Goal: Information Seeking & Learning: Learn about a topic

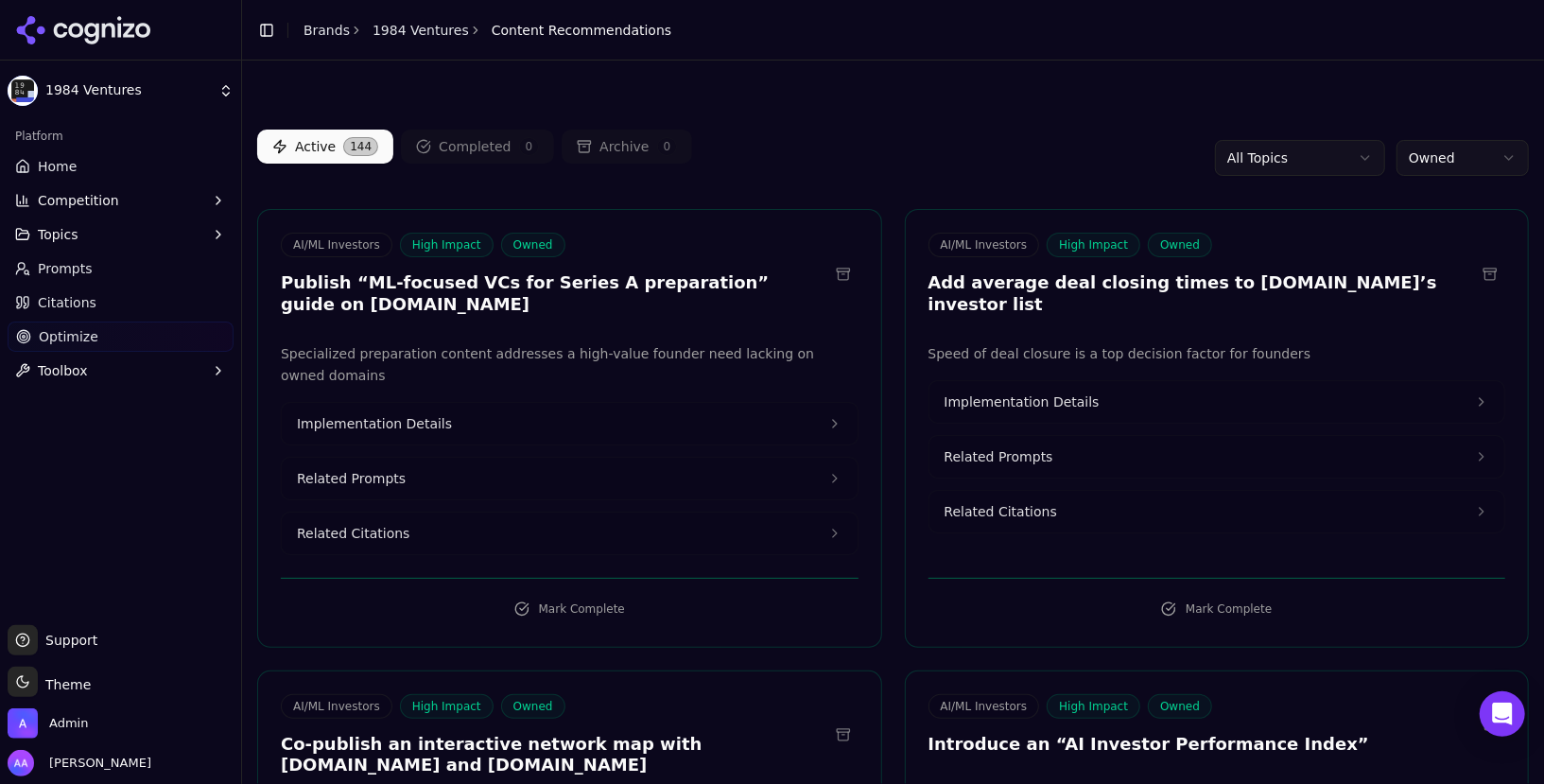
scroll to position [8063, 0]
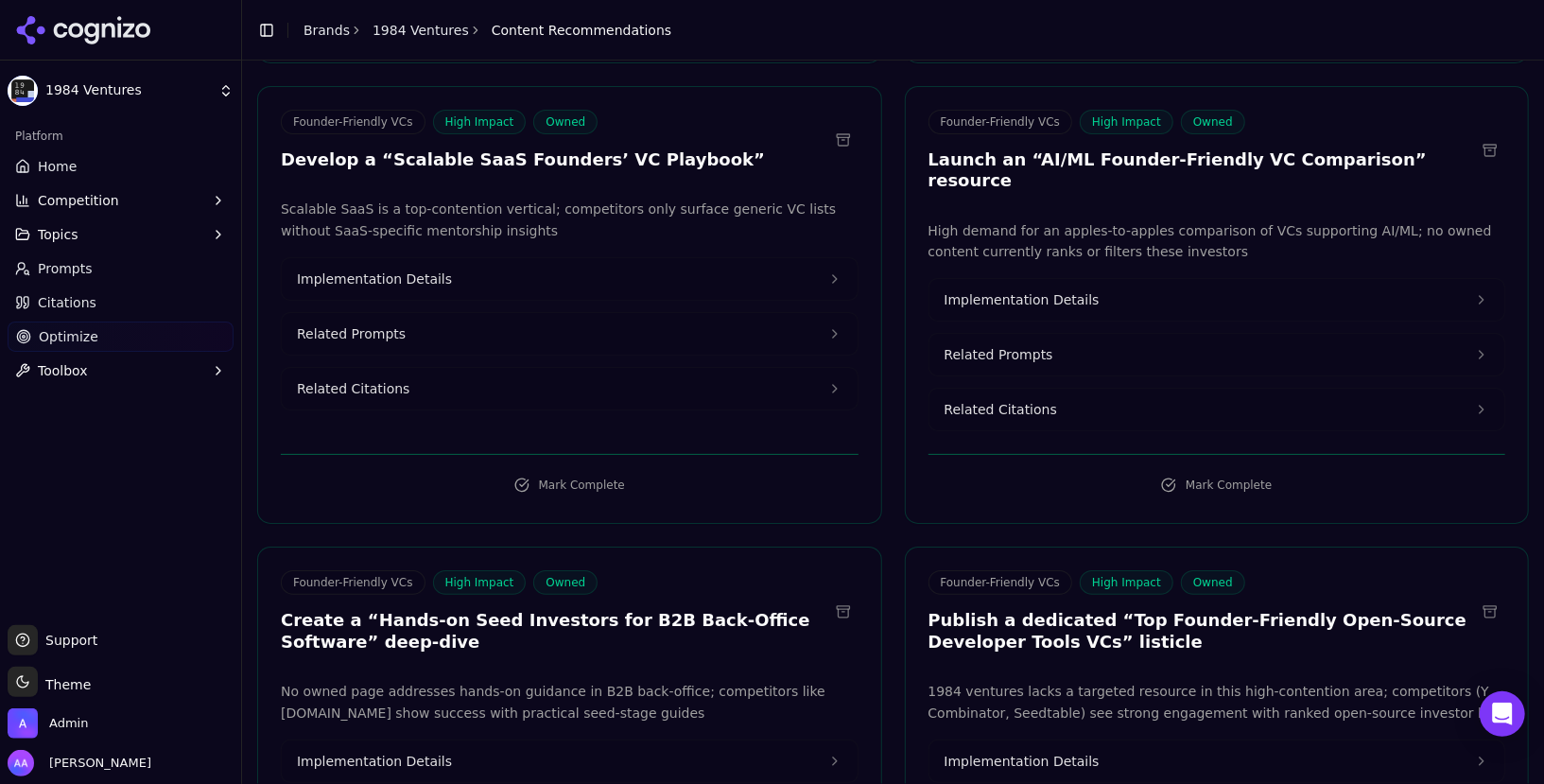
click at [137, 178] on link "Home" at bounding box center [121, 166] width 226 height 31
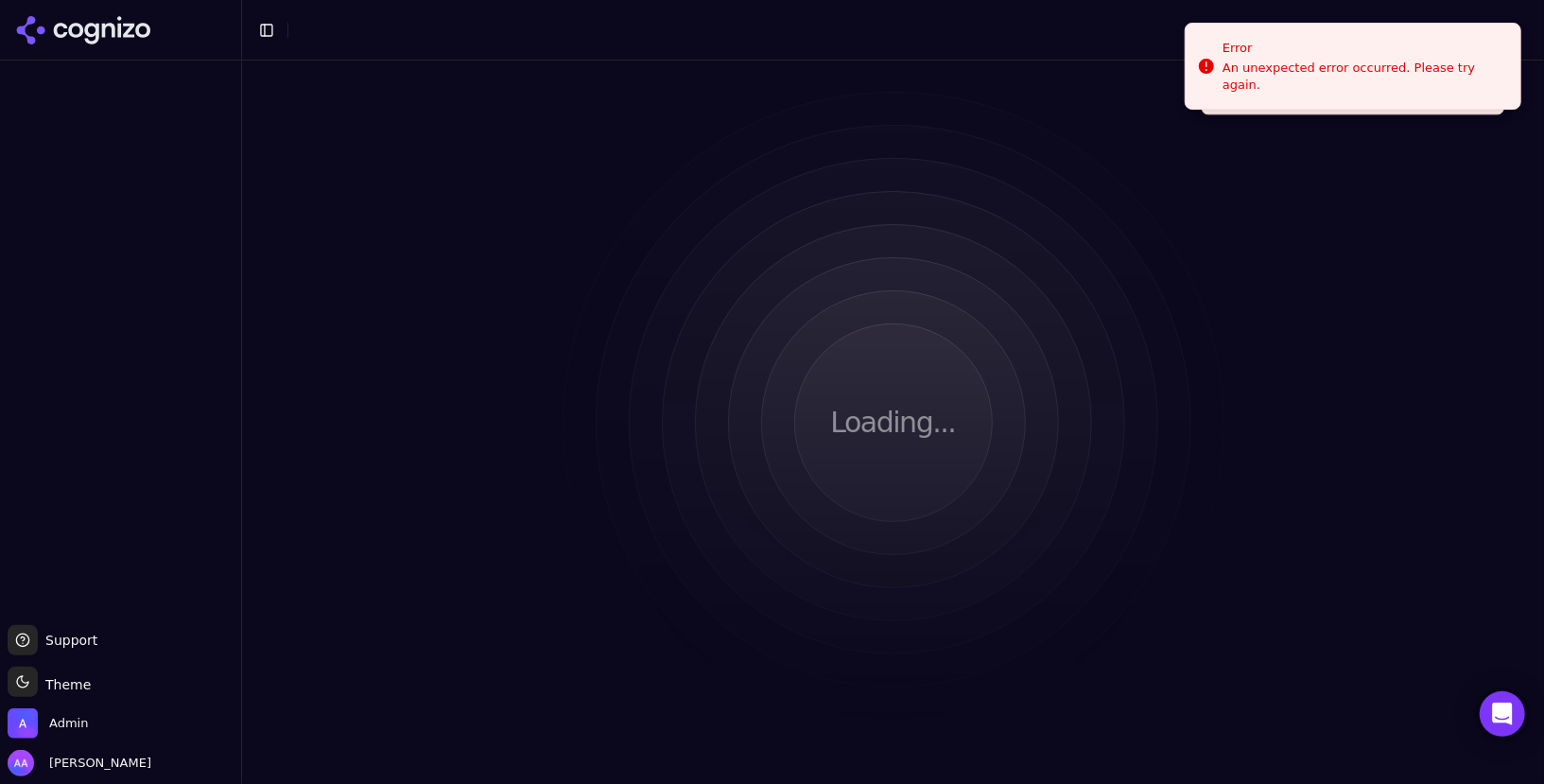
click at [626, 183] on div "Loading..." at bounding box center [893, 421] width 1302 height 723
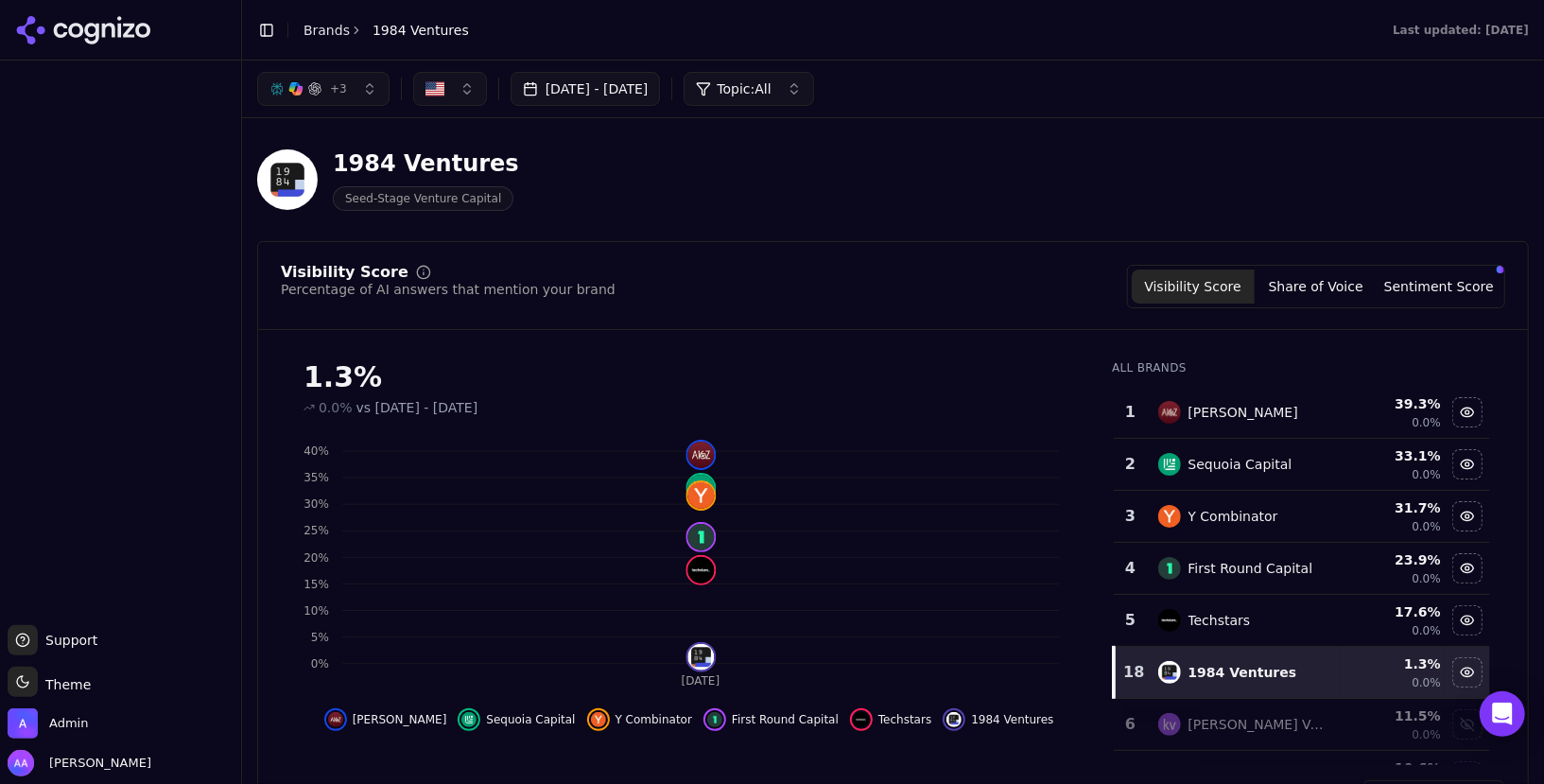
click at [312, 33] on link "Brands" at bounding box center [326, 30] width 46 height 15
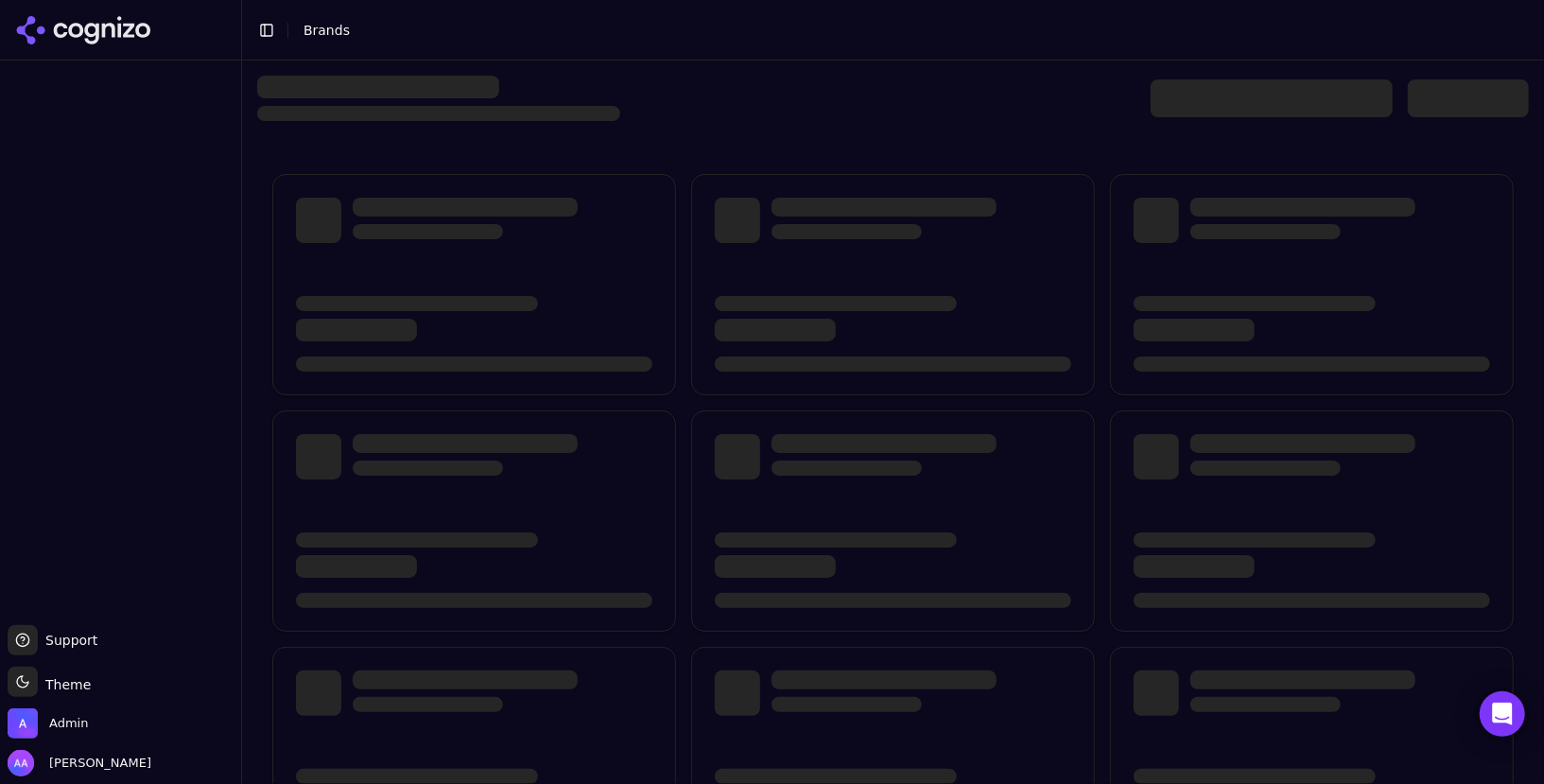
click at [556, 159] on div at bounding box center [893, 639] width 1272 height 960
click at [560, 184] on div at bounding box center [474, 285] width 404 height 221
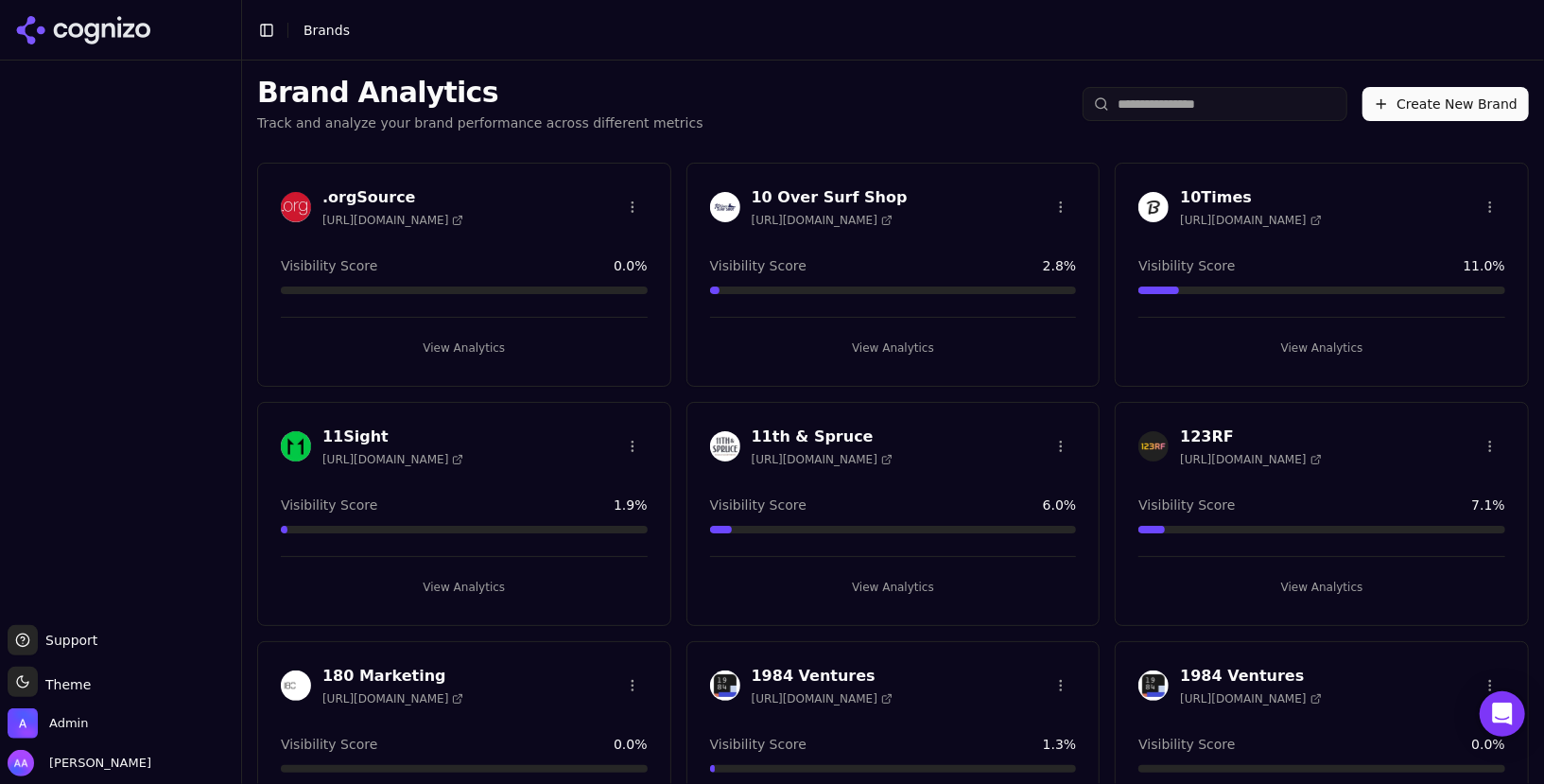
click at [1242, 112] on input "search" at bounding box center [1216, 104] width 265 height 34
click at [1222, 101] on input "search" at bounding box center [1216, 104] width 265 height 34
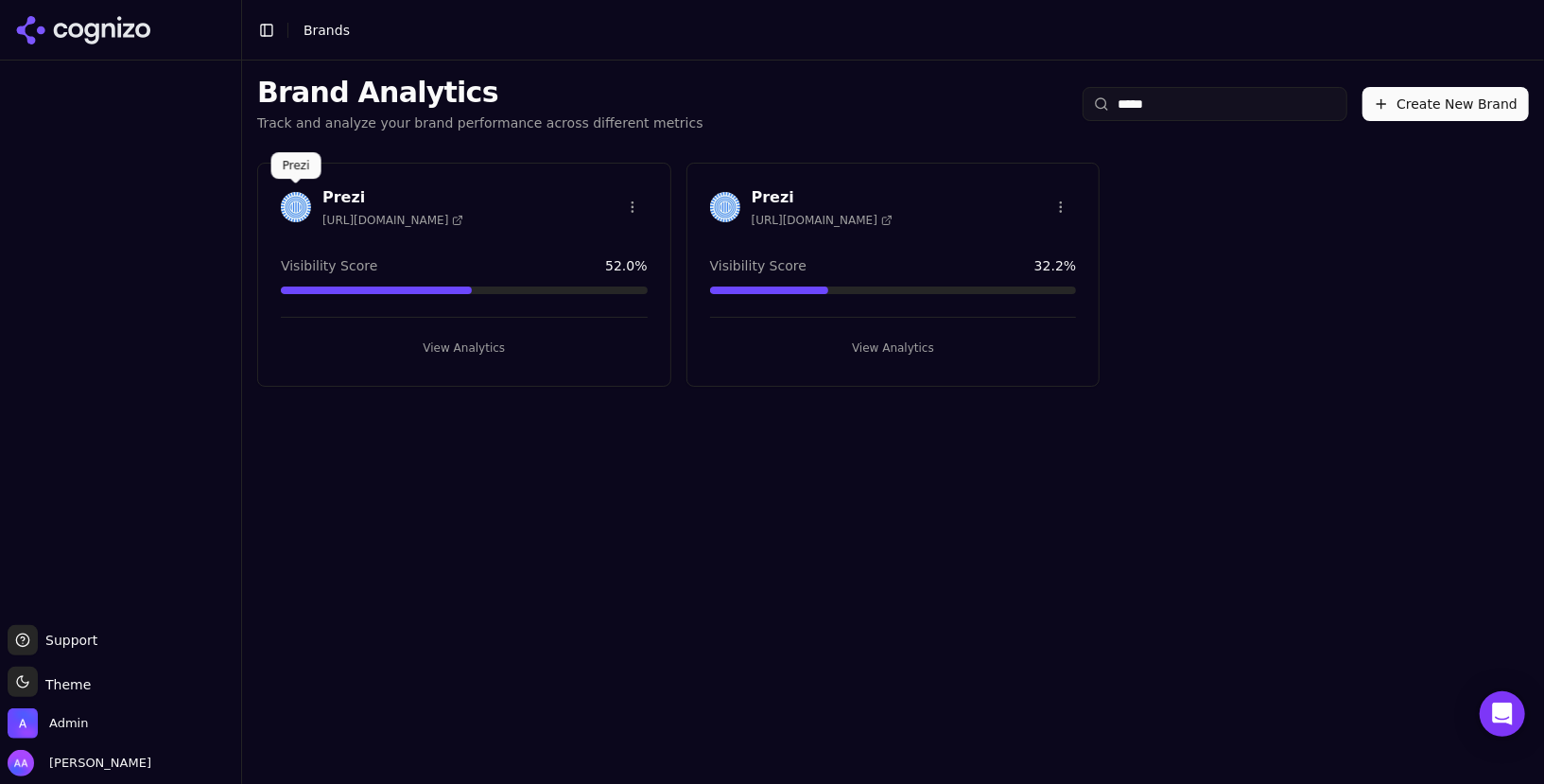
type input "*****"
click at [290, 217] on img at bounding box center [296, 207] width 31 height 31
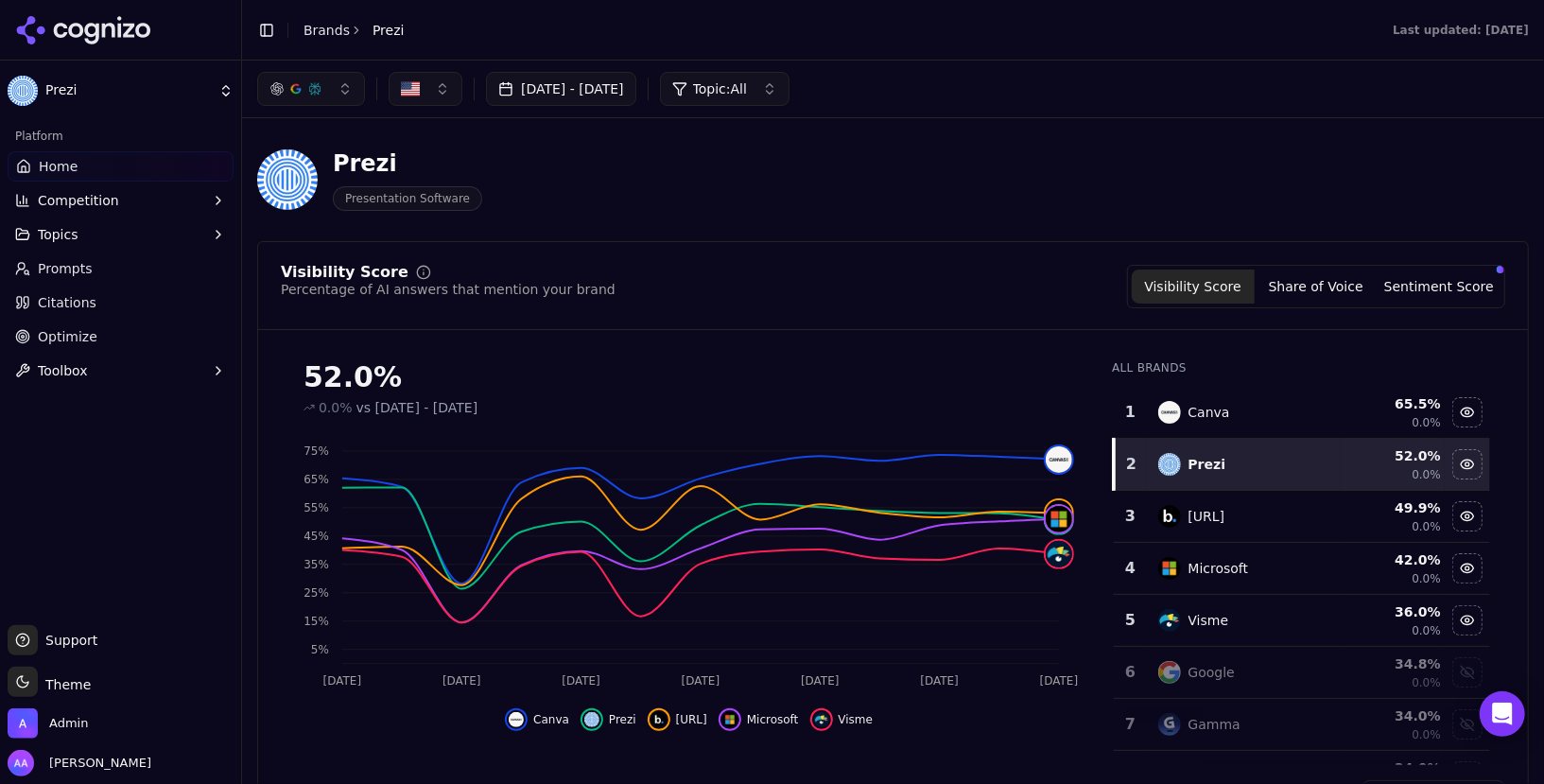
click at [666, 172] on div "Prezi Presentation Software" at bounding box center [681, 179] width 848 height 62
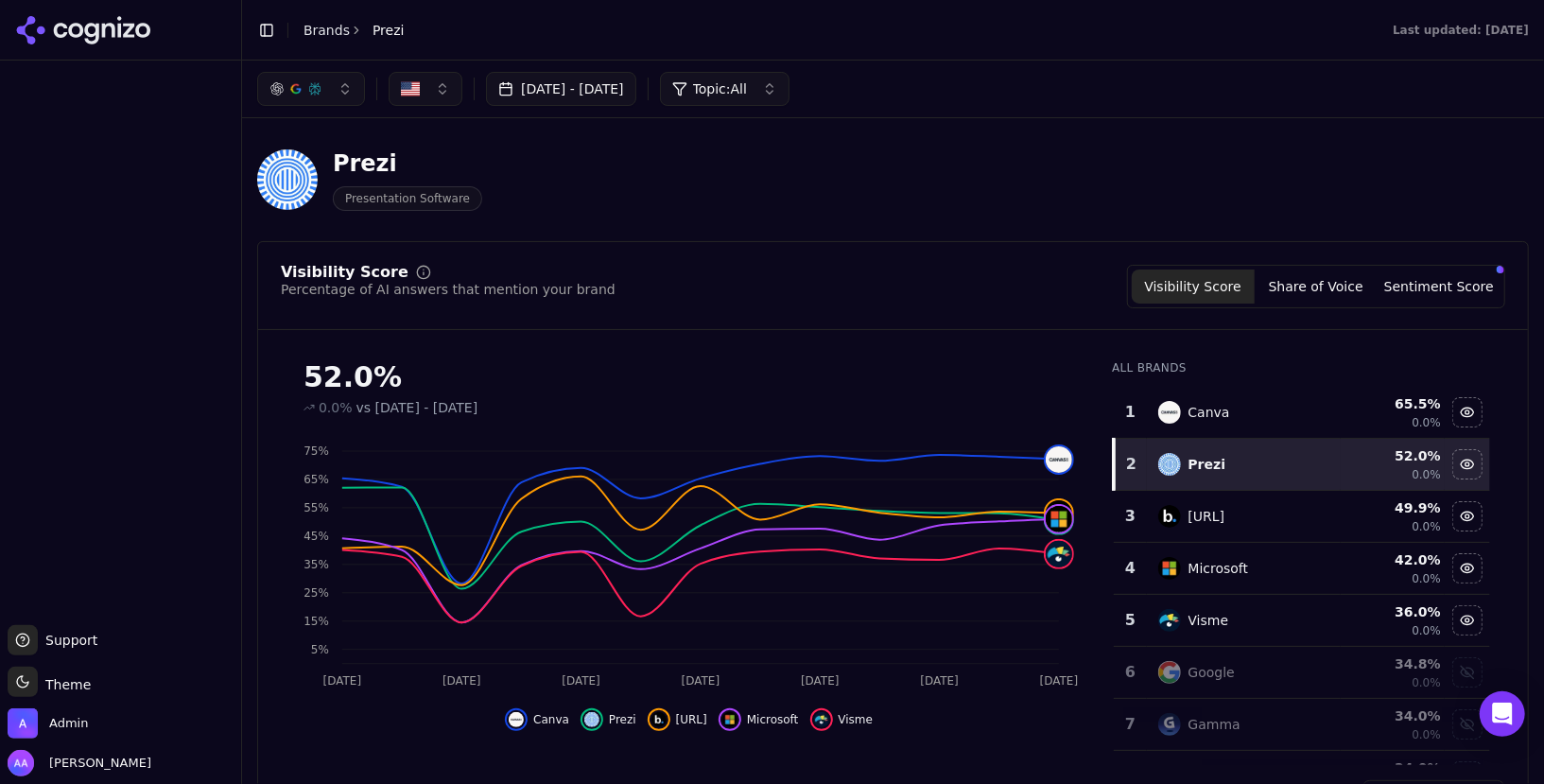
click at [238, 212] on button "Toggle Sidebar" at bounding box center [240, 392] width 15 height 784
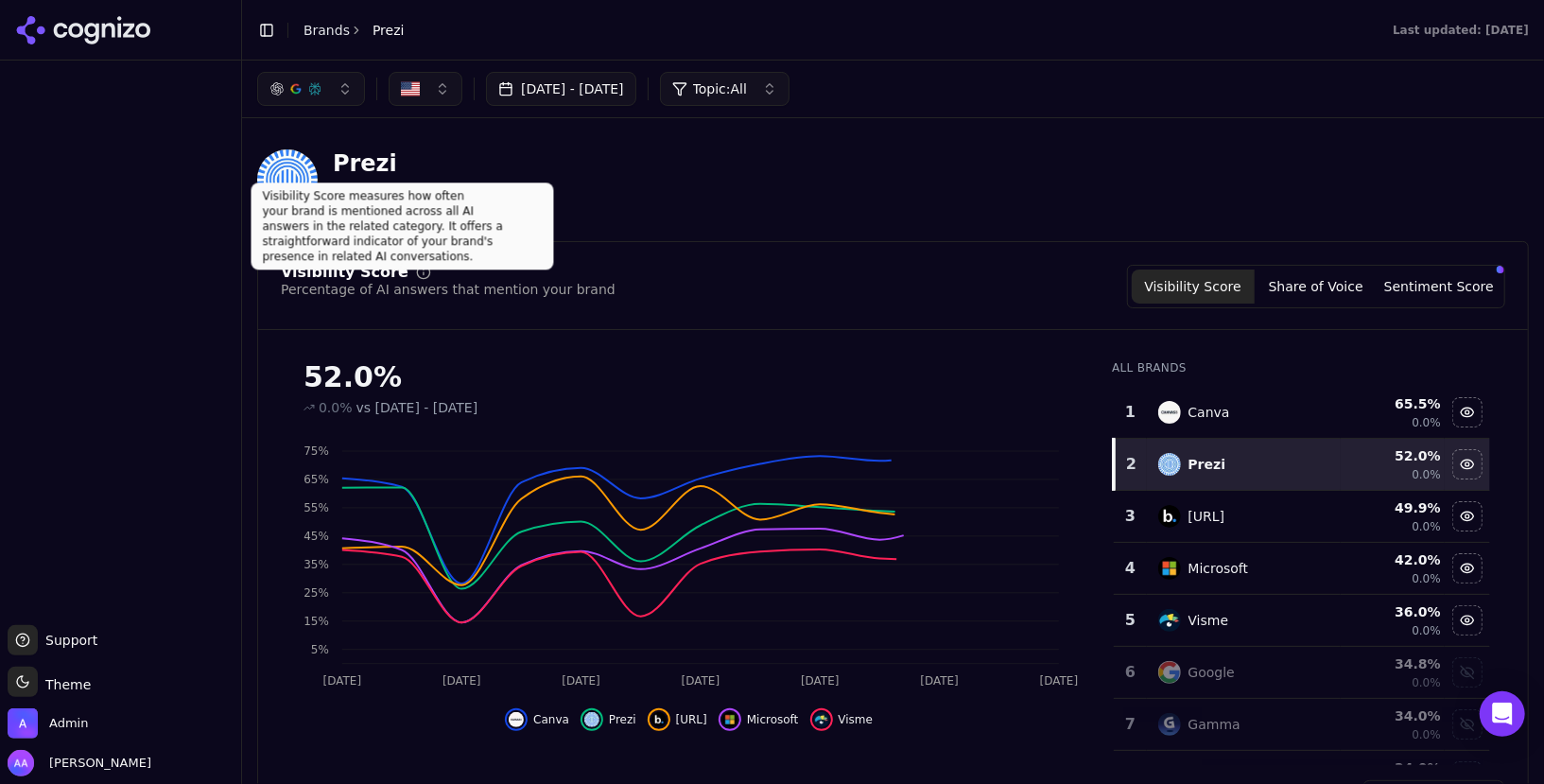
click at [170, 324] on div at bounding box center [121, 338] width 241 height 557
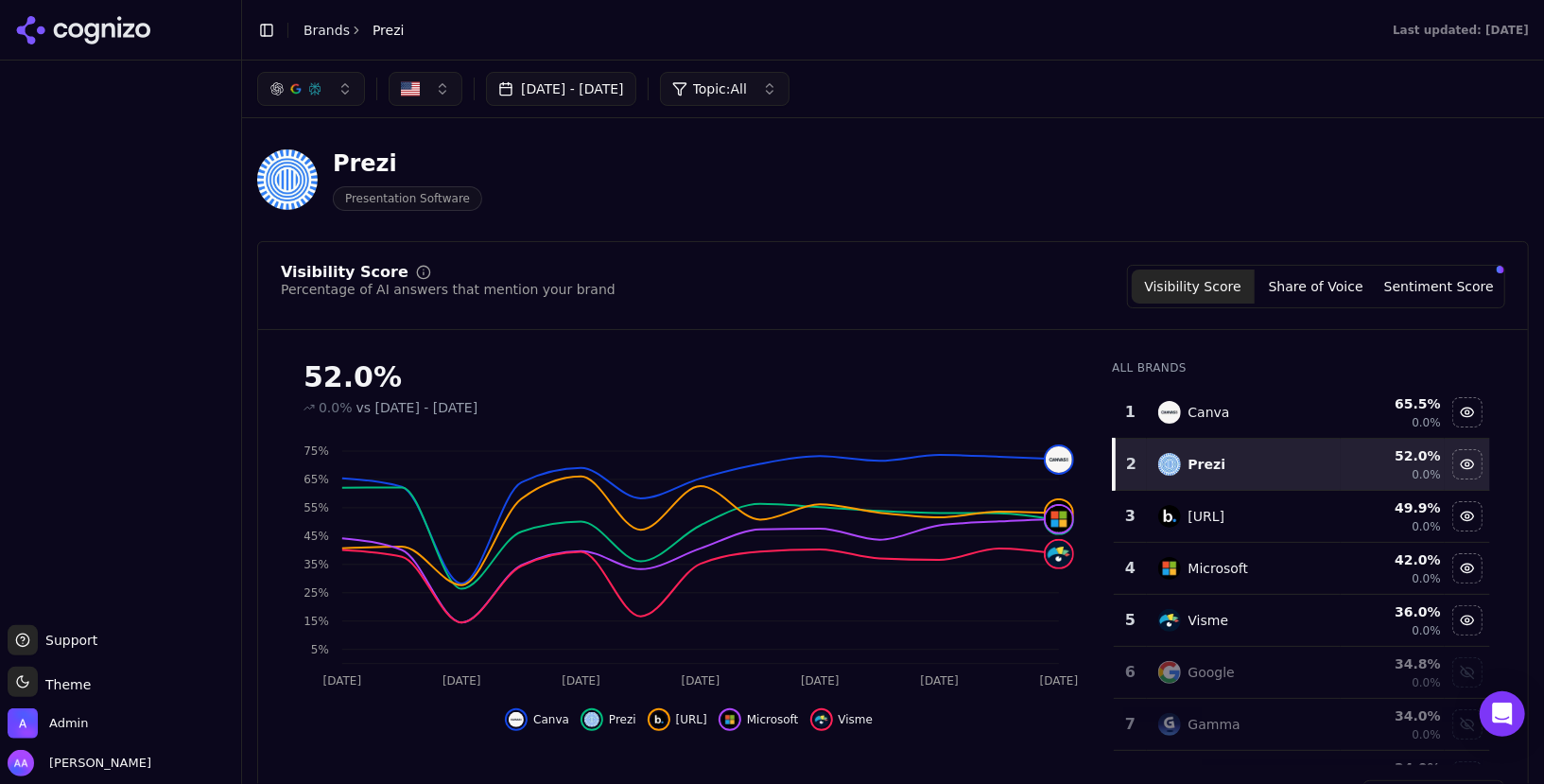
click at [241, 167] on button "Toggle Sidebar" at bounding box center [240, 392] width 15 height 784
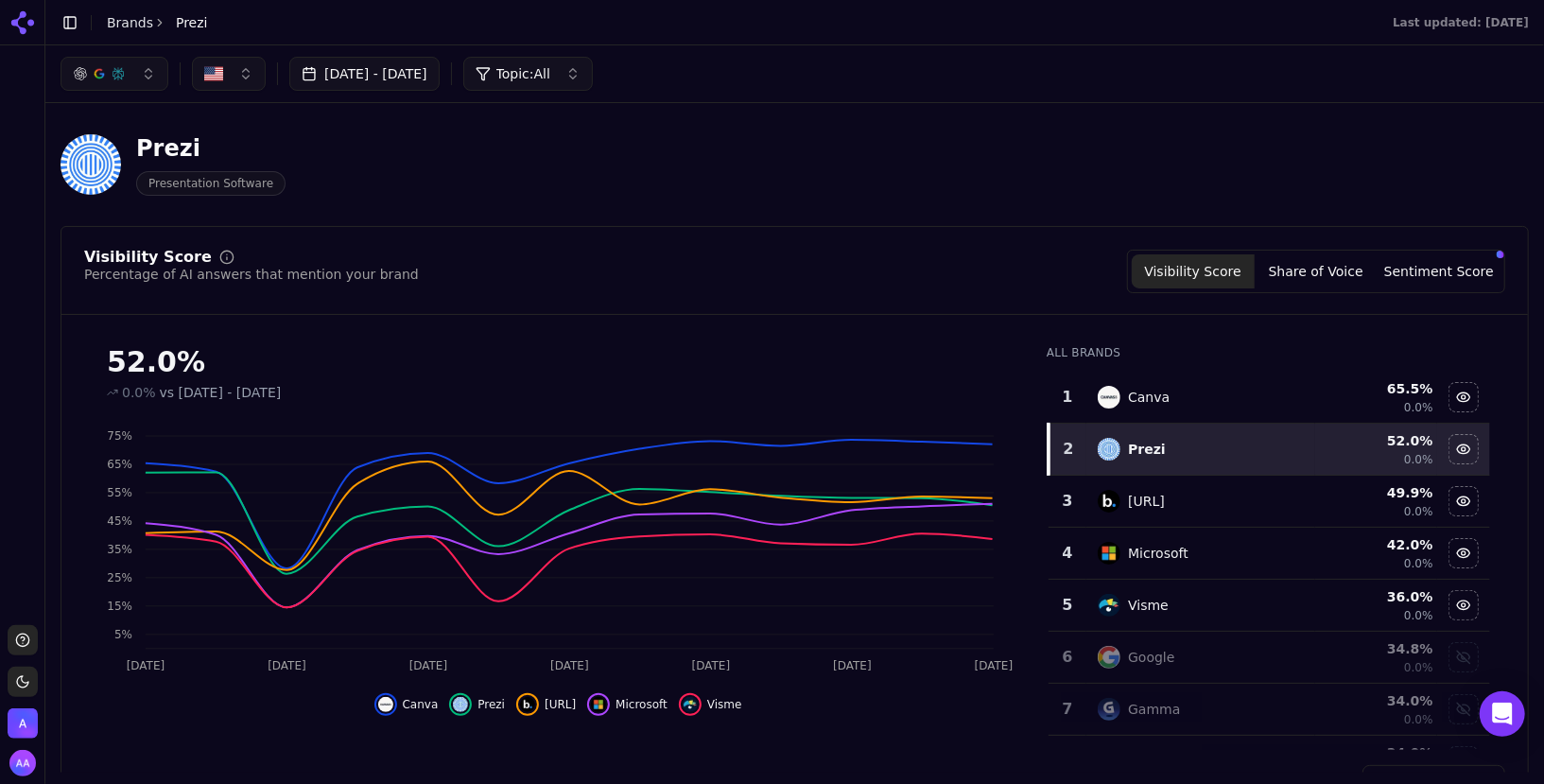
click at [45, 154] on button "Toggle Sidebar" at bounding box center [44, 392] width 15 height 784
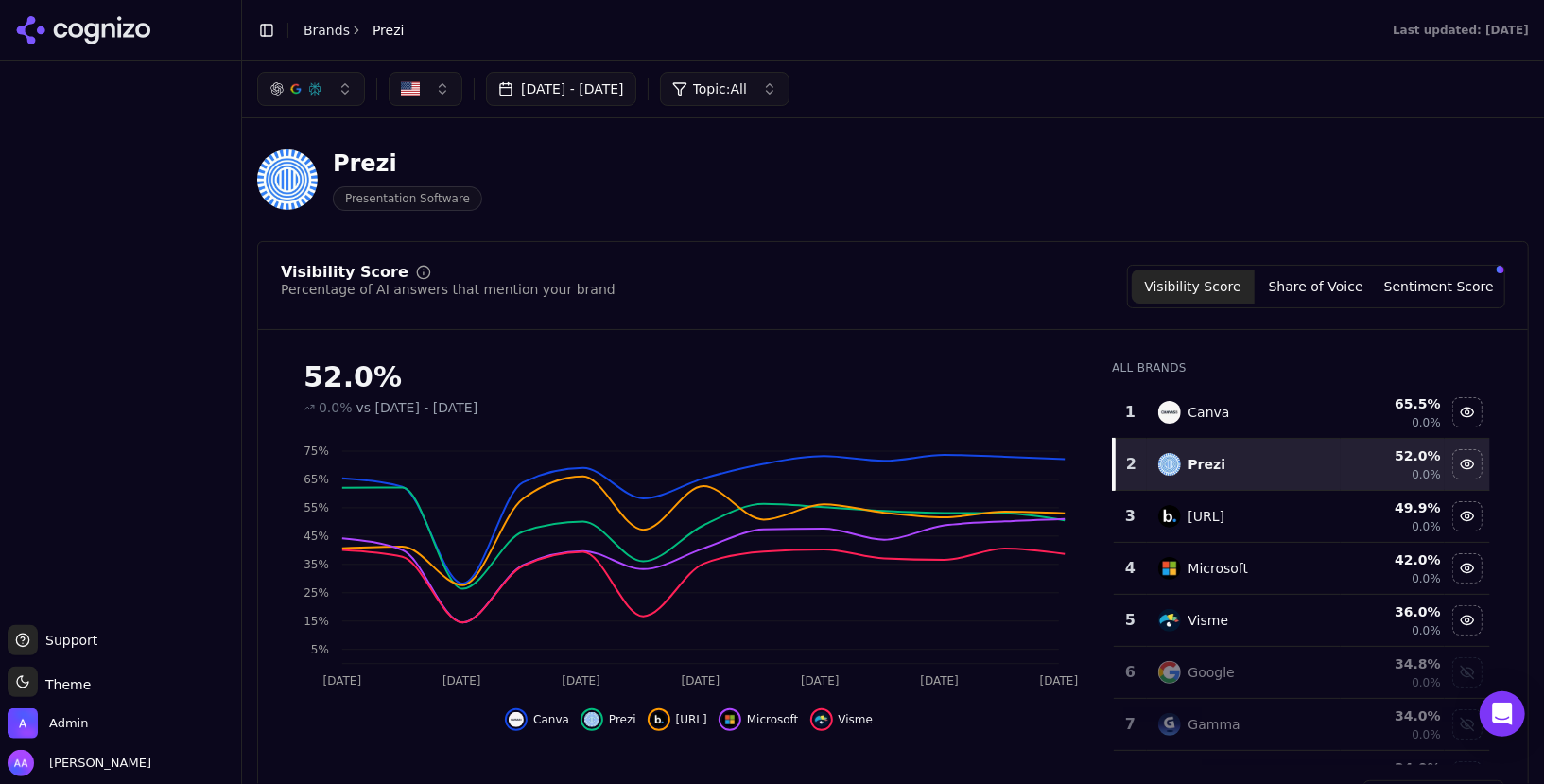
click at [572, 191] on div "Prezi Presentation Software" at bounding box center [681, 179] width 848 height 62
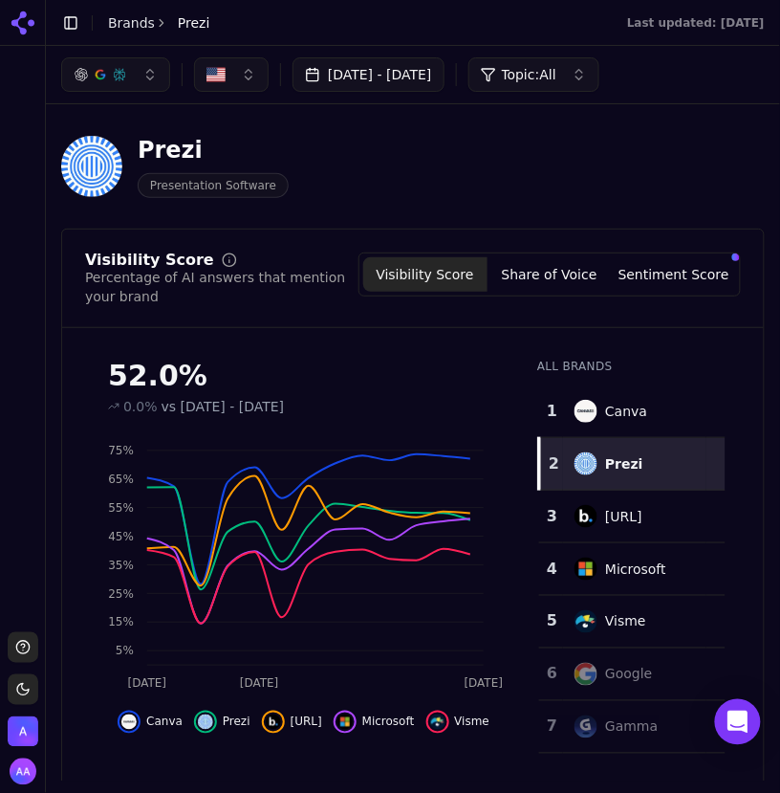
click at [515, 218] on header "Prezi Presentation Software" at bounding box center [413, 173] width 704 height 109
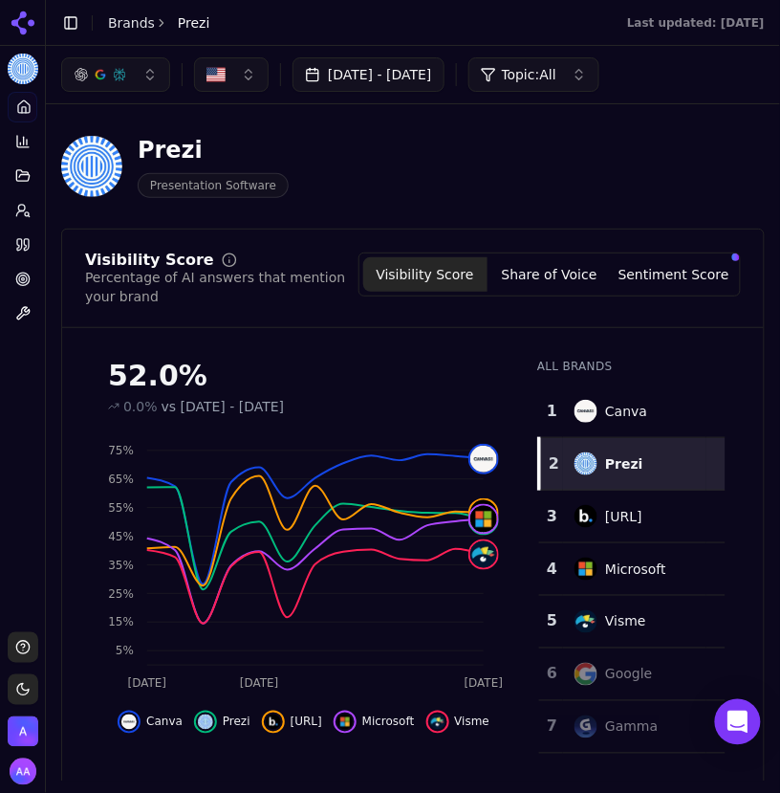
click at [15, 734] on img "Open organization switcher" at bounding box center [23, 731] width 31 height 31
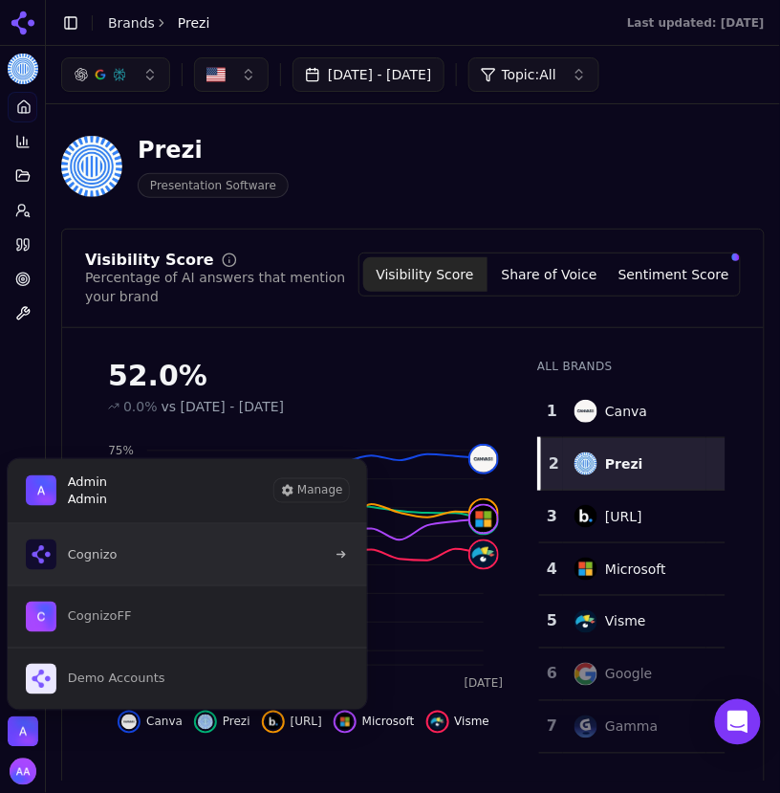
click at [113, 548] on span "Cognizo" at bounding box center [93, 554] width 50 height 17
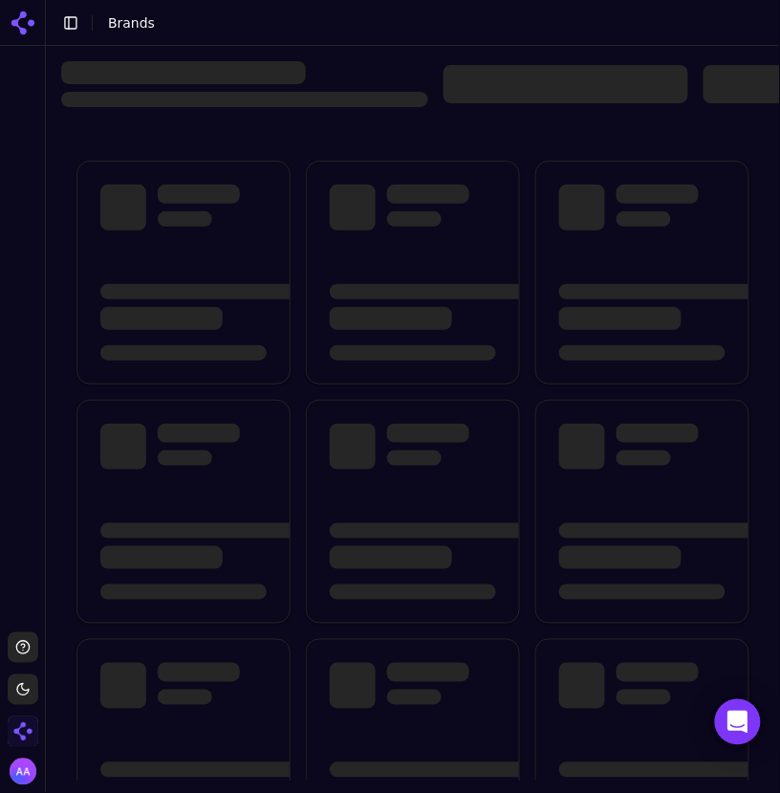
click at [24, 722] on img "Open organization switcher" at bounding box center [23, 731] width 31 height 31
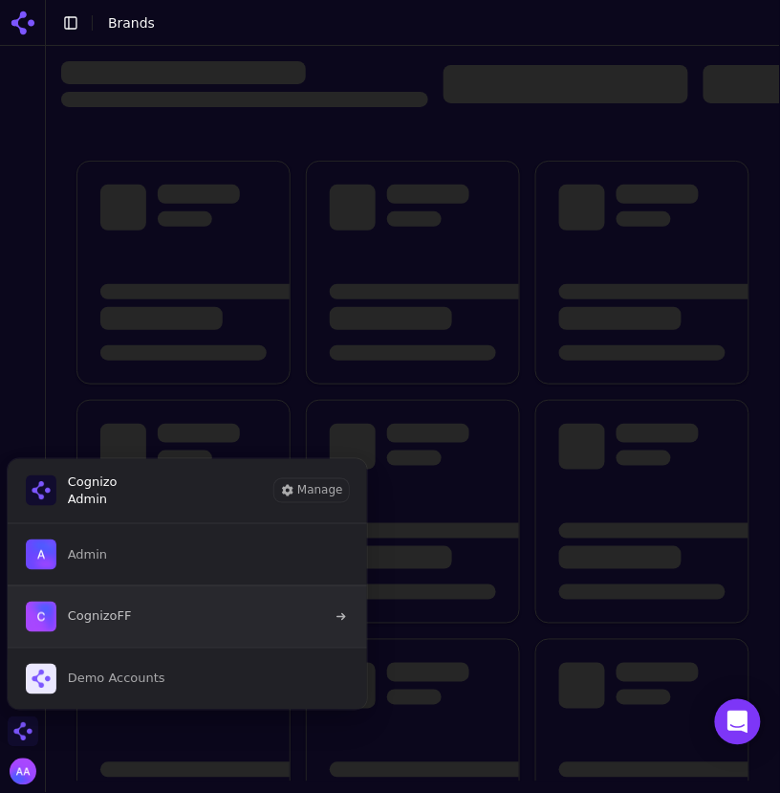
click at [134, 609] on button "CognizoFF" at bounding box center [187, 616] width 361 height 62
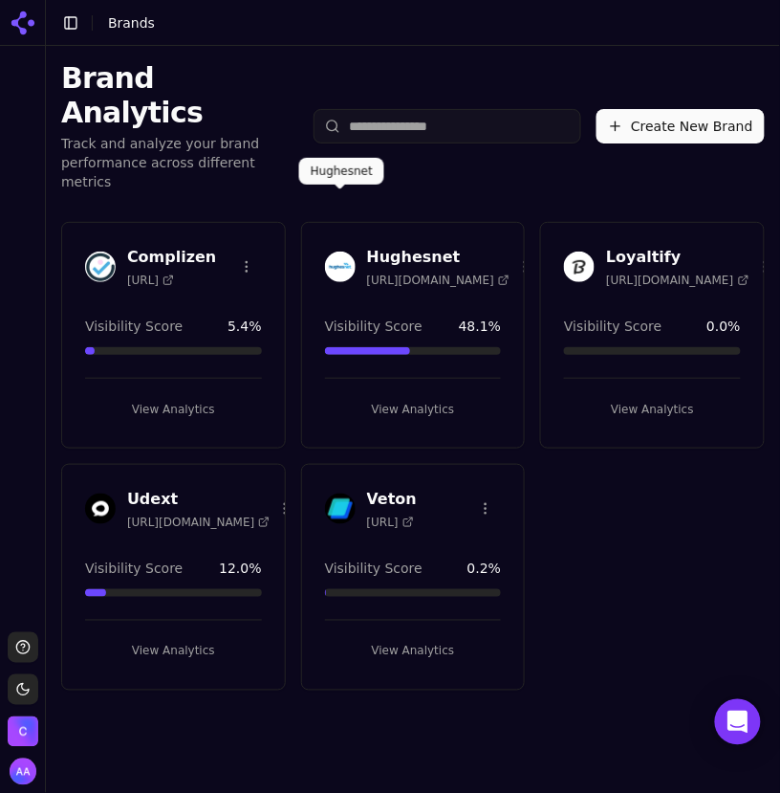
click at [344, 251] on img at bounding box center [340, 266] width 31 height 31
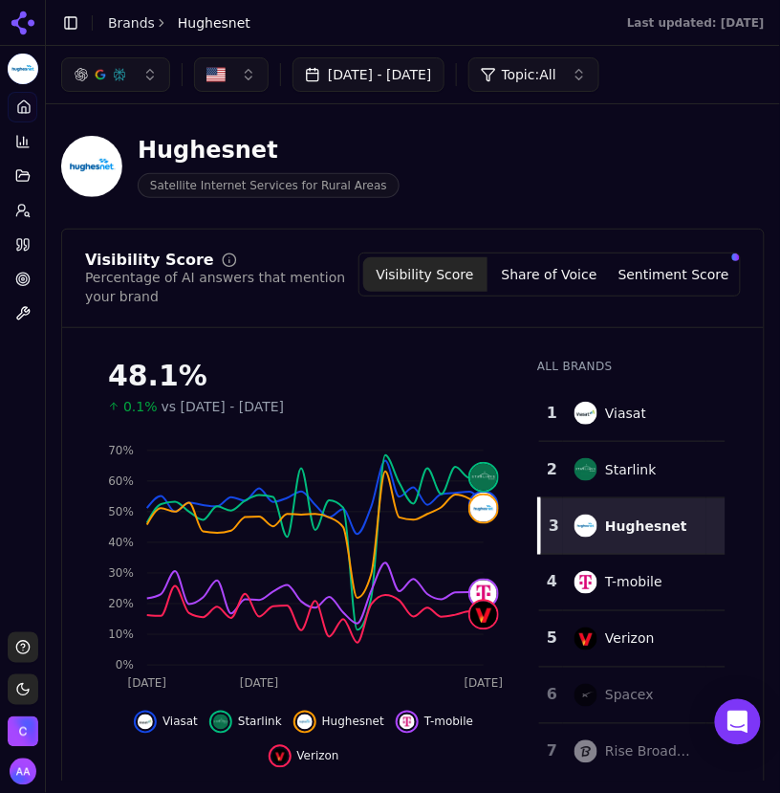
click at [133, 11] on div "Toggle Sidebar Brands Hughesnet" at bounding box center [156, 23] width 220 height 27
click at [134, 18] on link "Brands" at bounding box center [131, 22] width 47 height 15
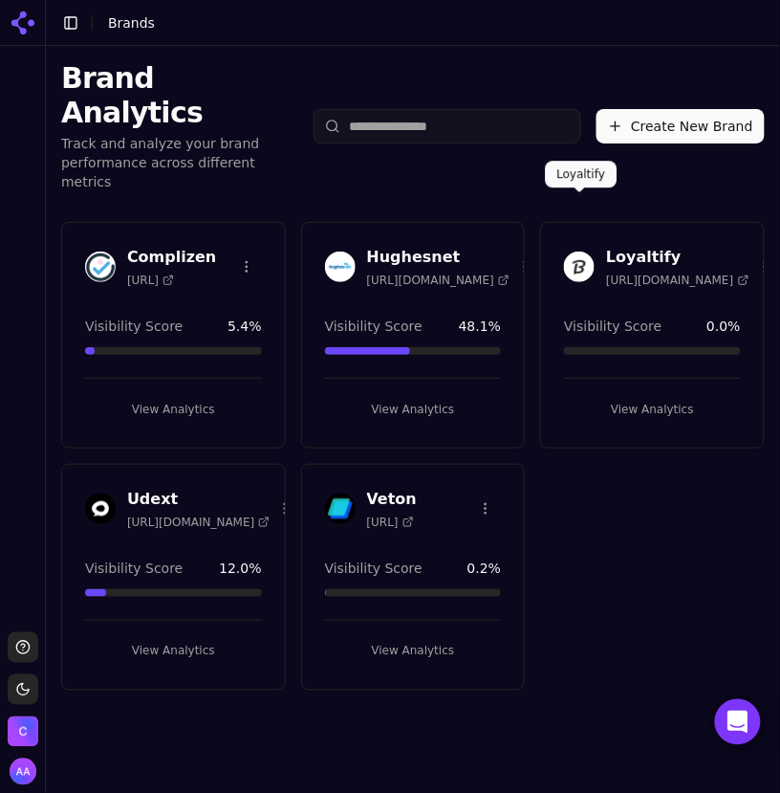
click at [587, 251] on img at bounding box center [579, 266] width 31 height 31
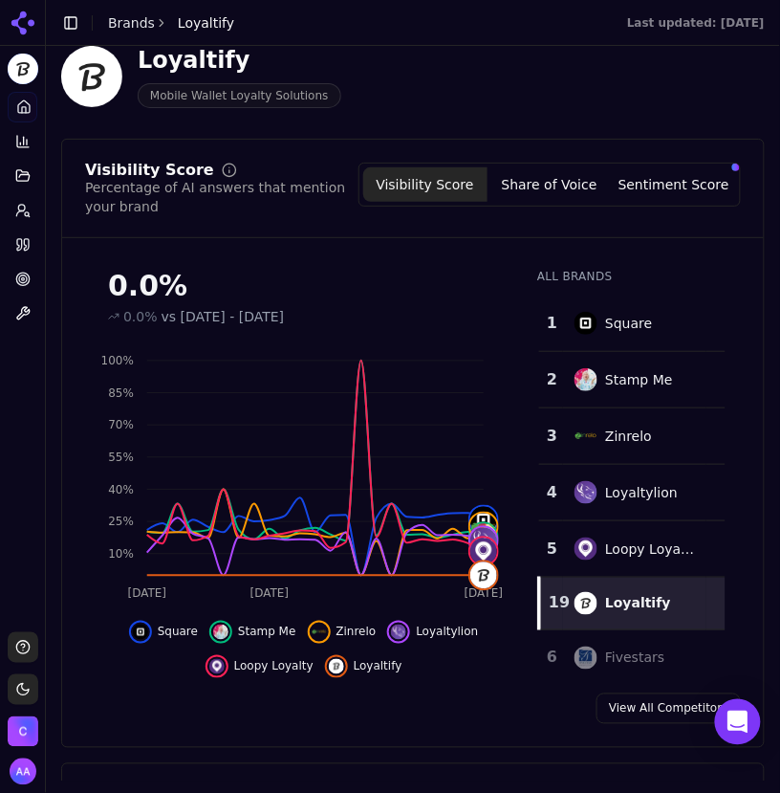
scroll to position [99, 0]
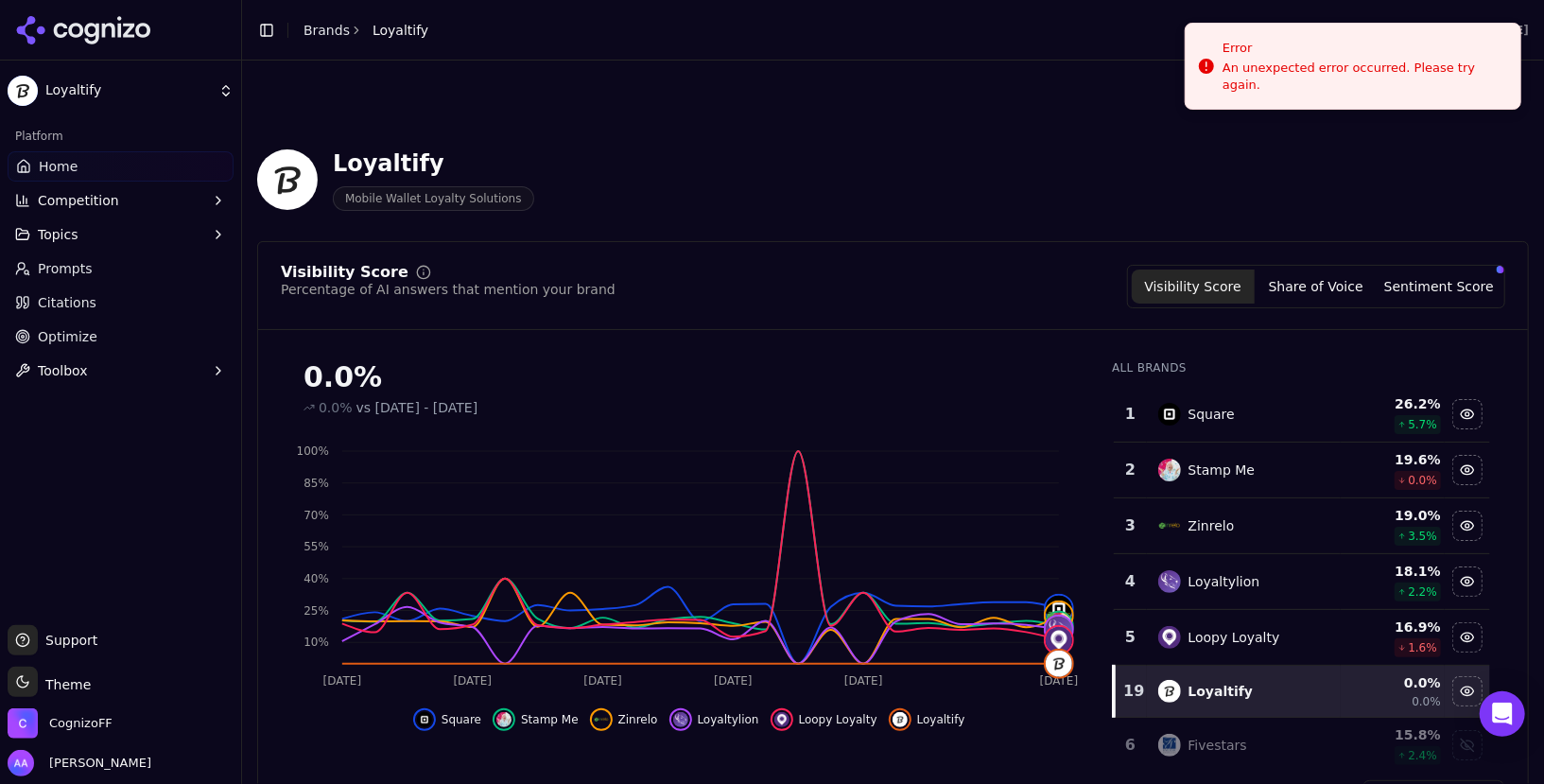
click at [962, 133] on header "Loyaltify Mobile Wallet Loyalty Solutions" at bounding box center [893, 187] width 1272 height 108
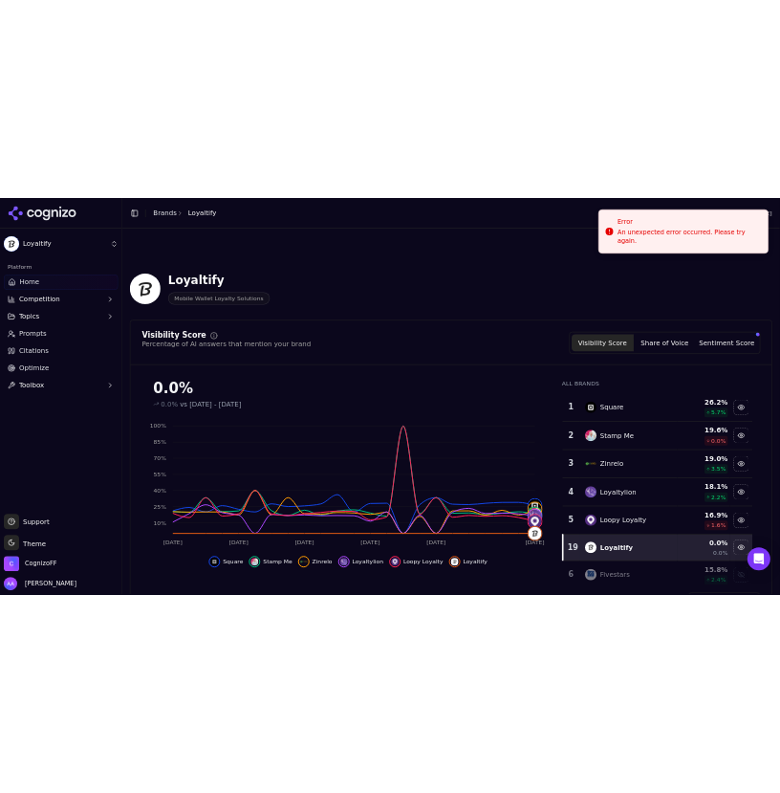
scroll to position [99, 0]
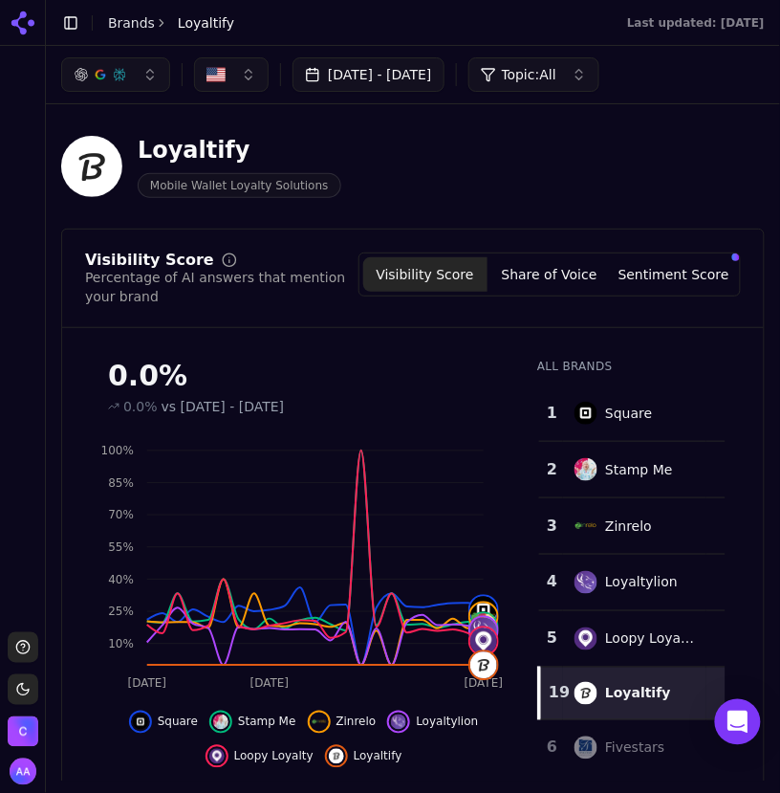
click at [17, 733] on img "Open organization switcher" at bounding box center [23, 731] width 31 height 31
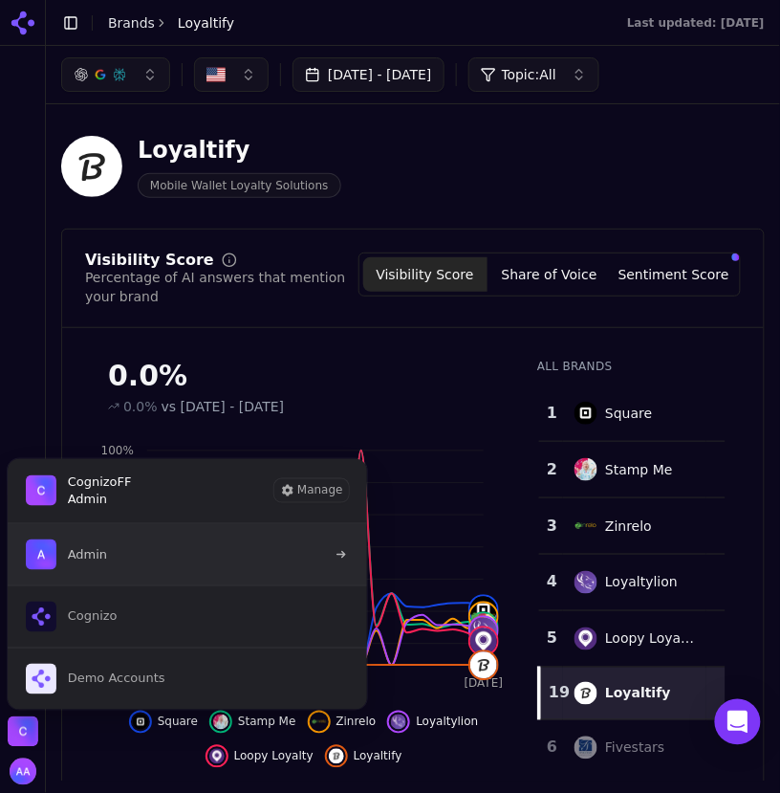
click at [160, 542] on button "Admin" at bounding box center [187, 554] width 361 height 61
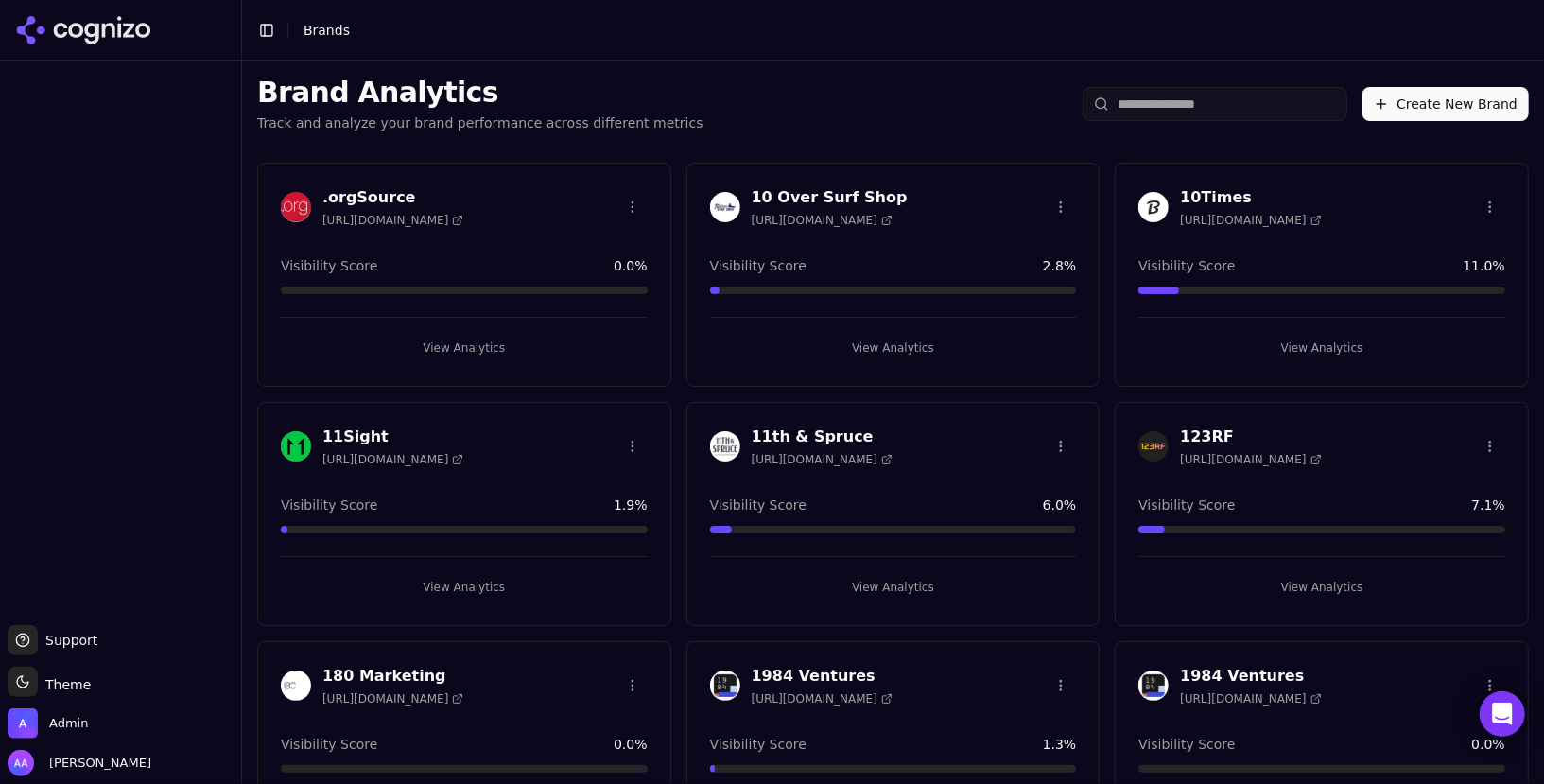
click at [269, 29] on button "Toggle Sidebar" at bounding box center [266, 30] width 27 height 27
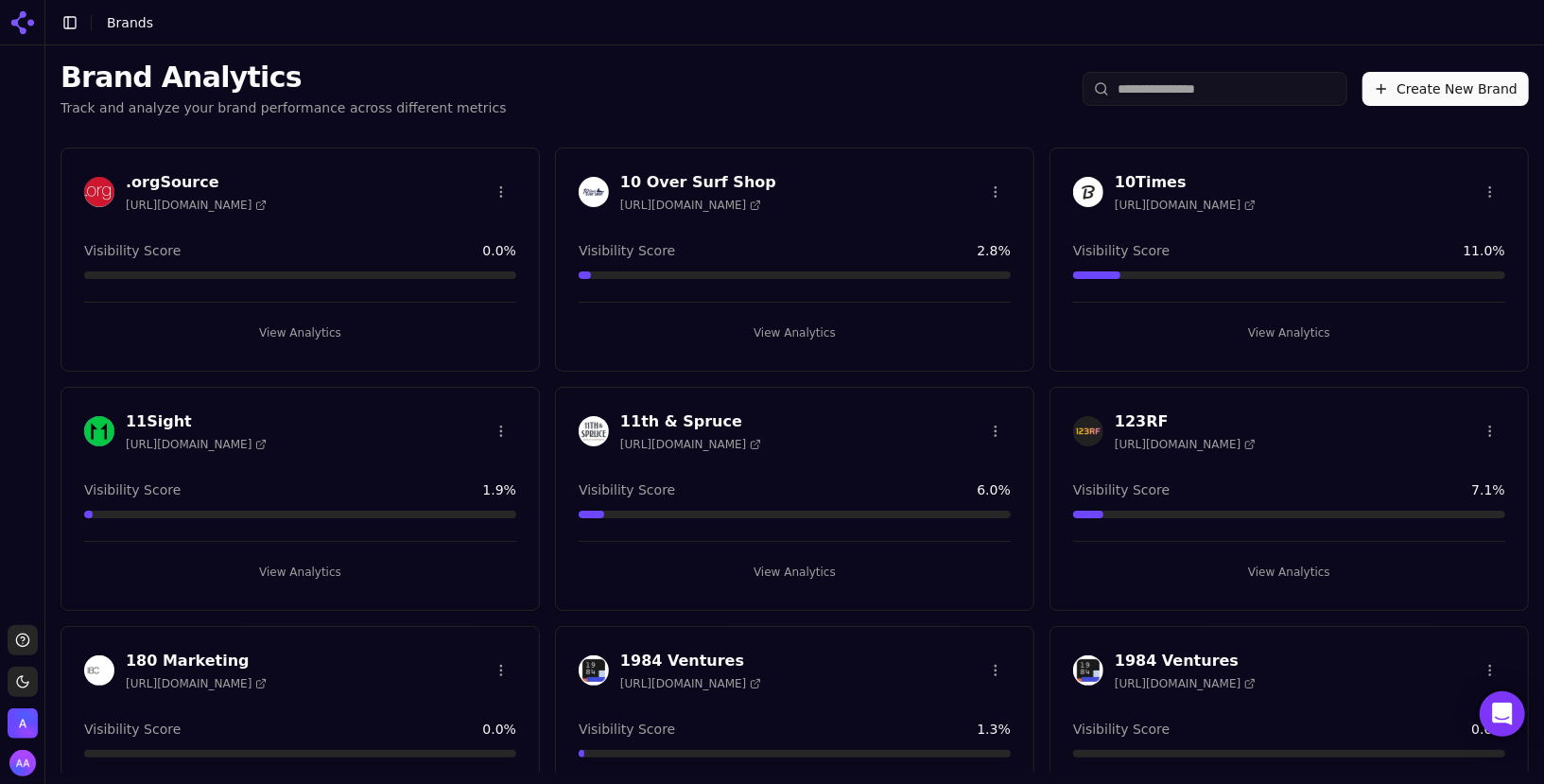
click at [520, 49] on div "Brand Analytics Track and analyze your brand performance across different metri…" at bounding box center [794, 89] width 1499 height 87
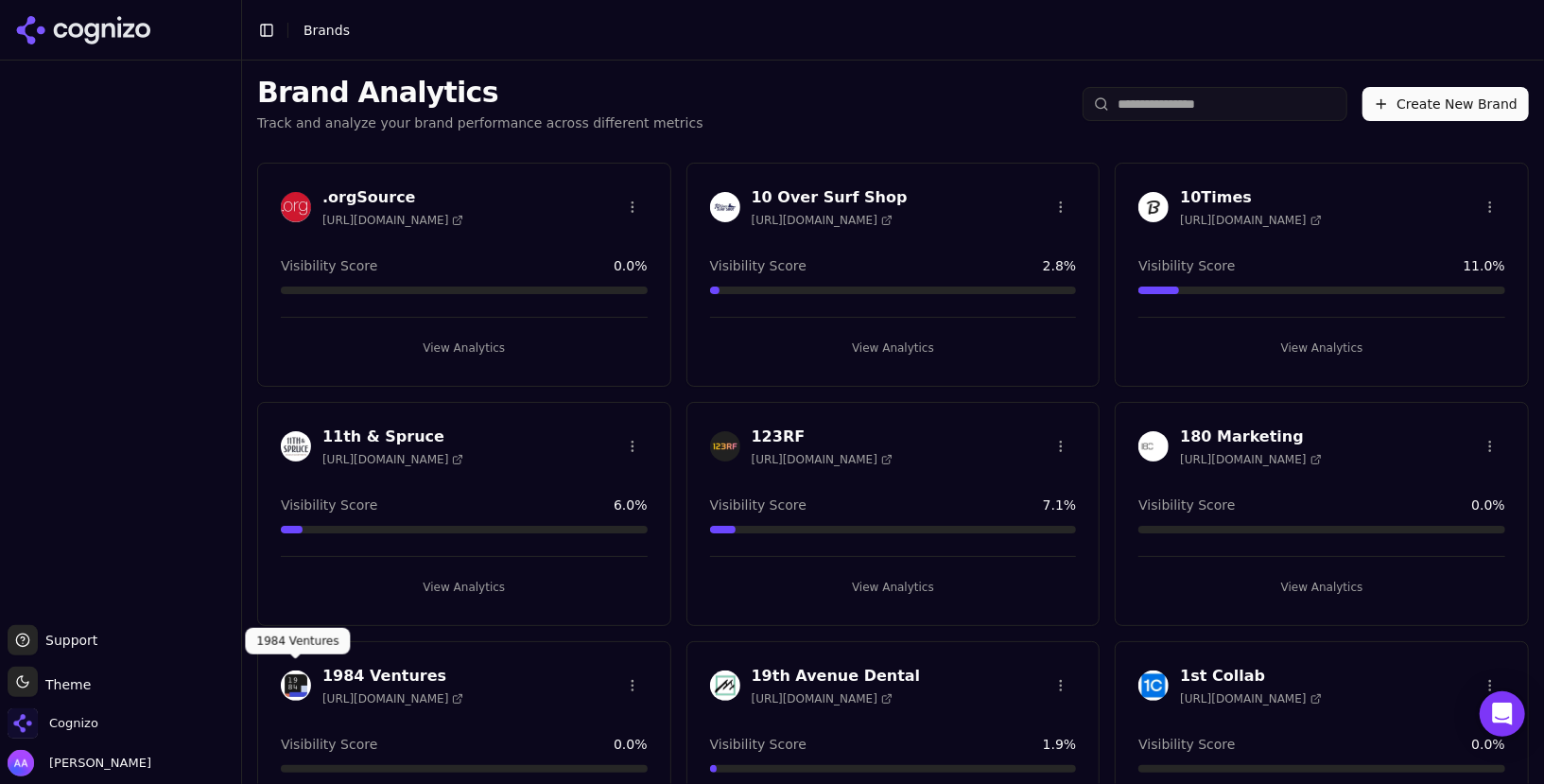
click at [295, 684] on img at bounding box center [296, 685] width 31 height 31
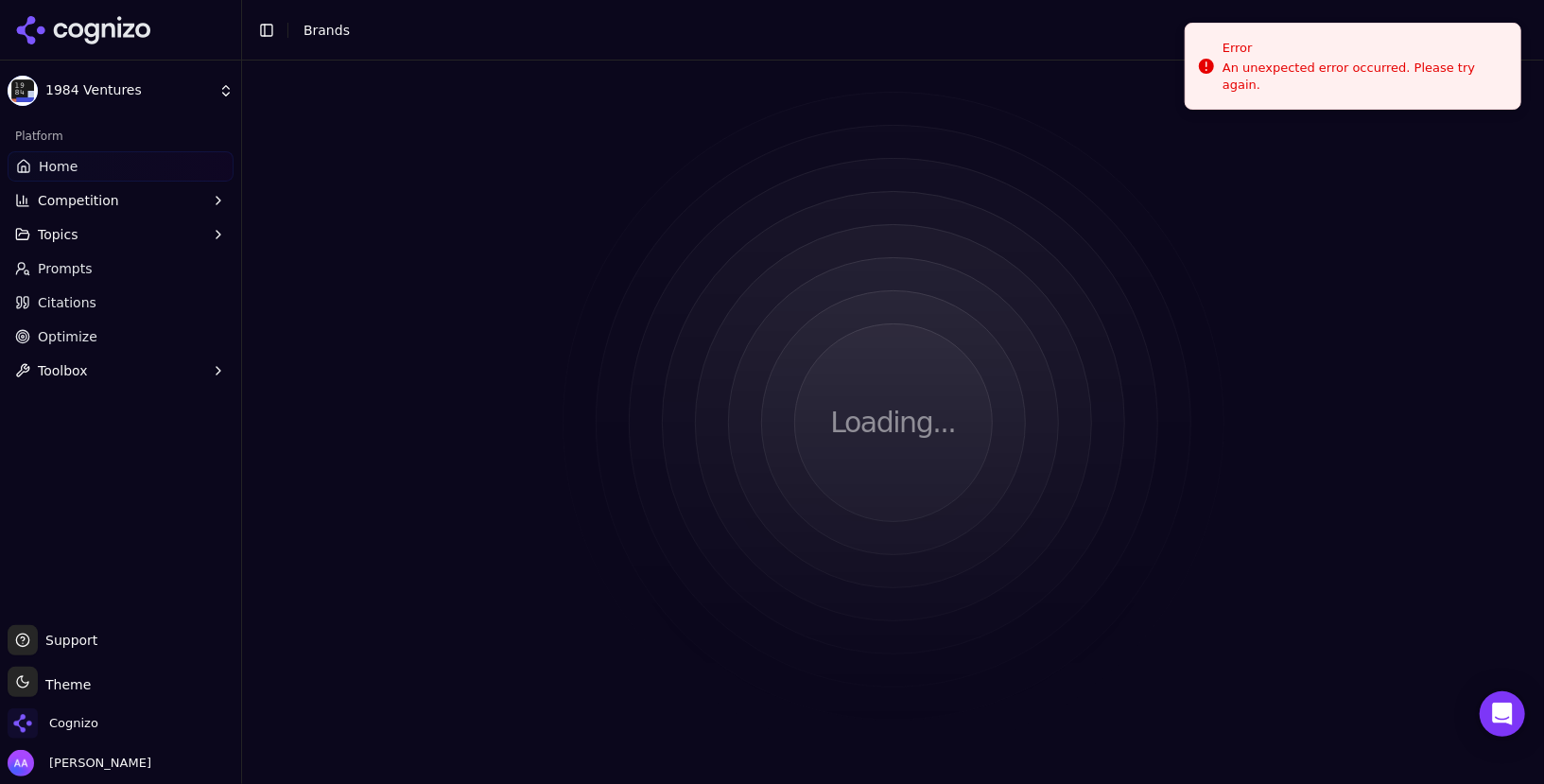
click at [1337, 0] on html "1984 Ventures Platform Home Competition Topics Prompts Citations Optimize Toolb…" at bounding box center [772, 392] width 1544 height 784
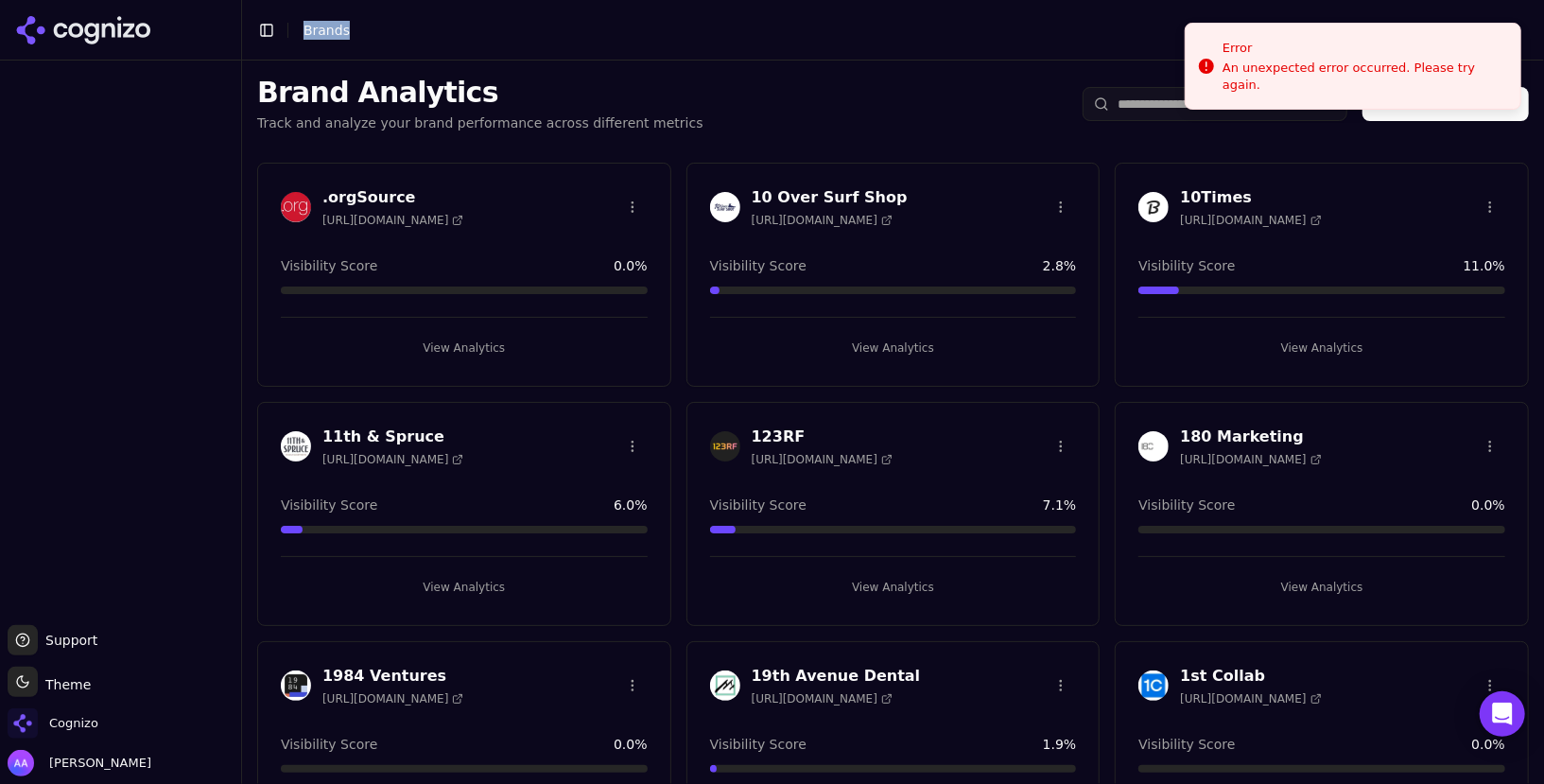
click at [1151, 118] on input "search" at bounding box center [1216, 104] width 265 height 34
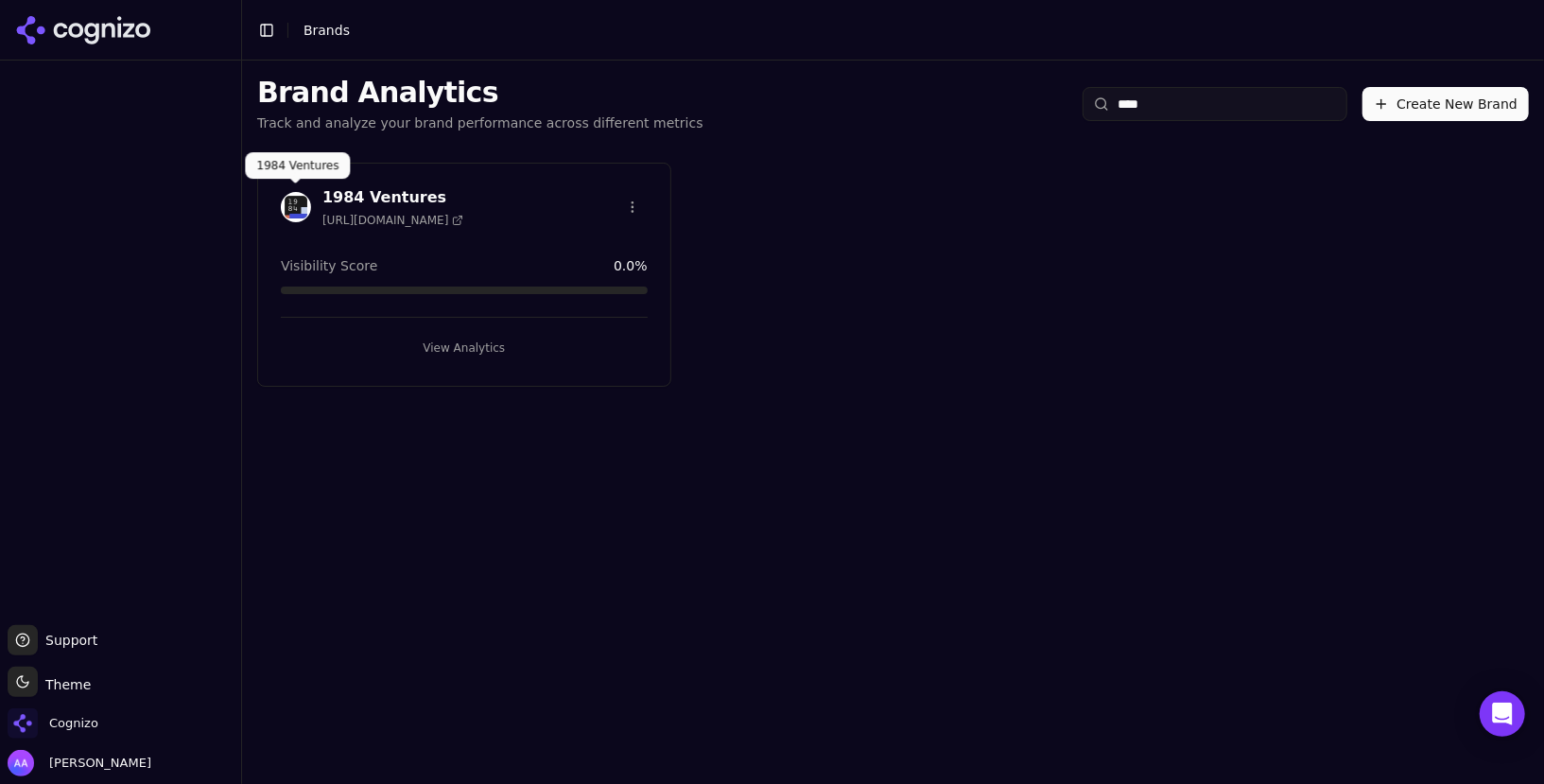
type input "****"
click at [286, 196] on img at bounding box center [296, 207] width 31 height 31
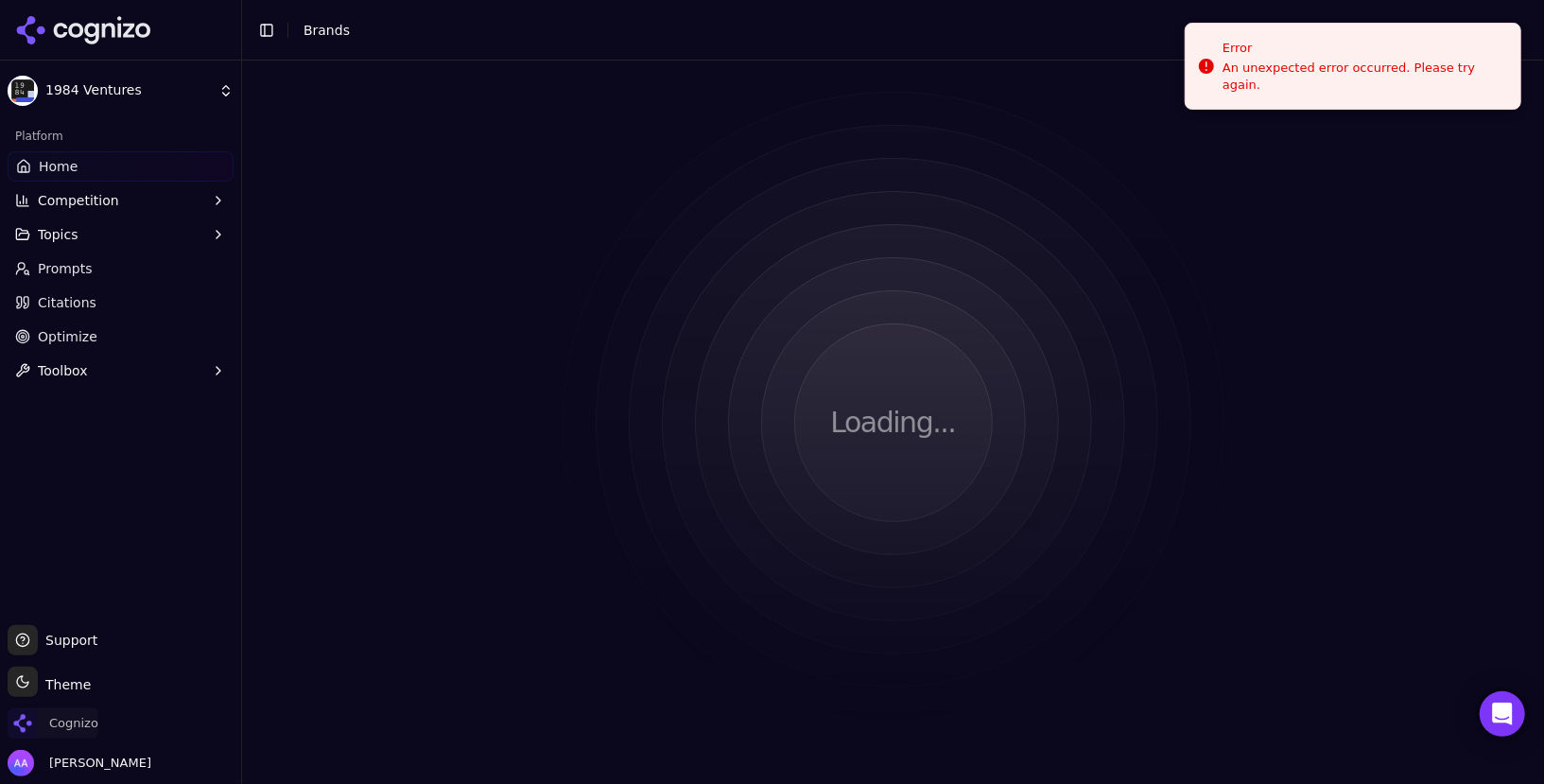
click at [94, 729] on span "Cognizo" at bounding box center [74, 723] width 49 height 17
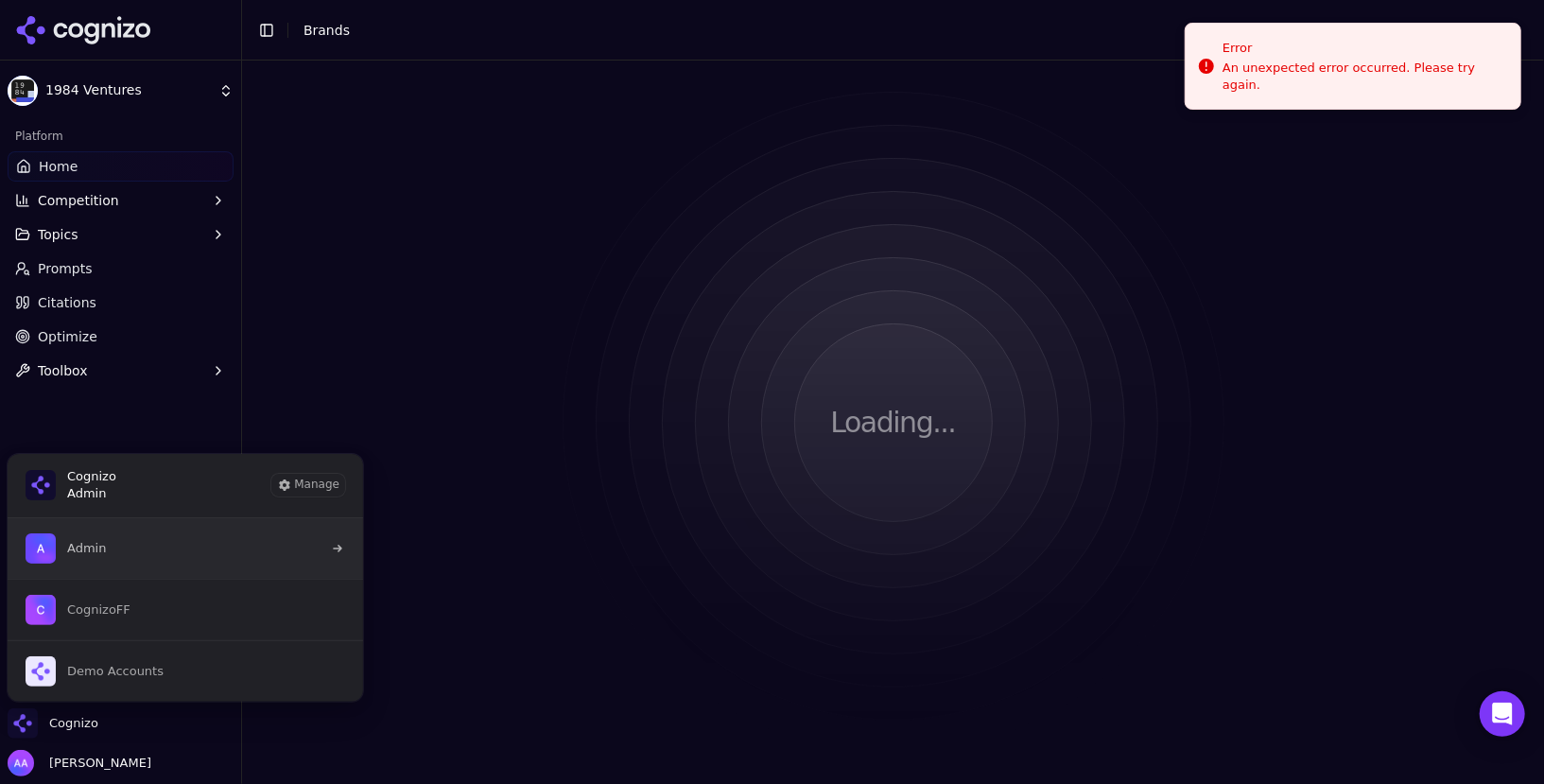
click at [165, 548] on button "Admin" at bounding box center [185, 548] width 357 height 60
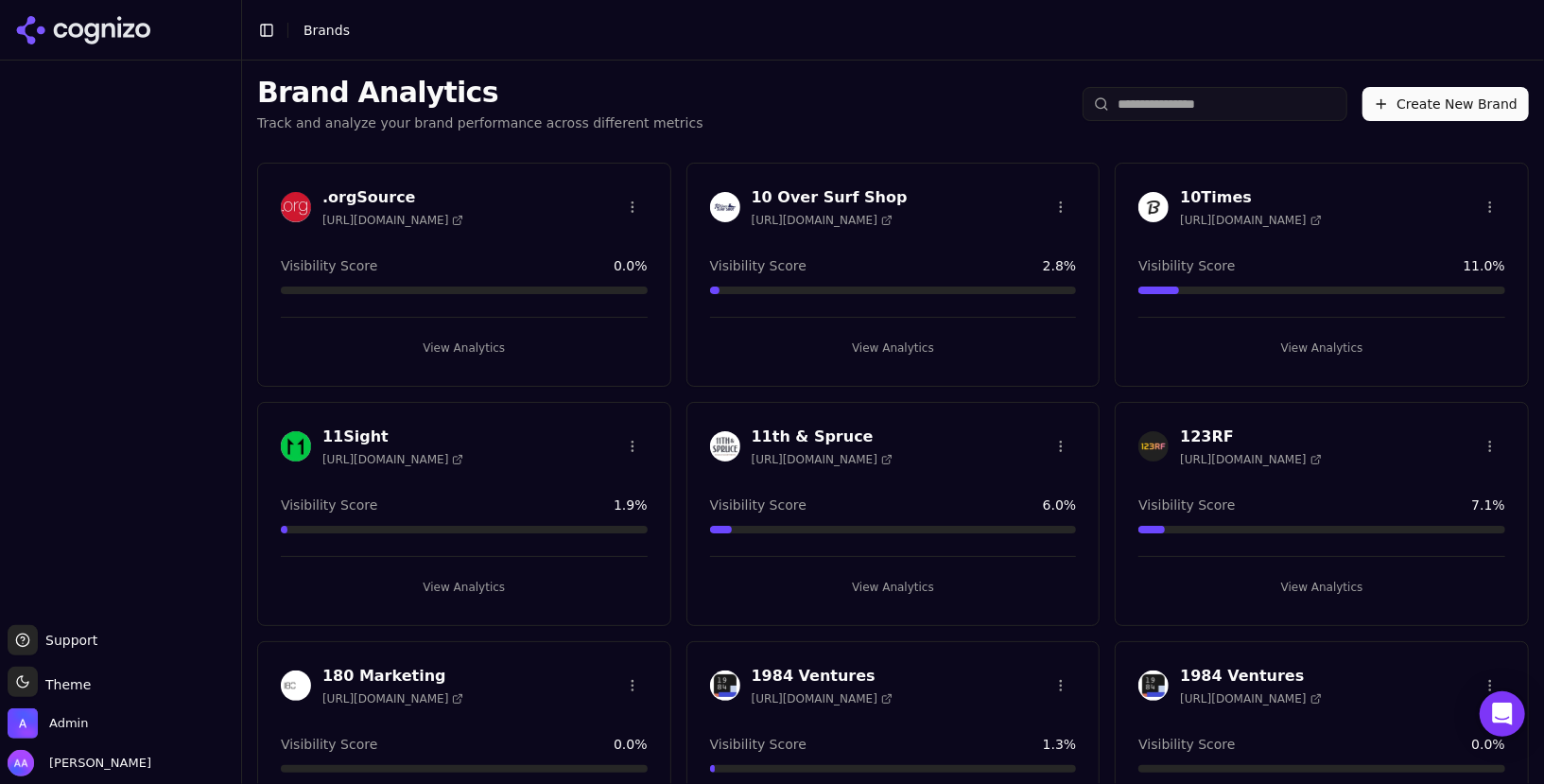
click at [1162, 115] on input "search" at bounding box center [1216, 104] width 265 height 34
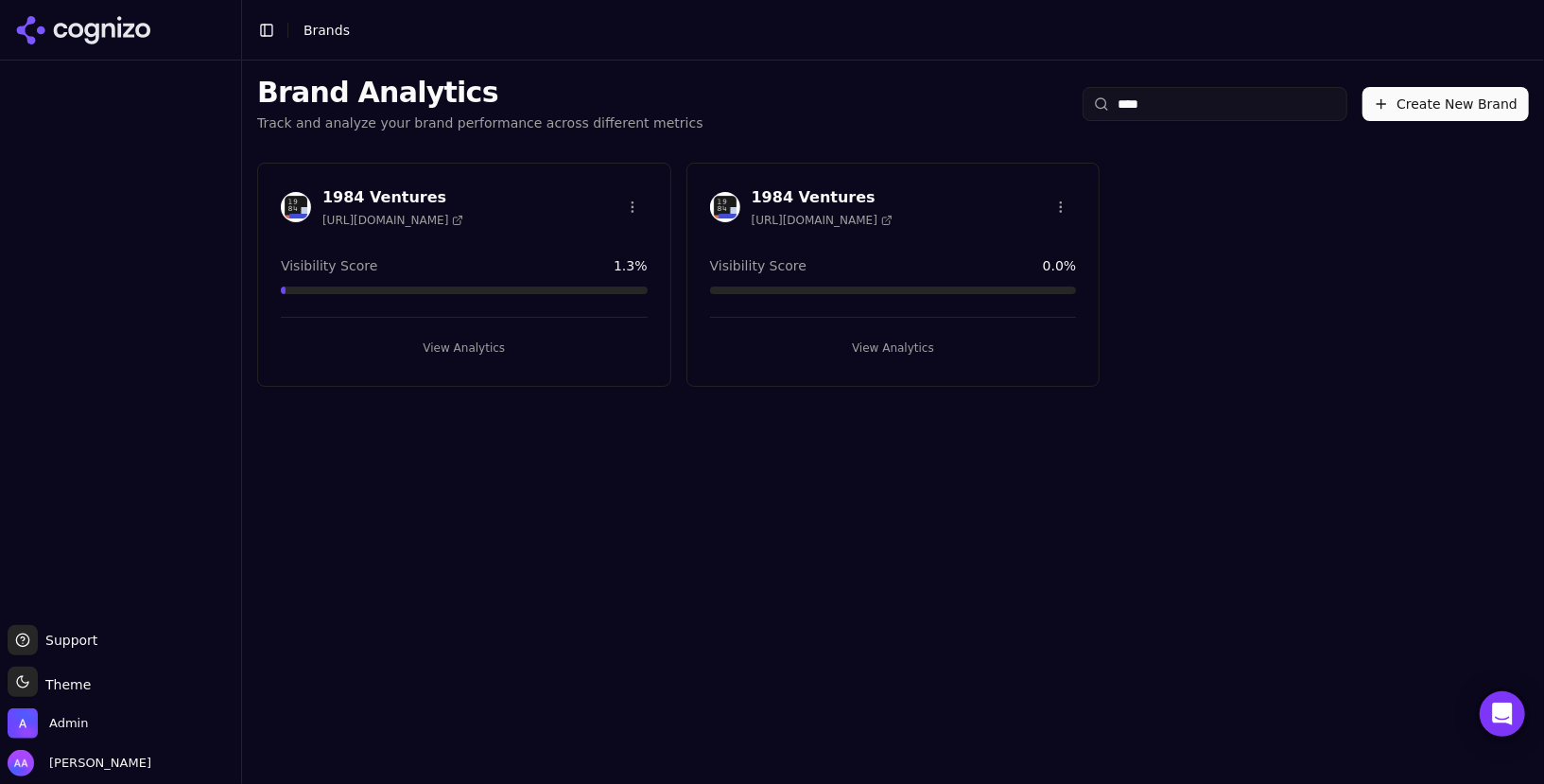
type input "****"
click at [282, 213] on img at bounding box center [296, 207] width 31 height 31
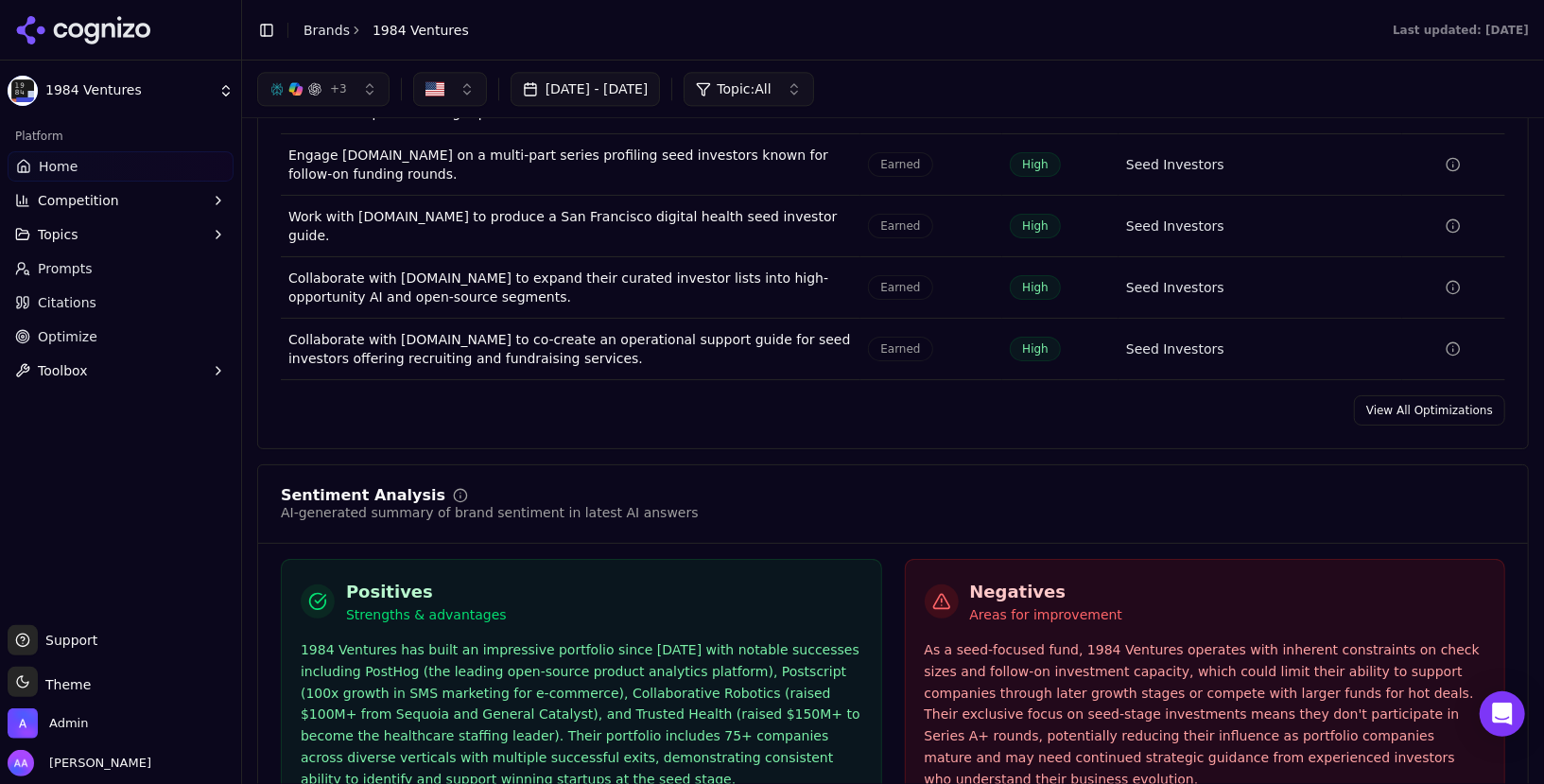
scroll to position [2918, 0]
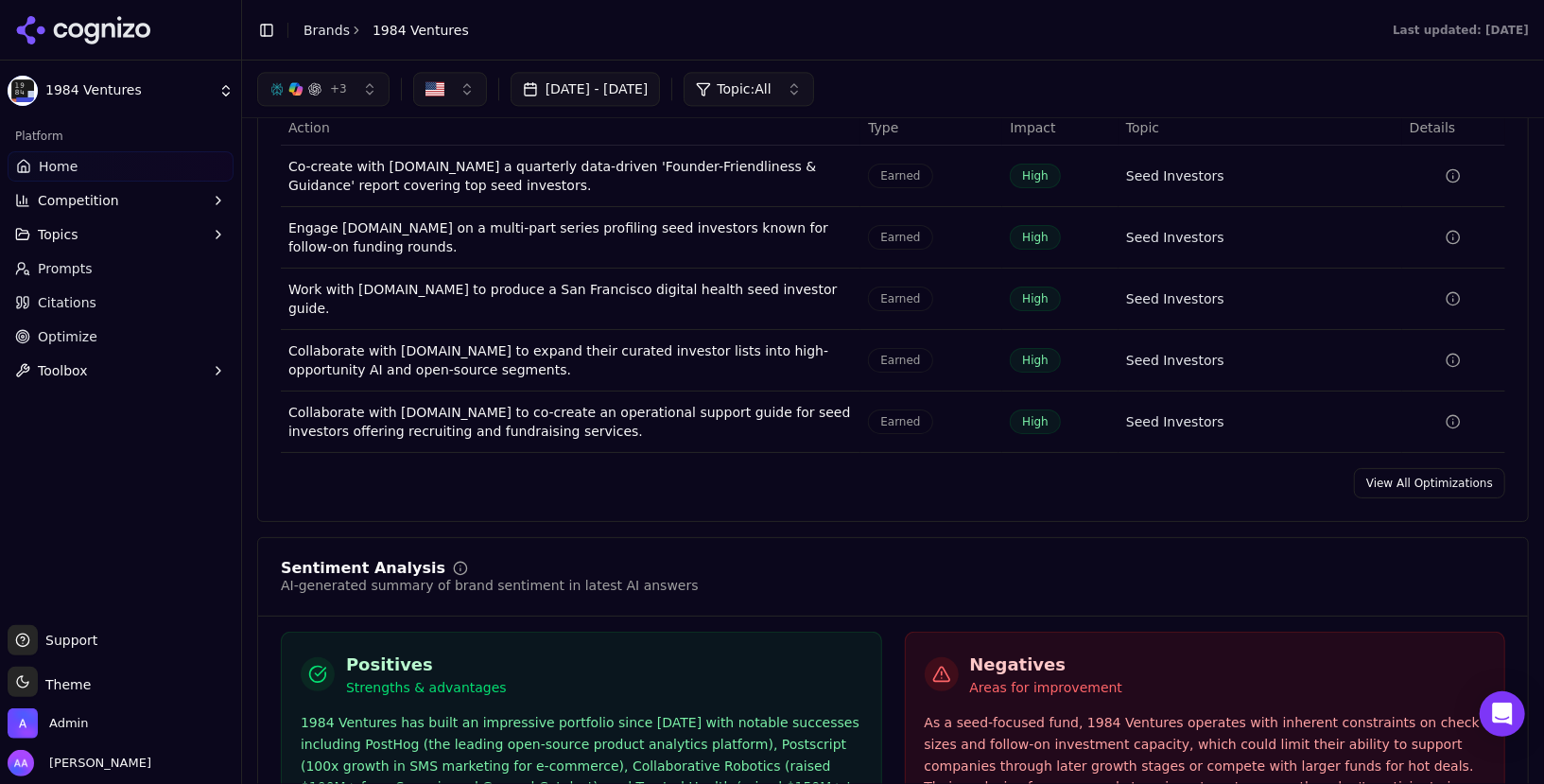
click at [1408, 468] on link "View All Optimizations" at bounding box center [1429, 482] width 151 height 31
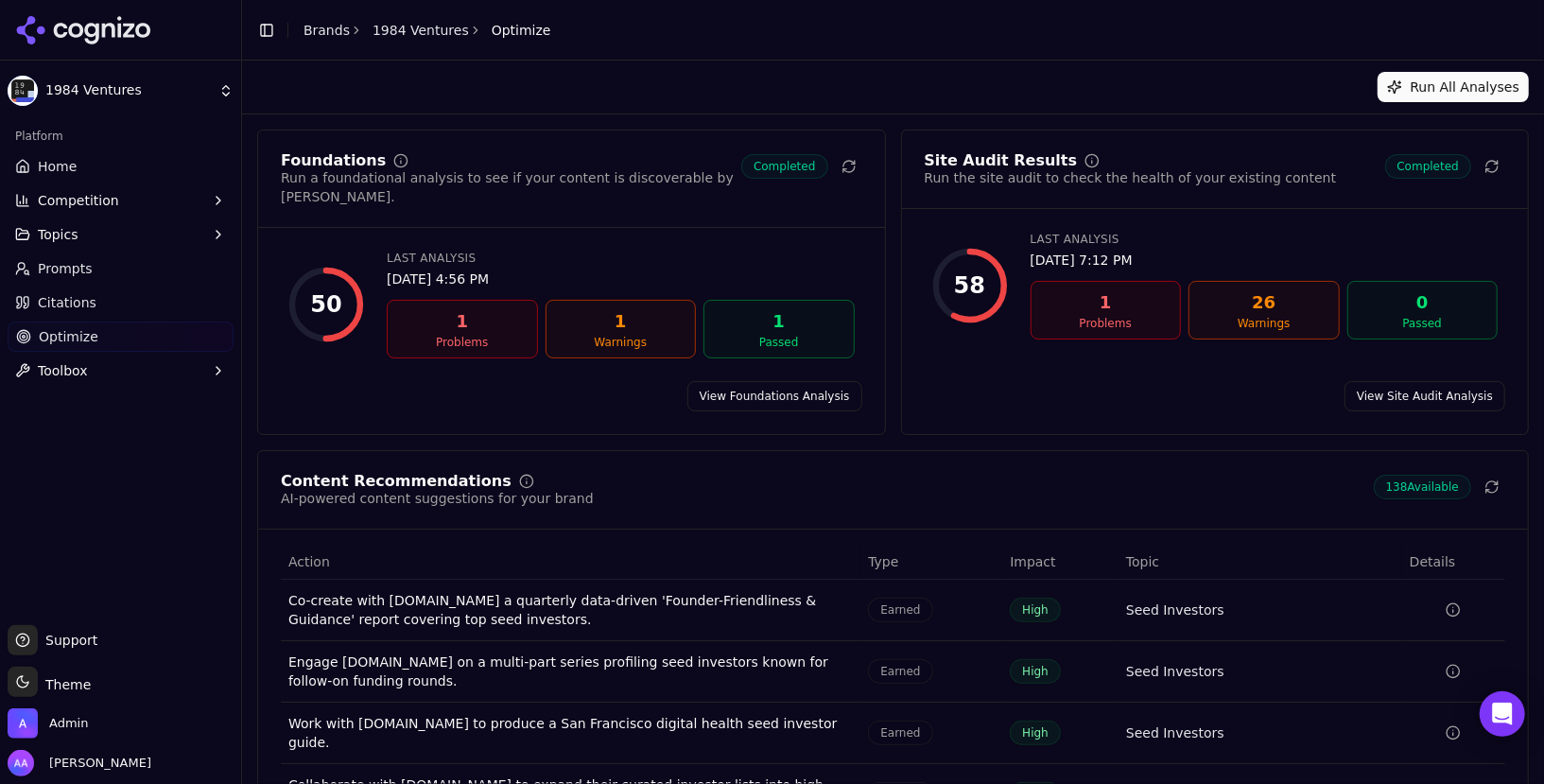
scroll to position [148, 0]
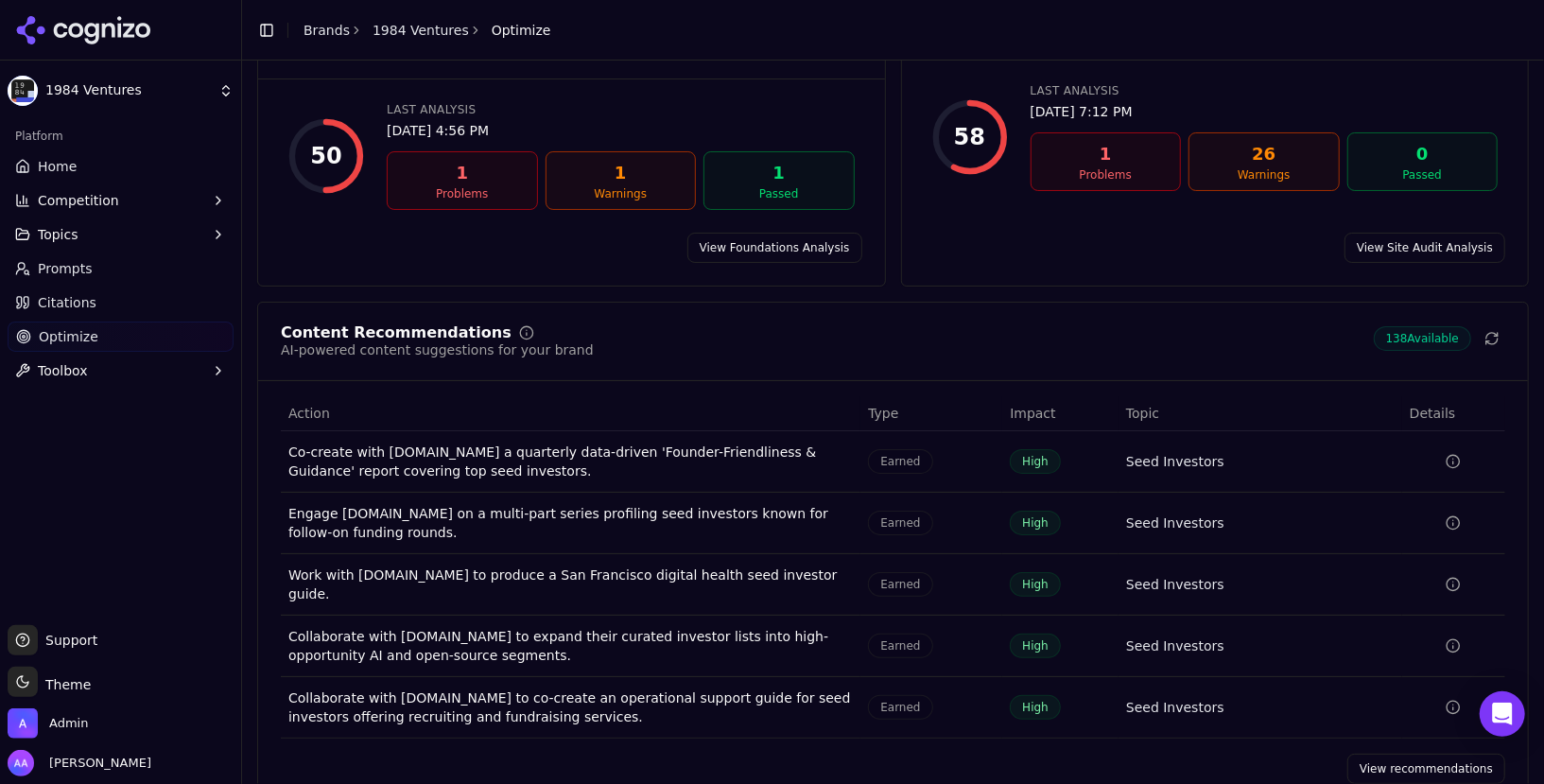
click at [1371, 753] on link "View recommendations" at bounding box center [1426, 768] width 158 height 31
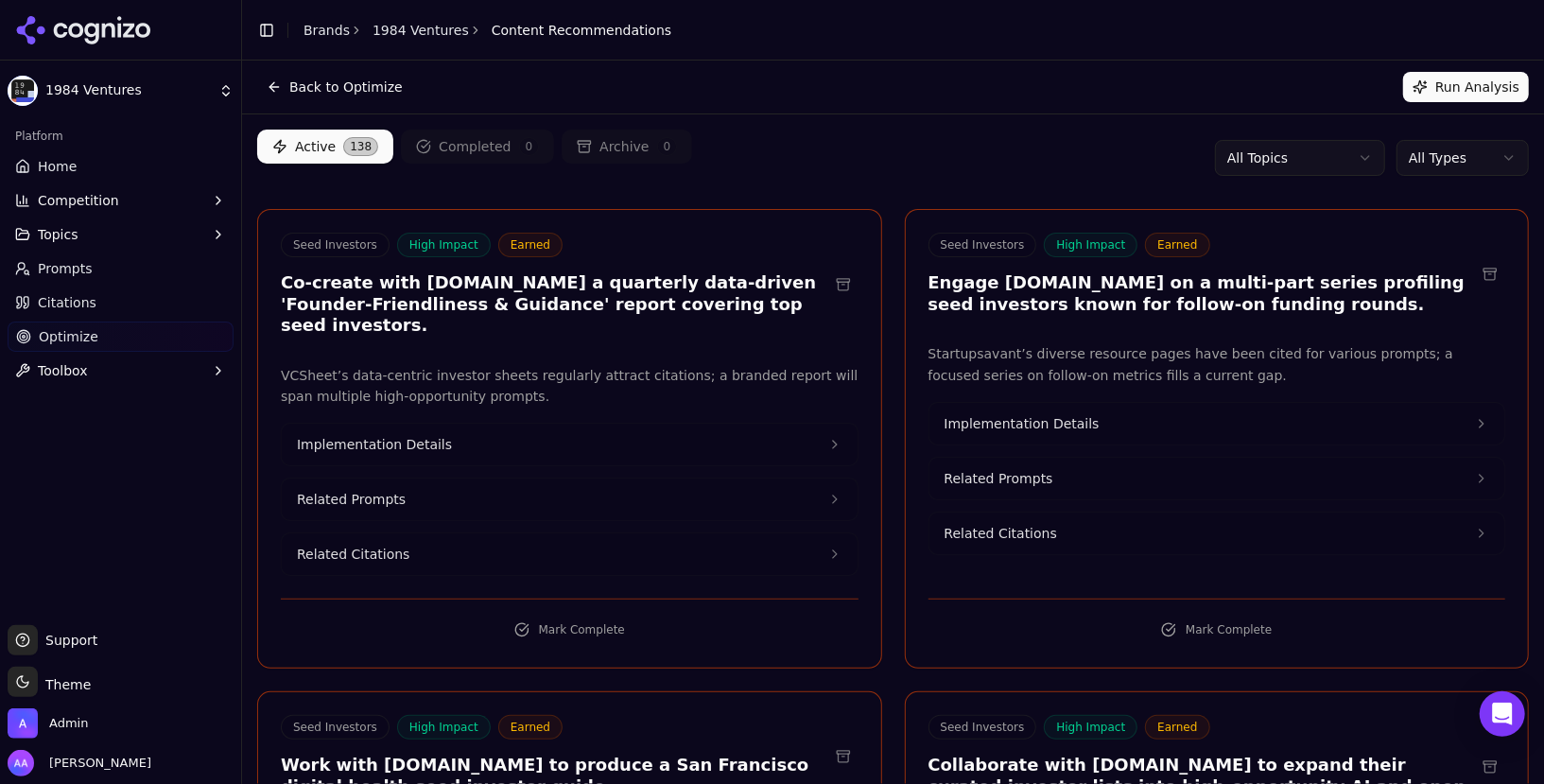
click at [1439, 184] on div "Active 138 Completed 0 Archive 0 All Topics All Types" at bounding box center [893, 157] width 1272 height 56
click at [1447, 171] on body "1984 Ventures Platform Home Competition Topics Prompts Citations Optimize Toolb…" at bounding box center [772, 392] width 1544 height 784
click at [1447, 171] on html "1984 Ventures Platform Home Competition Topics Prompts Citations Optimize Toolb…" at bounding box center [772, 392] width 1544 height 784
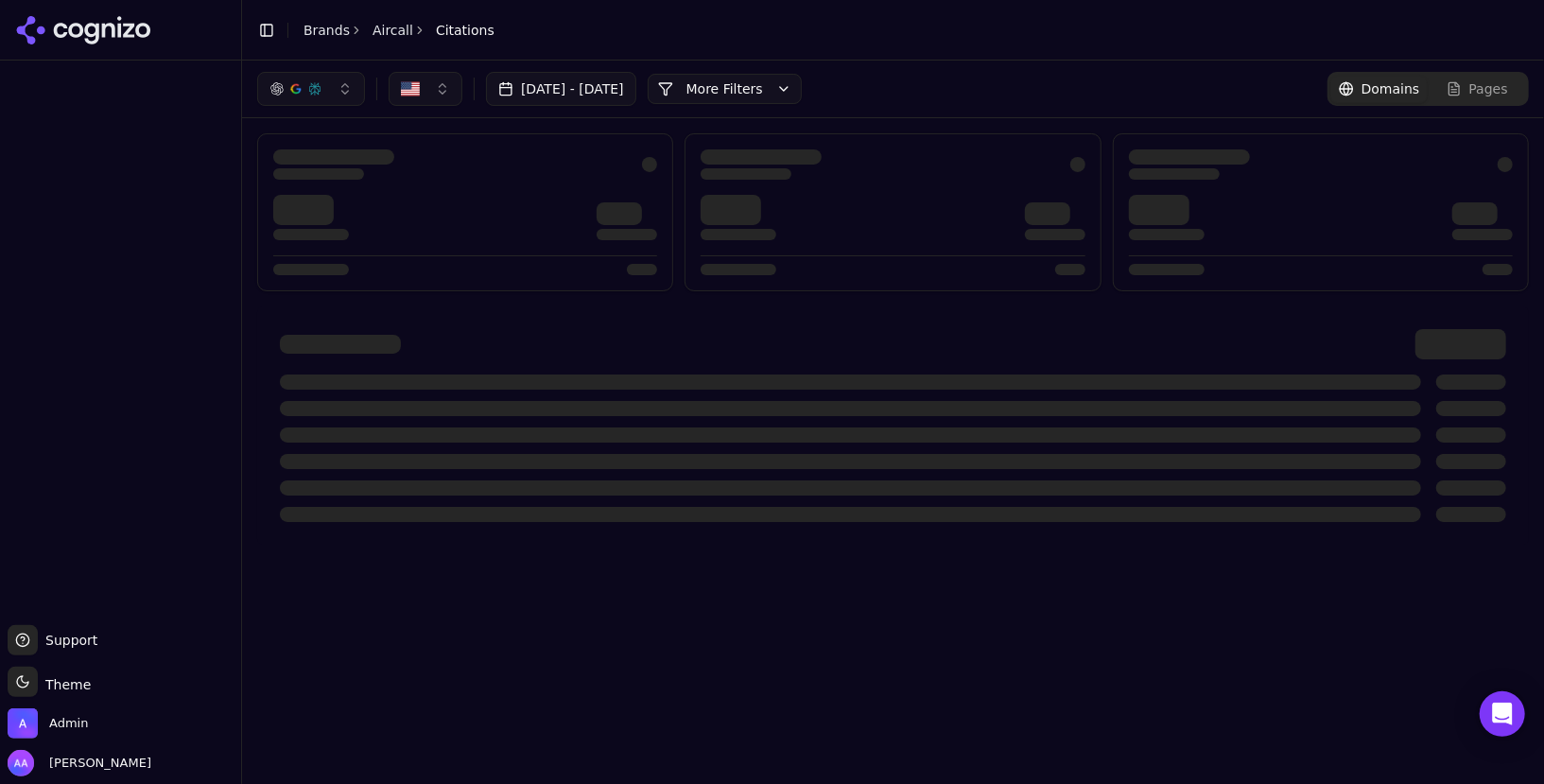
click at [261, 35] on button "Toggle Sidebar" at bounding box center [266, 30] width 27 height 27
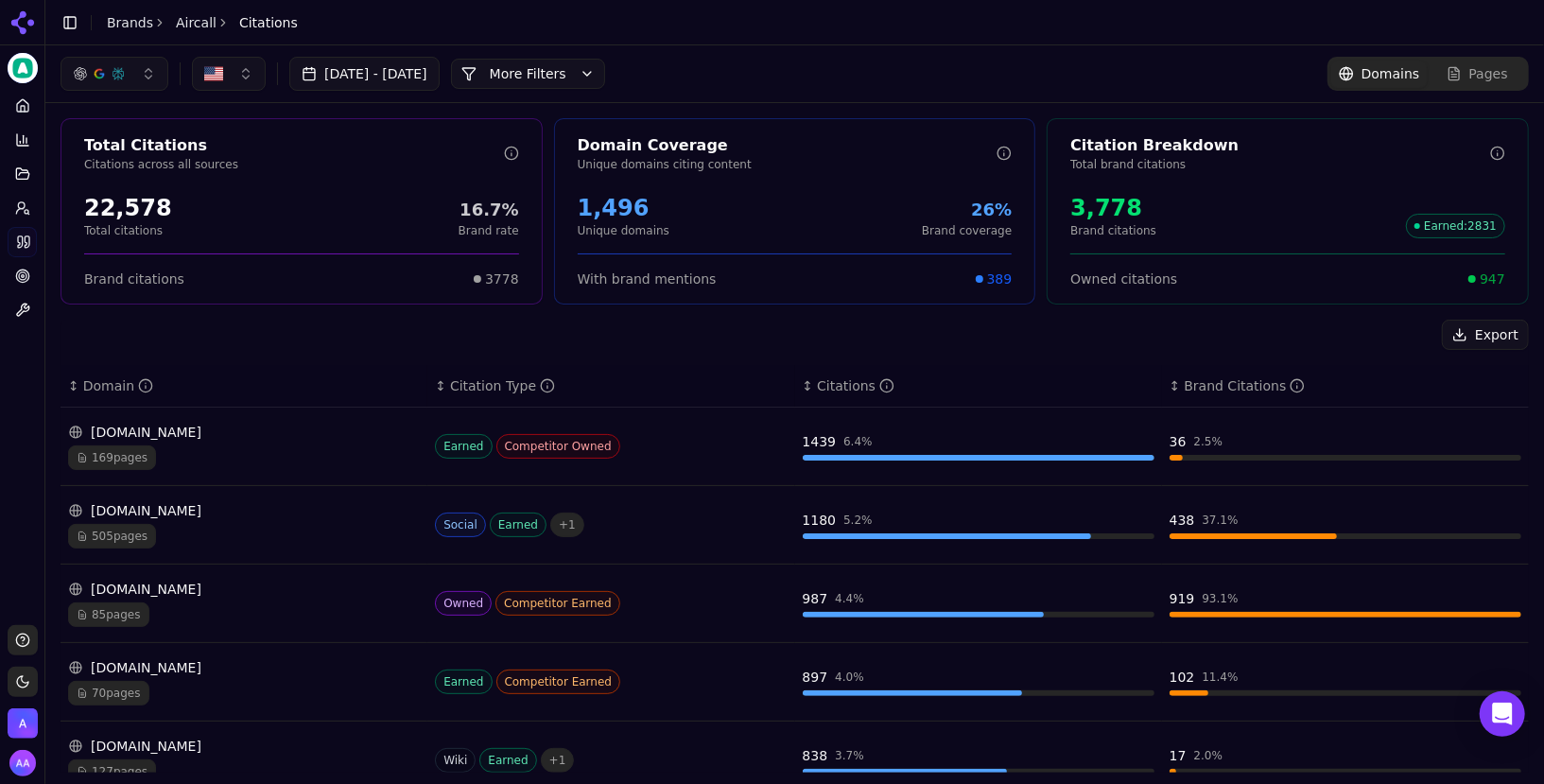
click at [15, 194] on link "Prompts" at bounding box center [23, 208] width 30 height 31
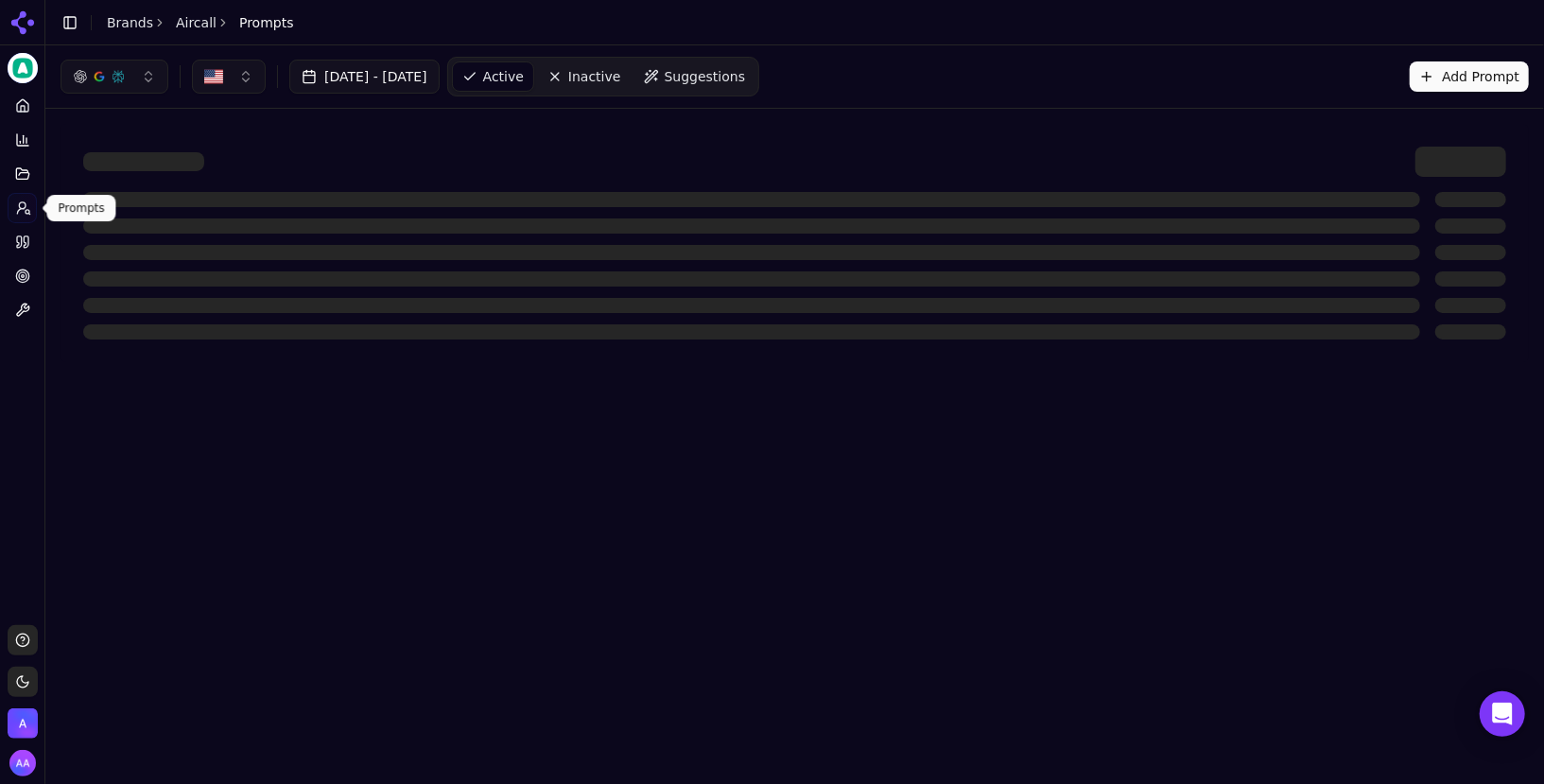
click at [438, 247] on div at bounding box center [752, 252] width 1337 height 15
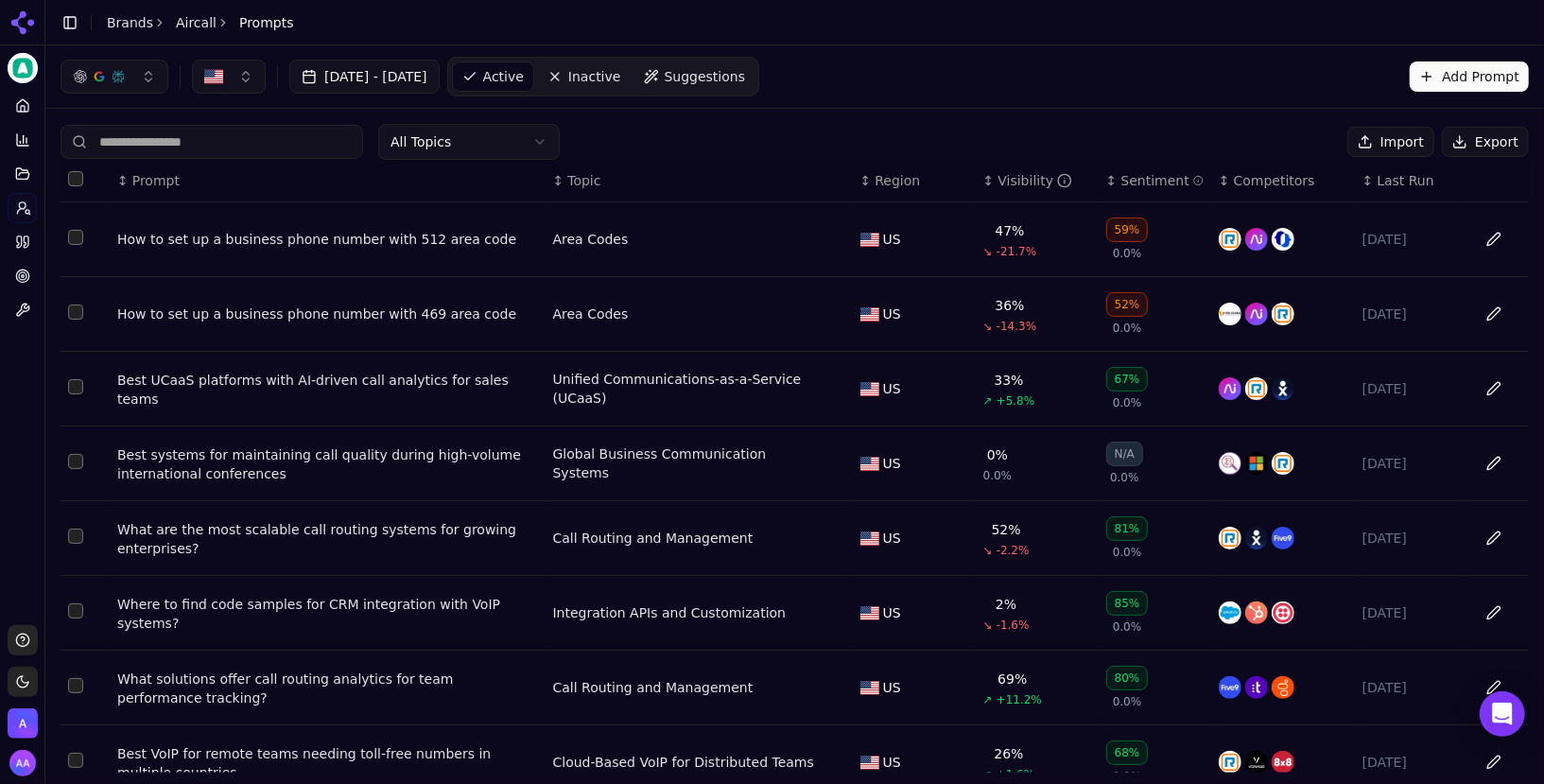
click at [364, 230] on div "How to set up a business phone number with 512 area code" at bounding box center [327, 238] width 420 height 19
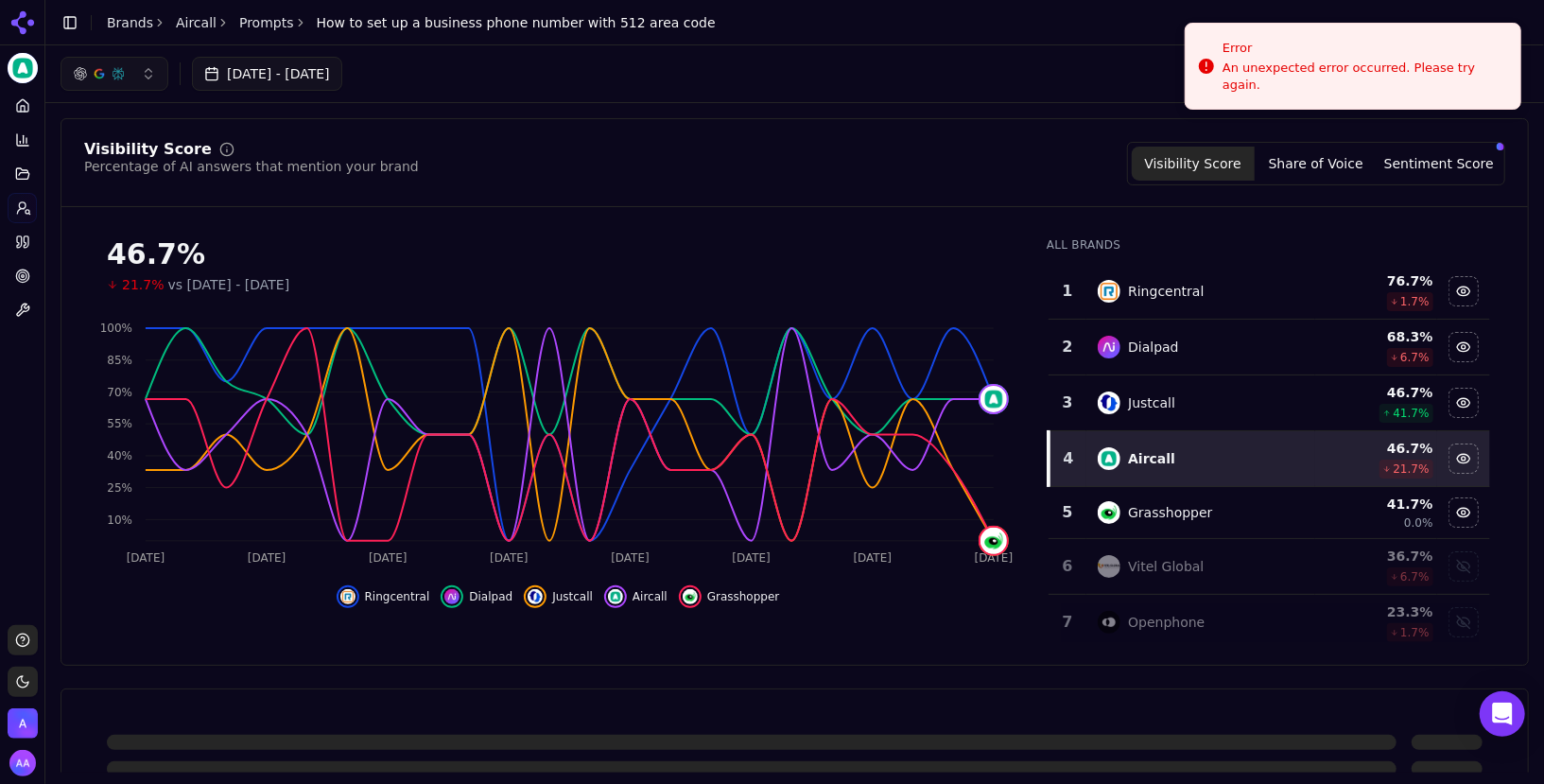
click at [256, 13] on link "Prompts" at bounding box center [266, 22] width 54 height 19
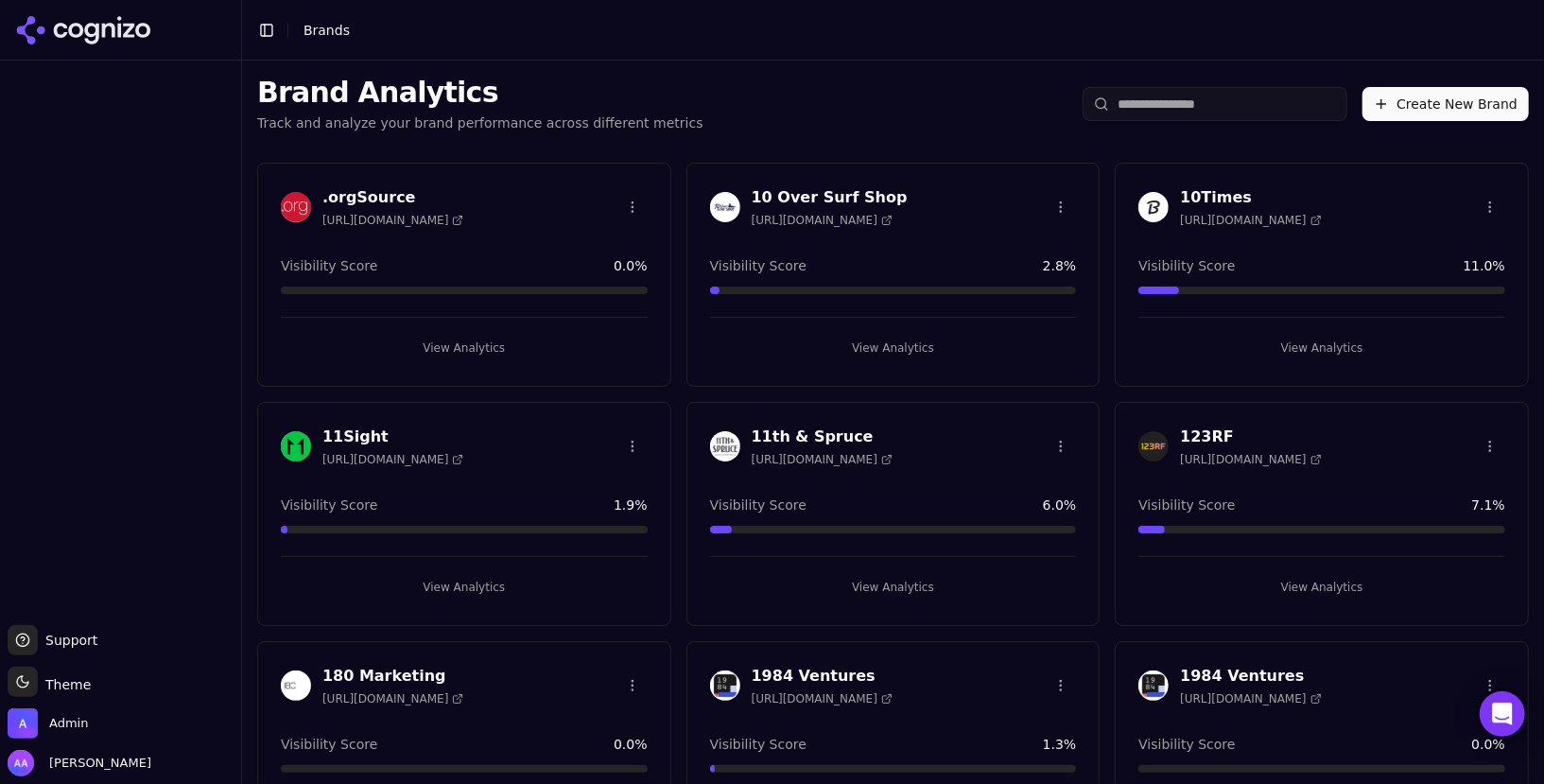
click at [1185, 93] on input "search" at bounding box center [1216, 104] width 265 height 34
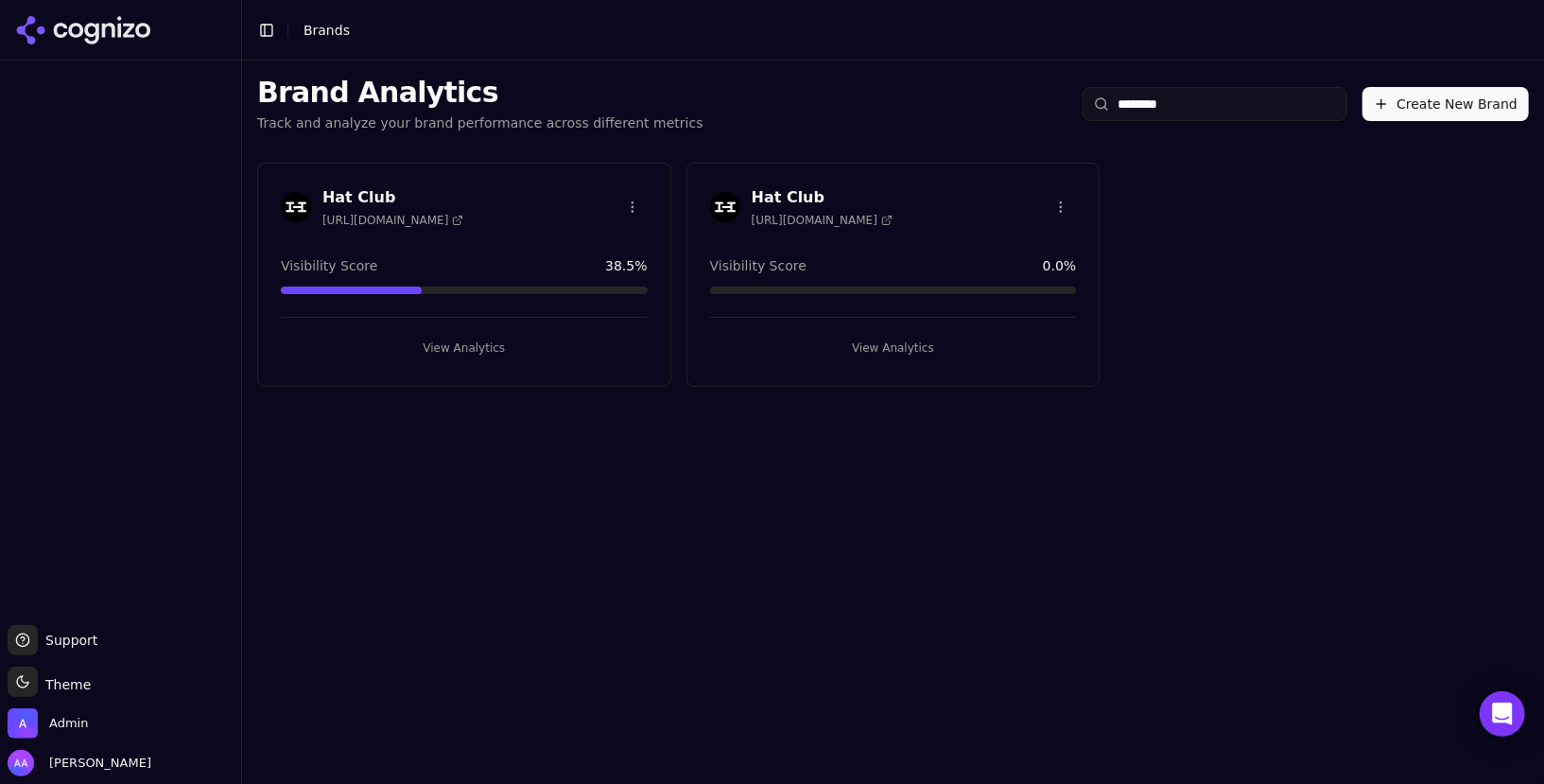
type input "********"
click at [306, 197] on img at bounding box center [296, 207] width 31 height 31
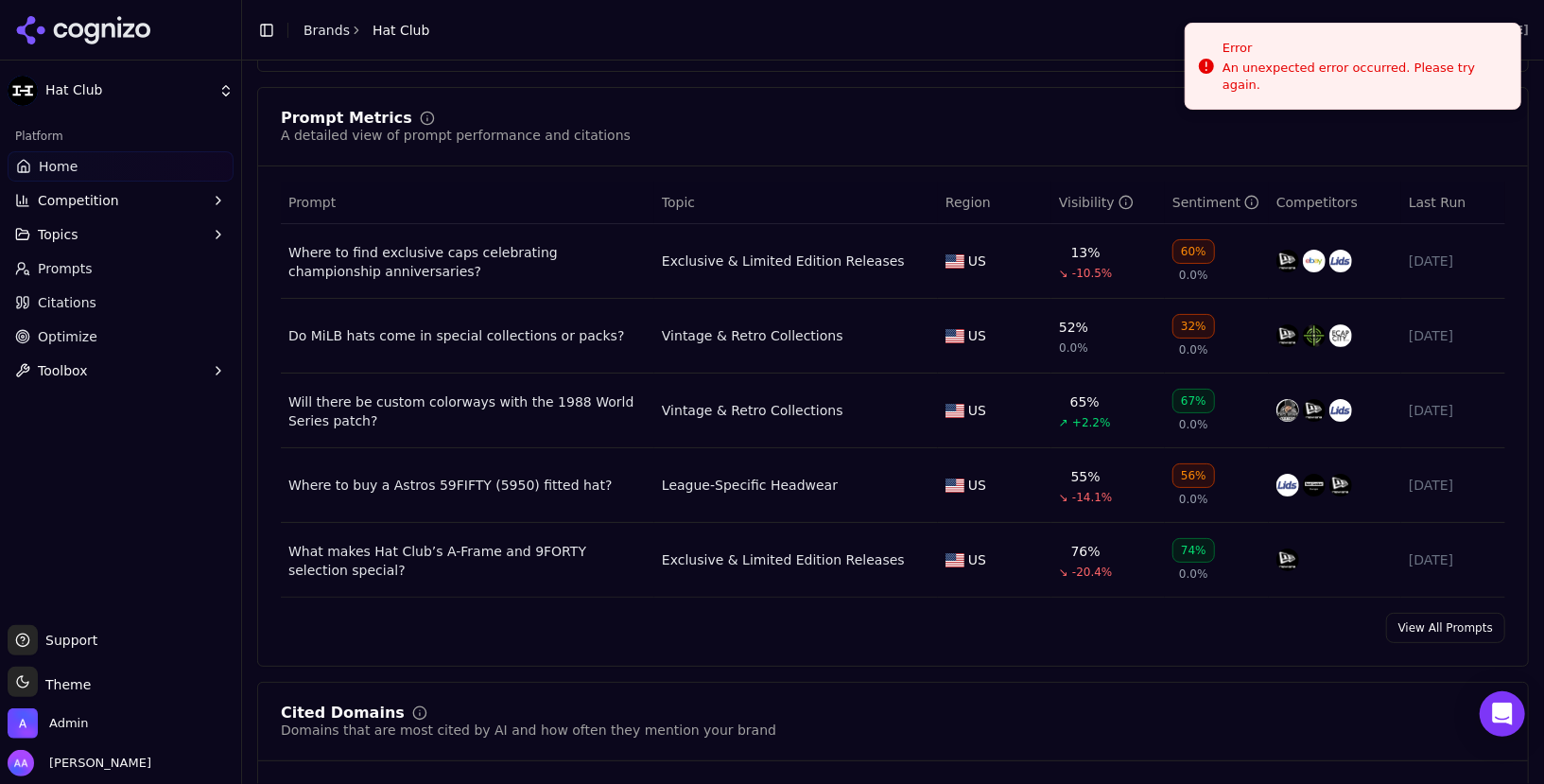
scroll to position [1327, 0]
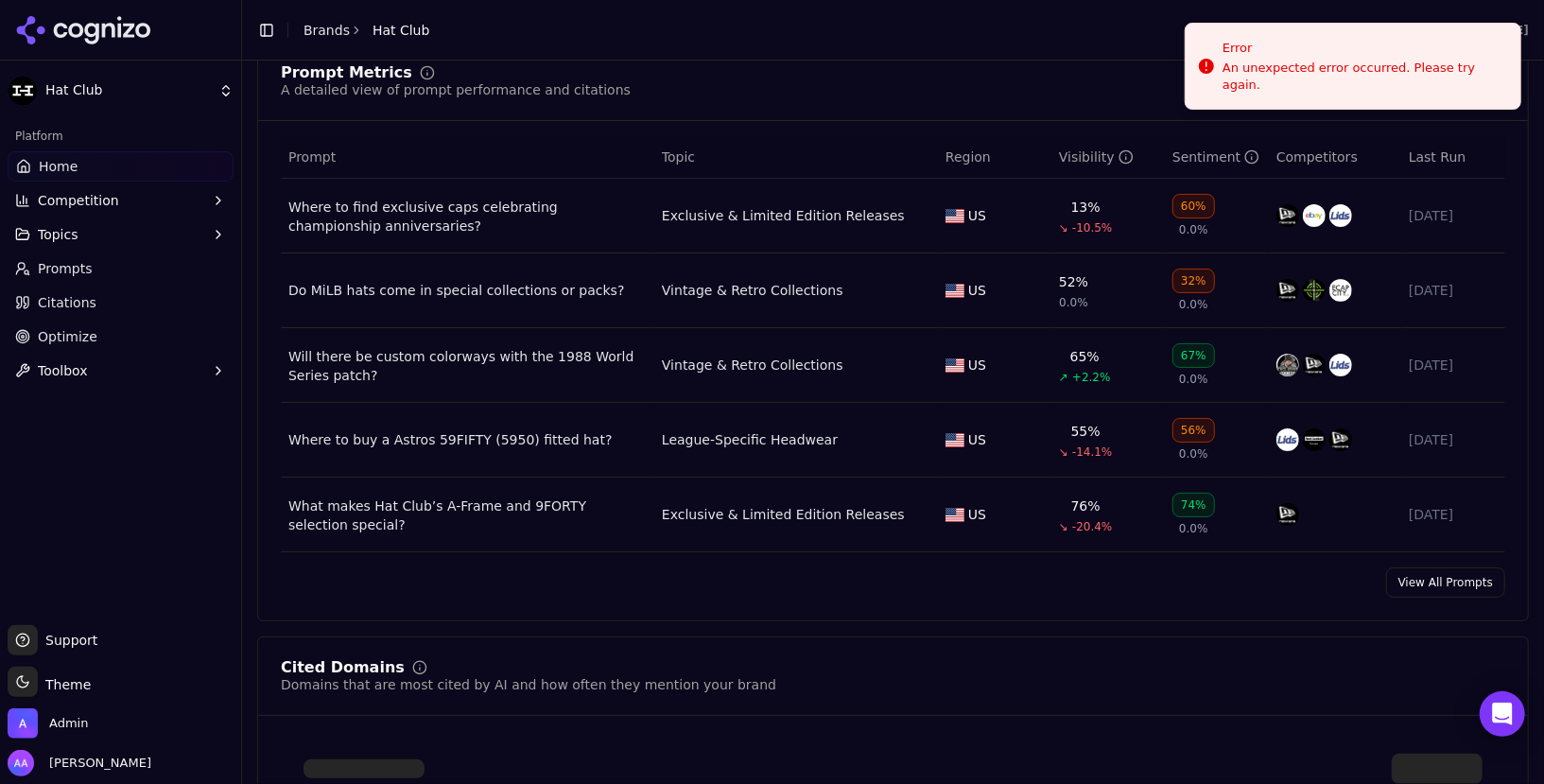
click at [1448, 572] on link "View All Prompts" at bounding box center [1445, 582] width 119 height 31
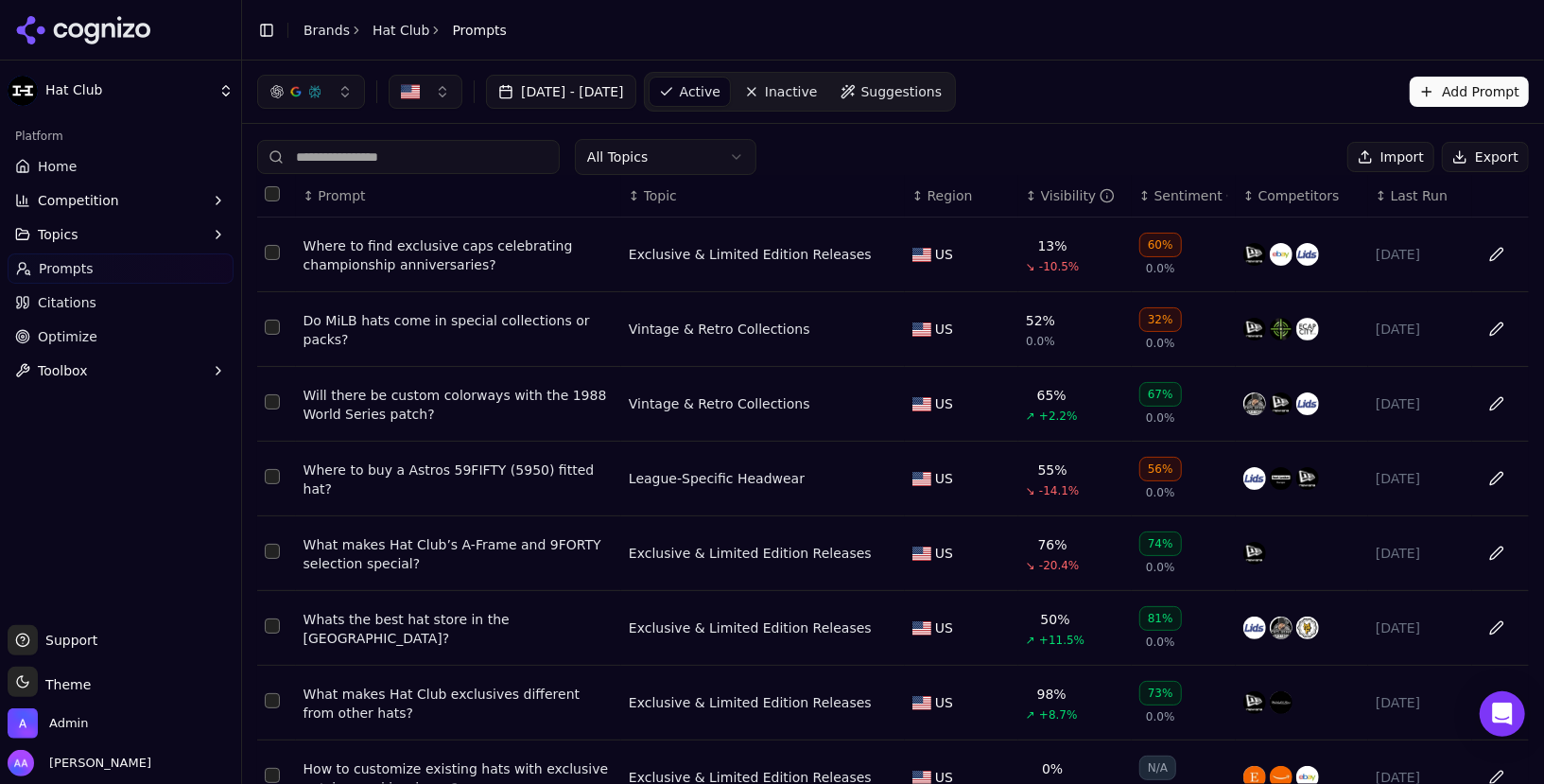
click at [1187, 186] on div "Sentiment" at bounding box center [1191, 195] width 74 height 19
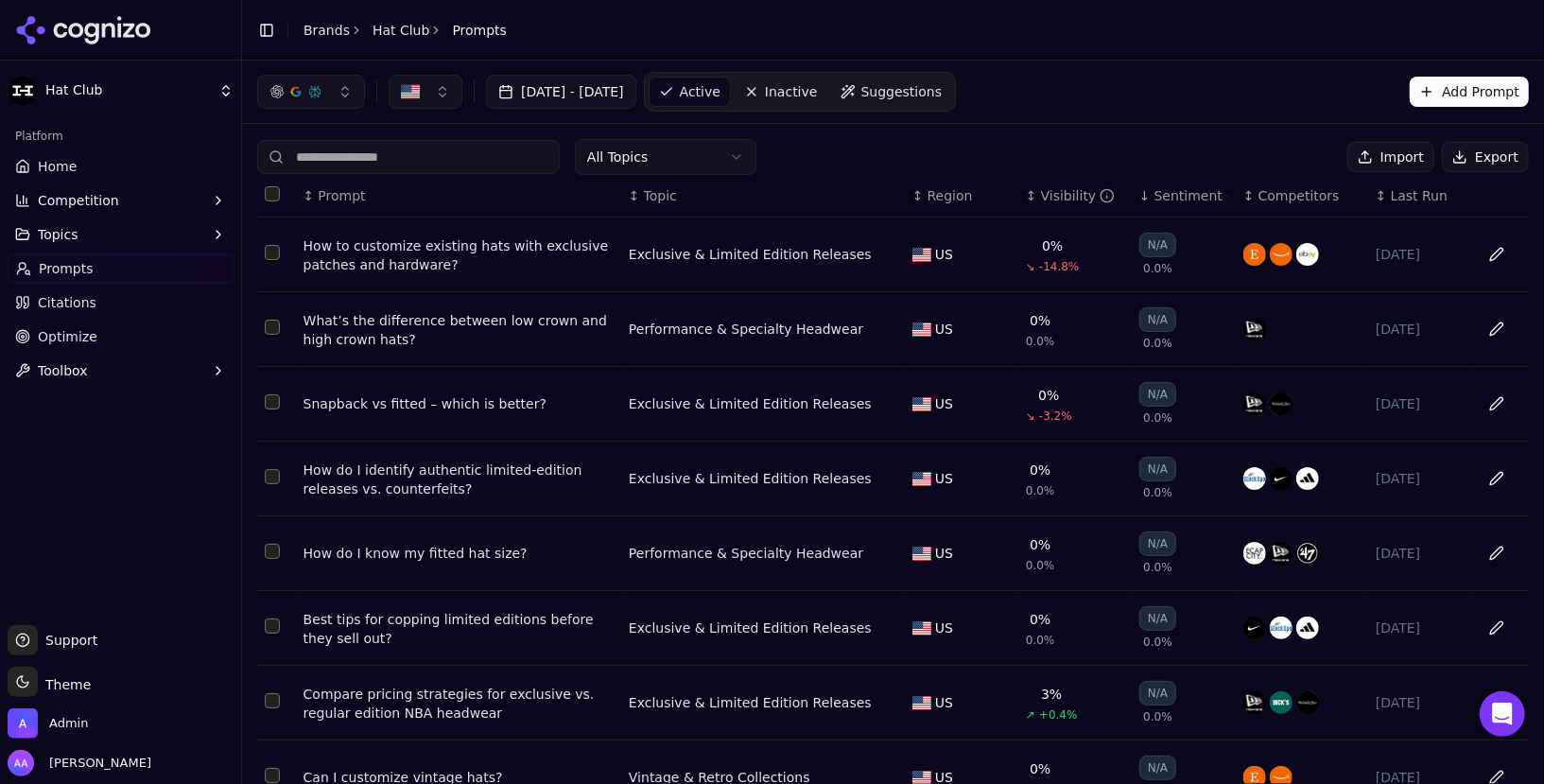
click at [1187, 186] on div "Sentiment" at bounding box center [1191, 195] width 74 height 19
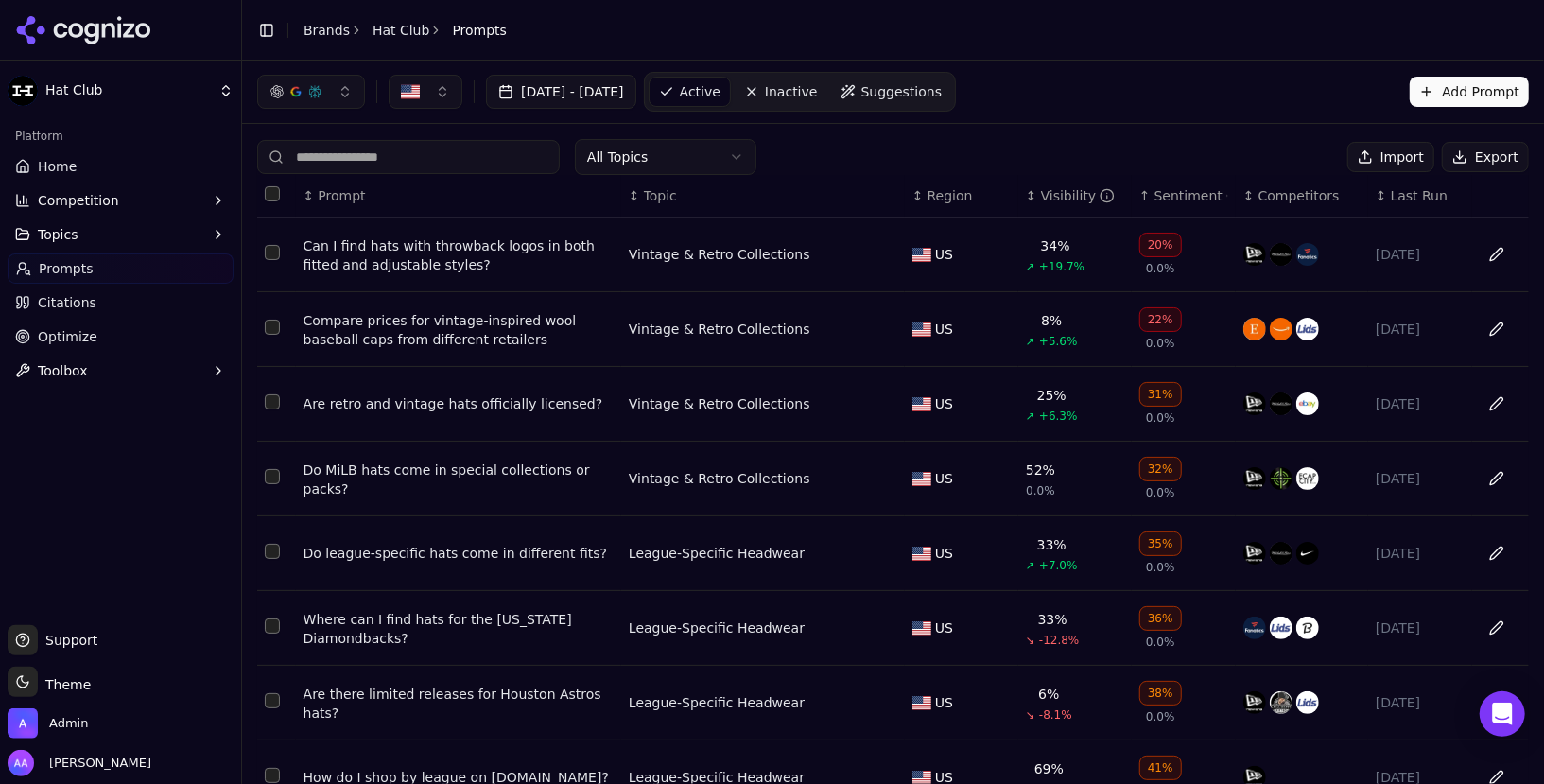
click at [1187, 186] on div "Sentiment" at bounding box center [1191, 195] width 74 height 19
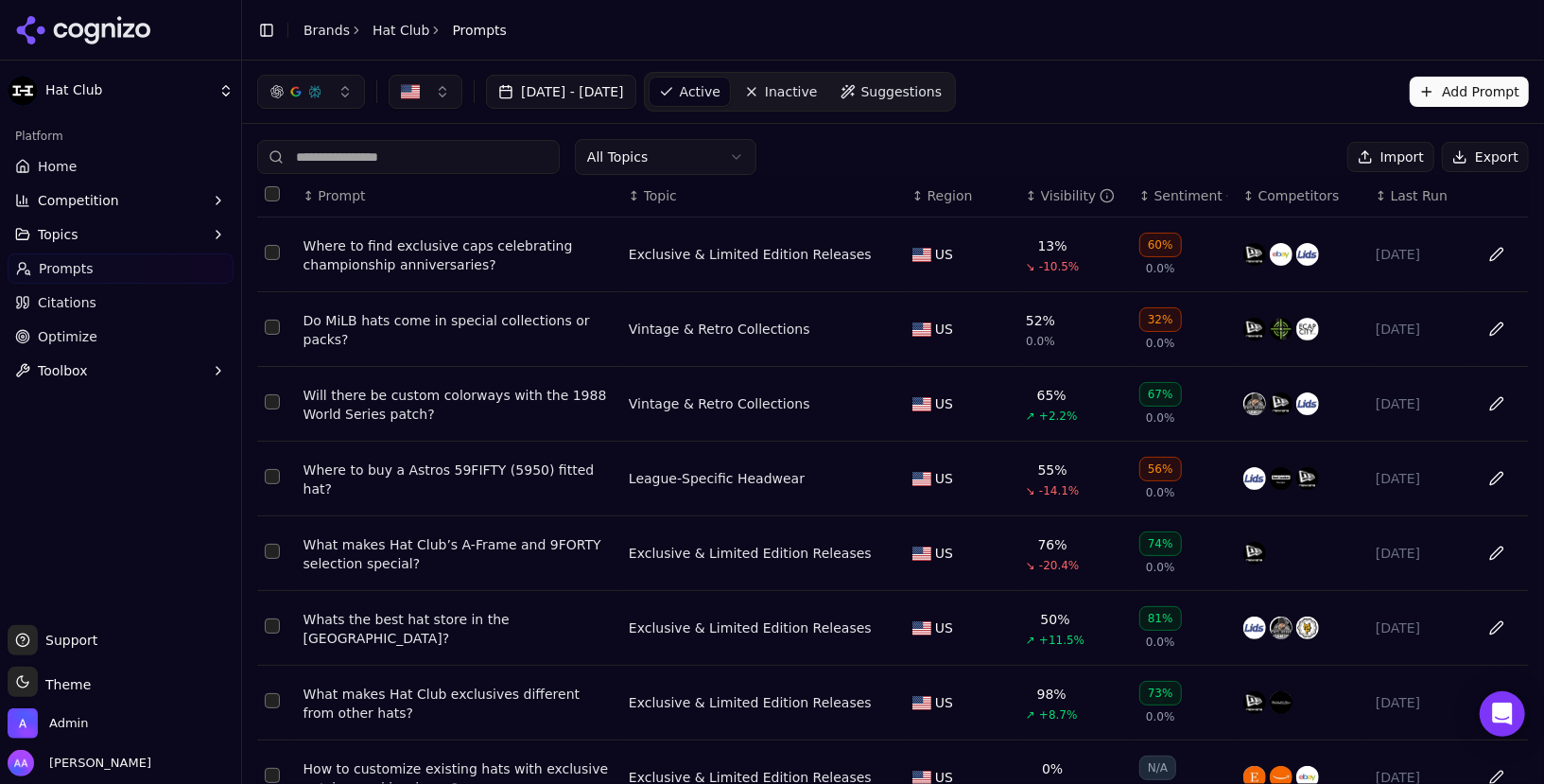
click at [1187, 186] on div "Sentiment" at bounding box center [1191, 195] width 74 height 19
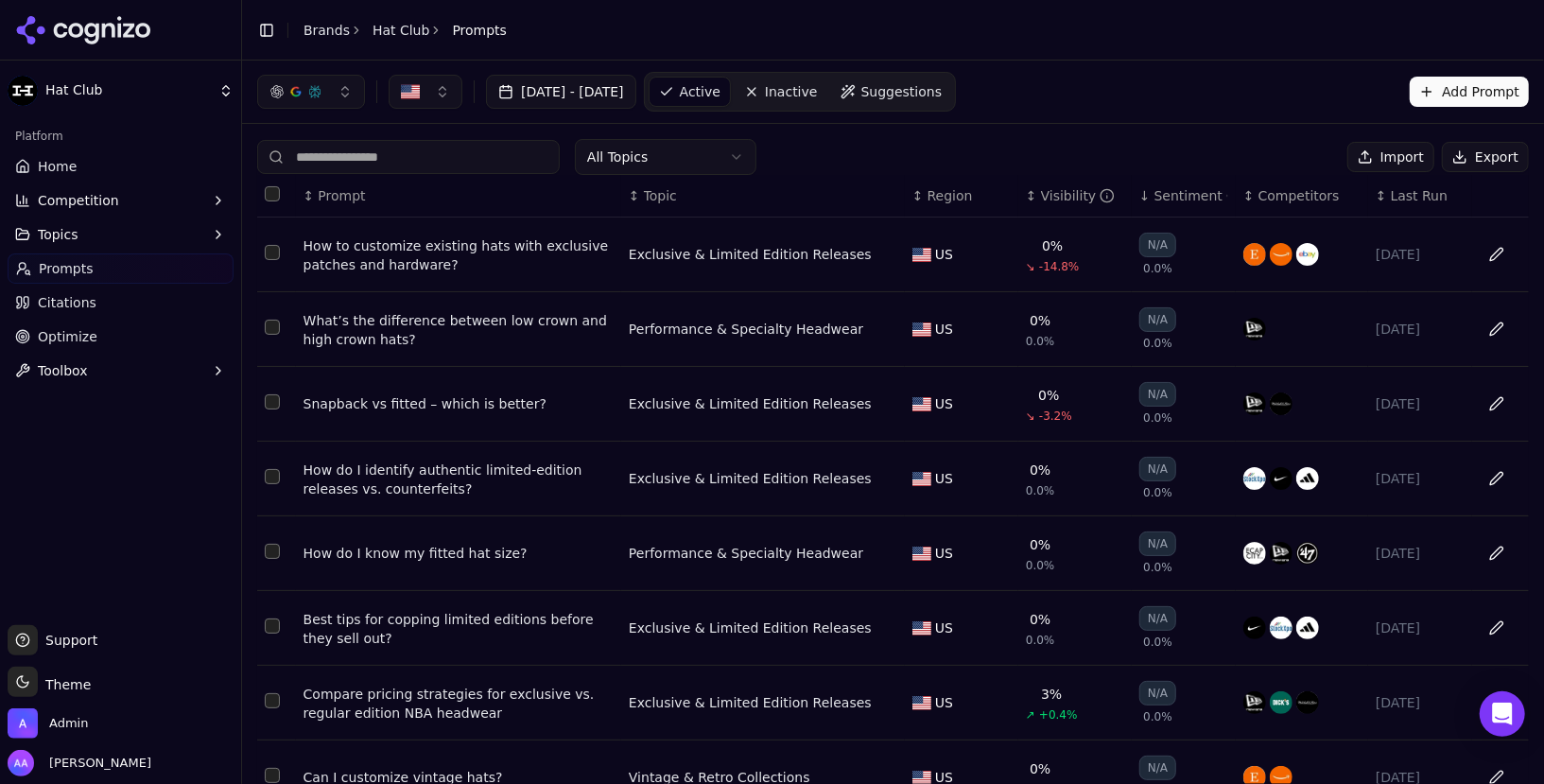
scroll to position [234, 0]
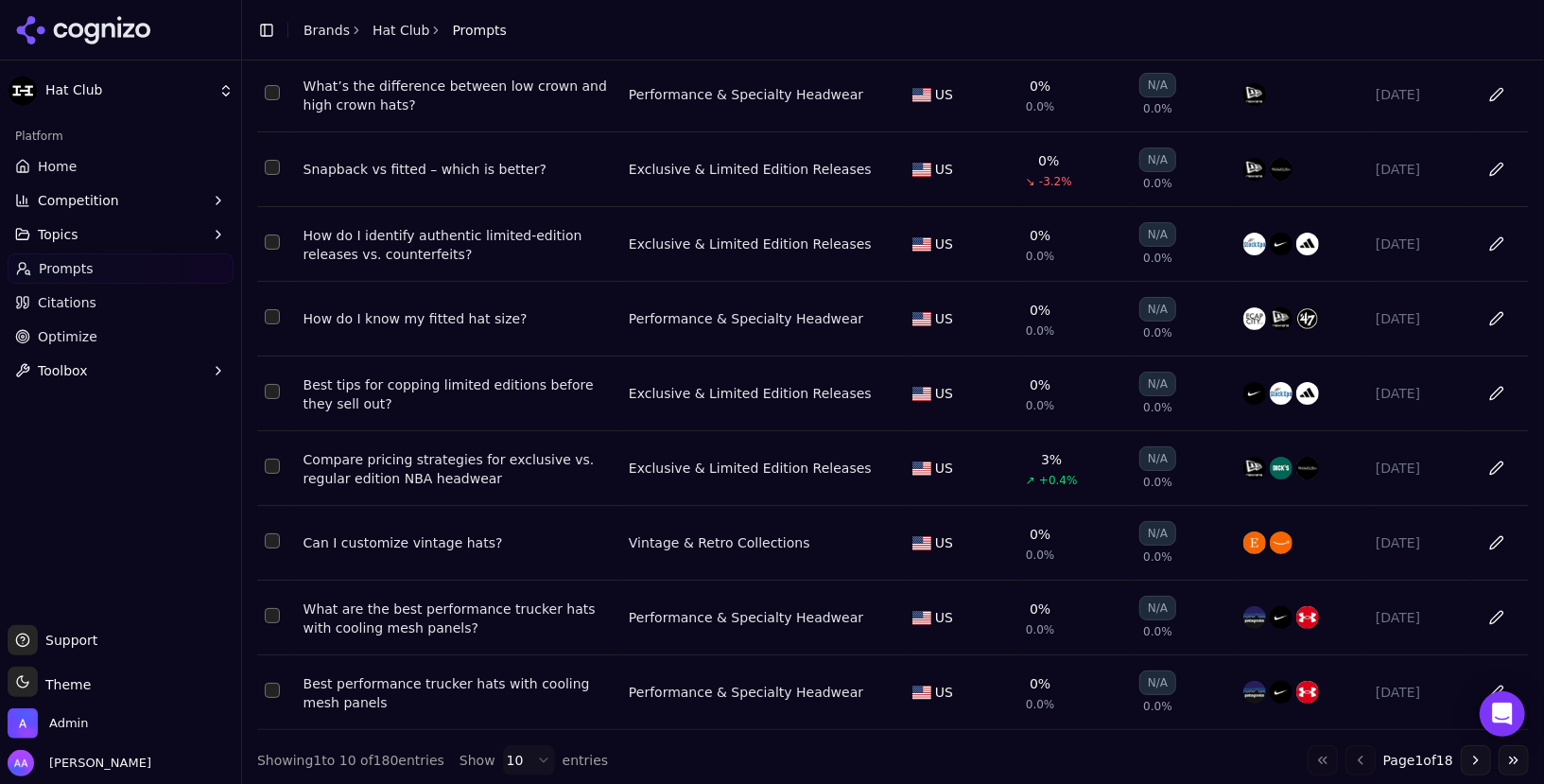
click at [453, 453] on div "Compare pricing strategies for exclusive vs. regular edition NBA headwear" at bounding box center [459, 469] width 311 height 38
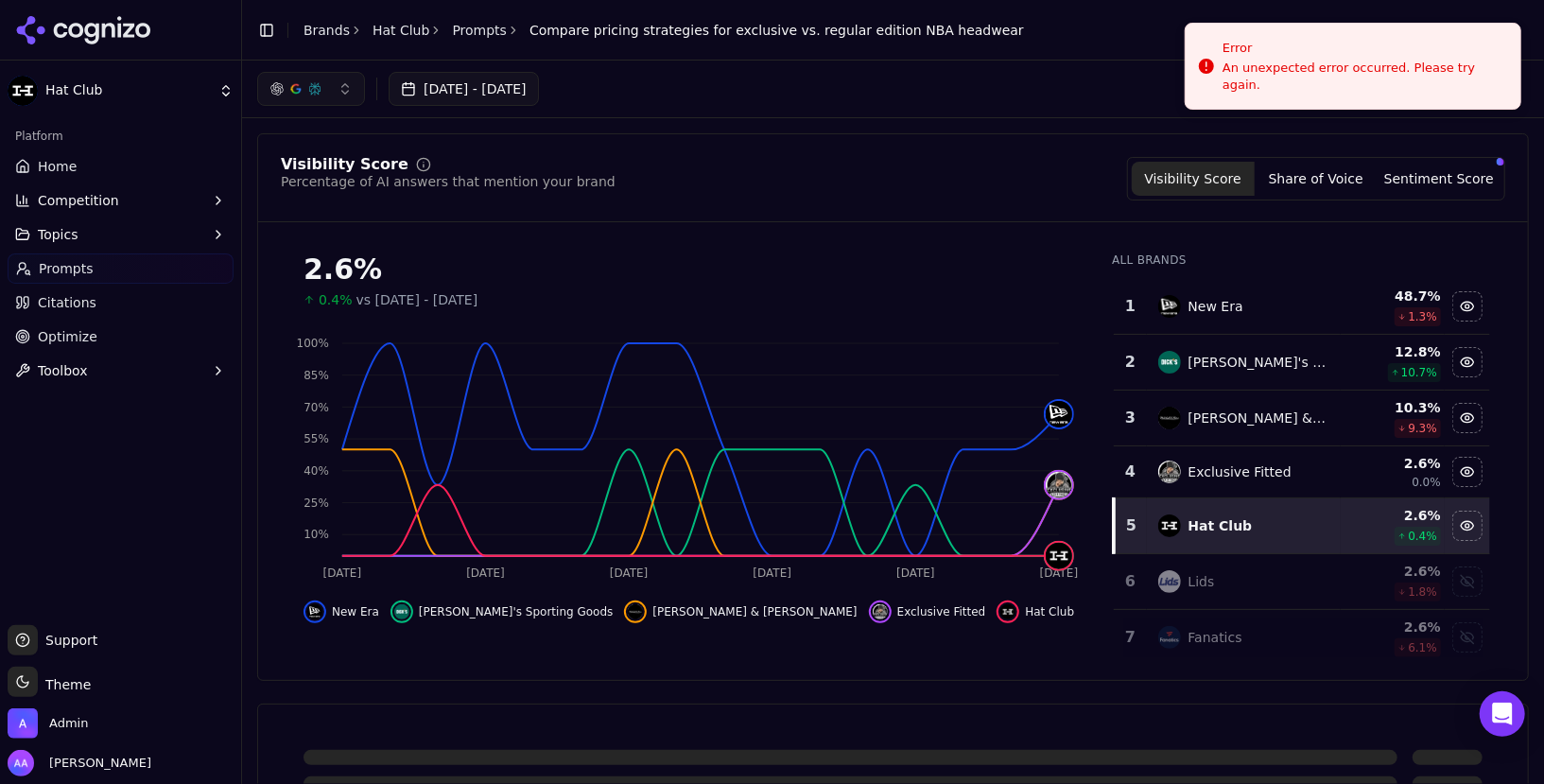
click at [80, 27] on icon at bounding box center [75, 30] width 15 height 15
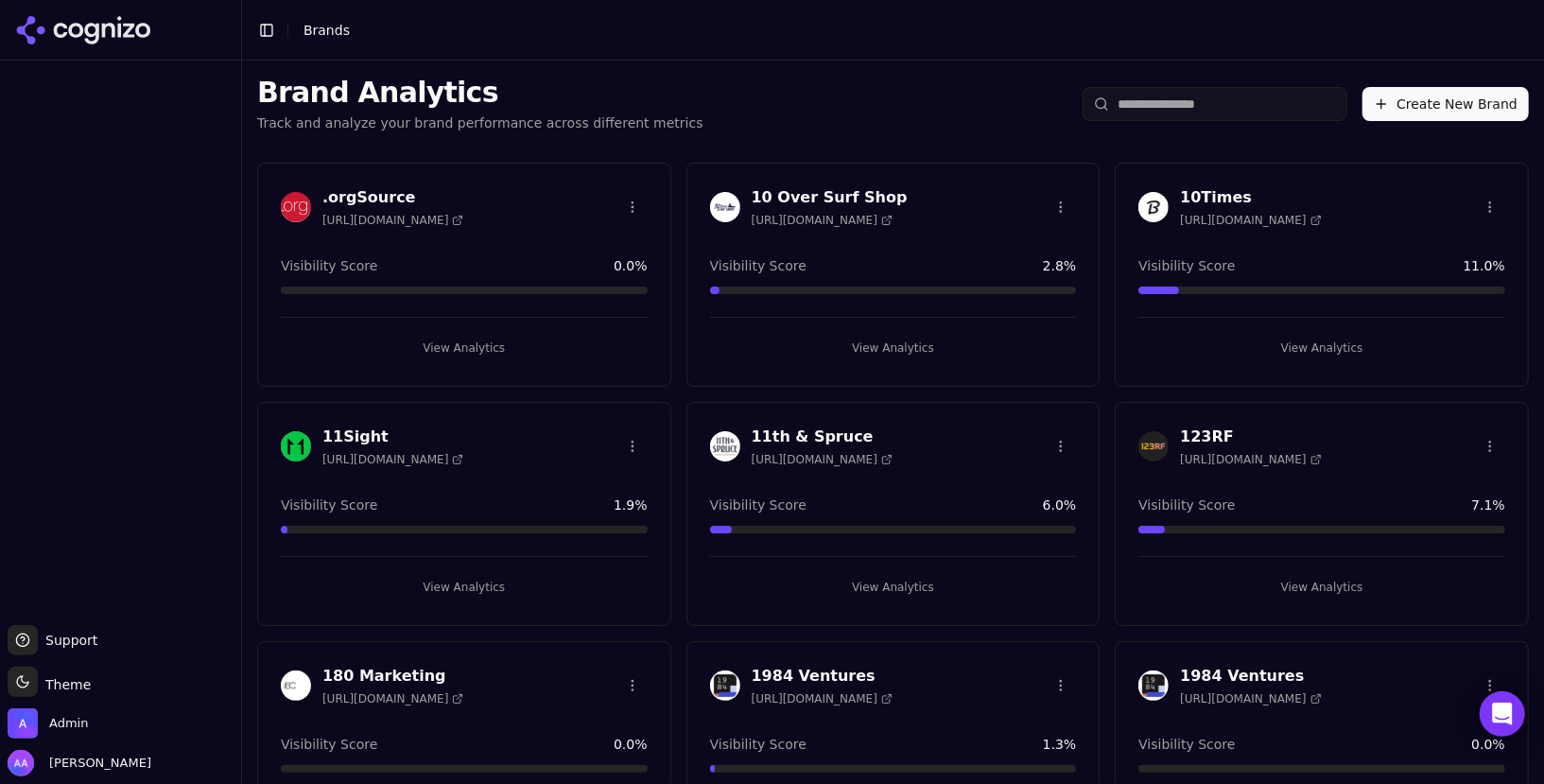
click at [1238, 106] on input "search" at bounding box center [1216, 104] width 265 height 34
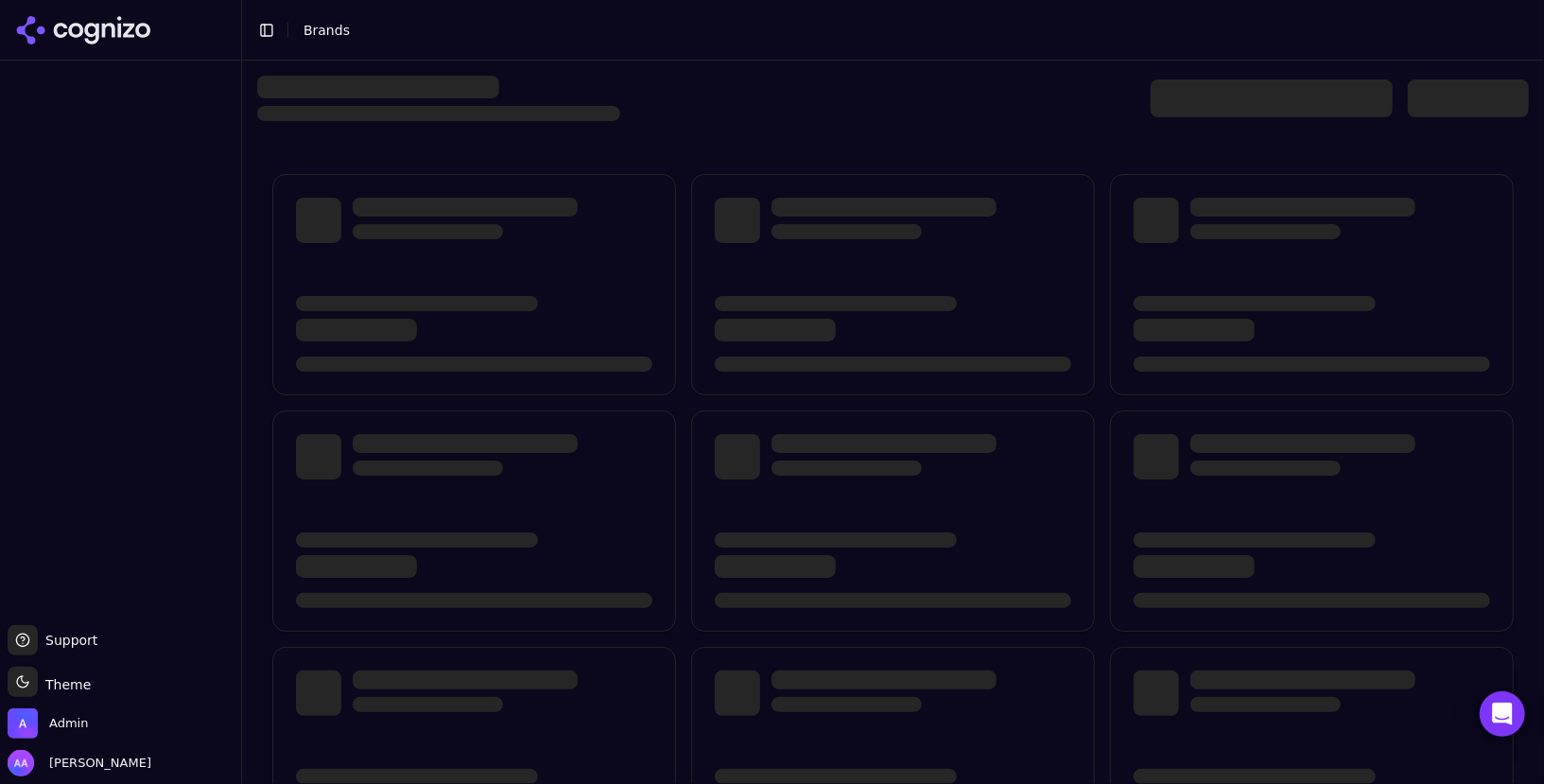
click at [108, 37] on icon at bounding box center [83, 30] width 137 height 29
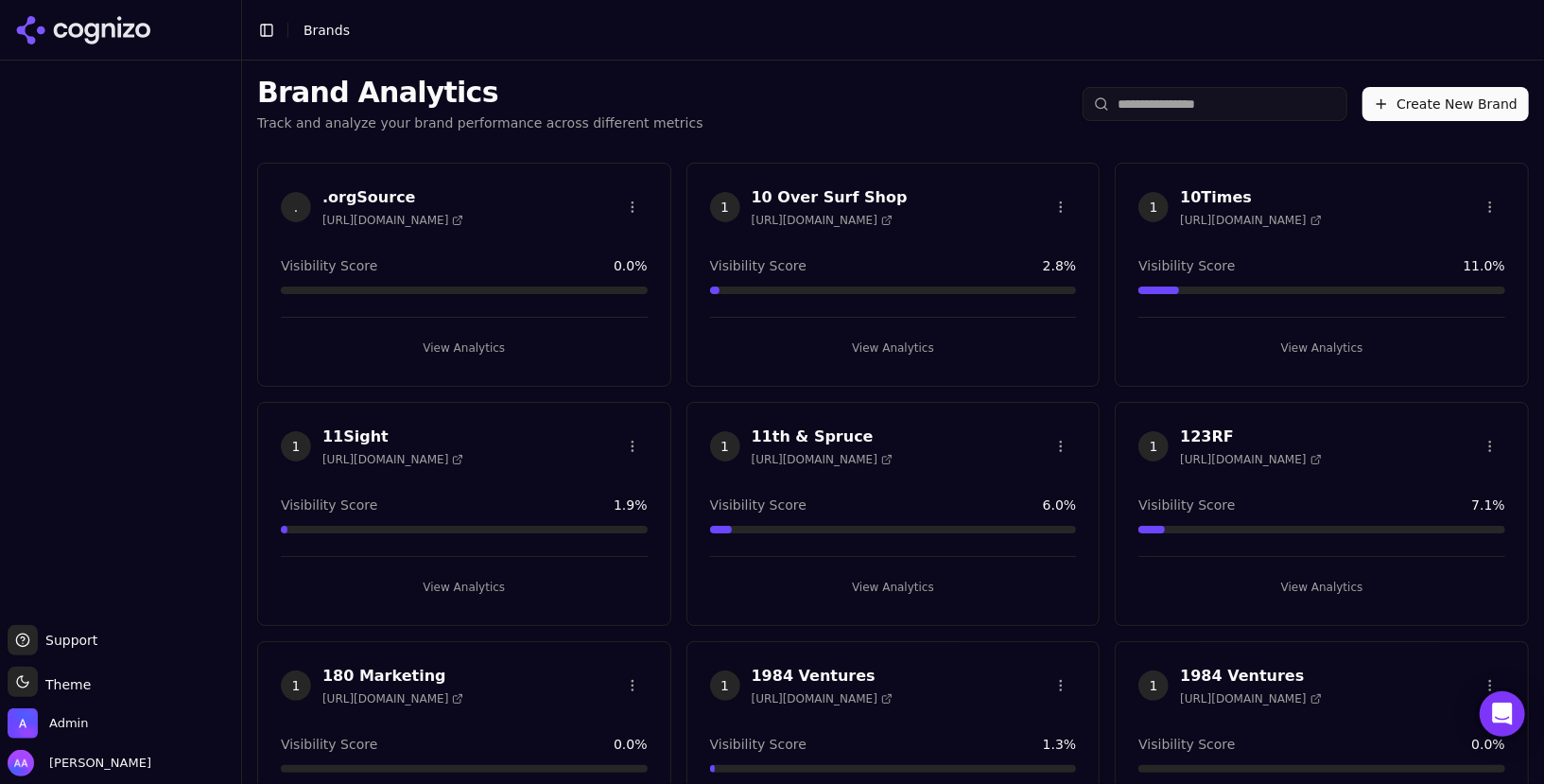
click at [722, 670] on span "1" at bounding box center [725, 685] width 31 height 31
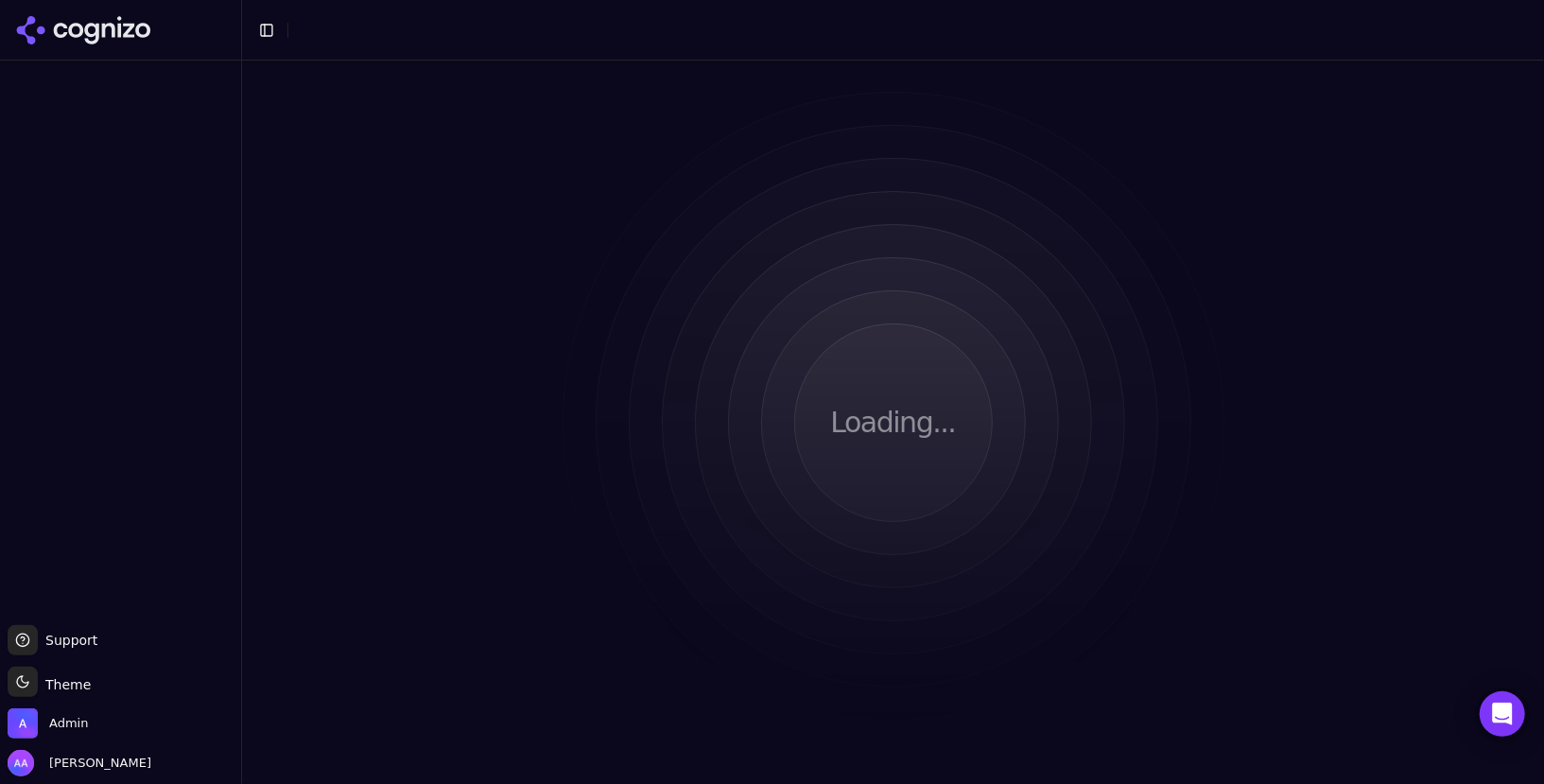
click at [268, 24] on button "Toggle Sidebar" at bounding box center [266, 30] width 27 height 27
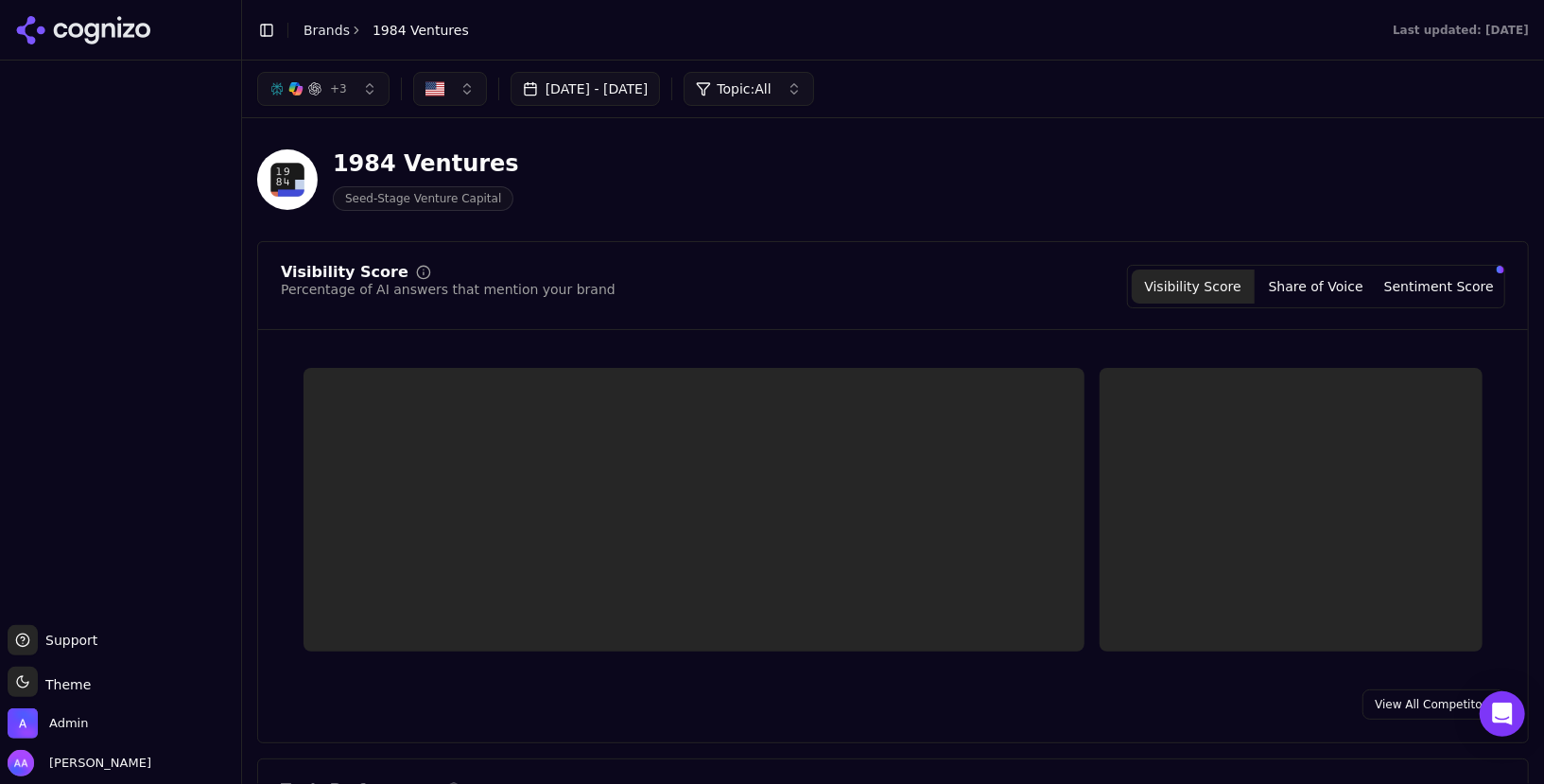
click at [263, 36] on button "Toggle Sidebar" at bounding box center [266, 30] width 27 height 27
click at [255, 36] on button "Toggle Sidebar" at bounding box center [266, 30] width 27 height 27
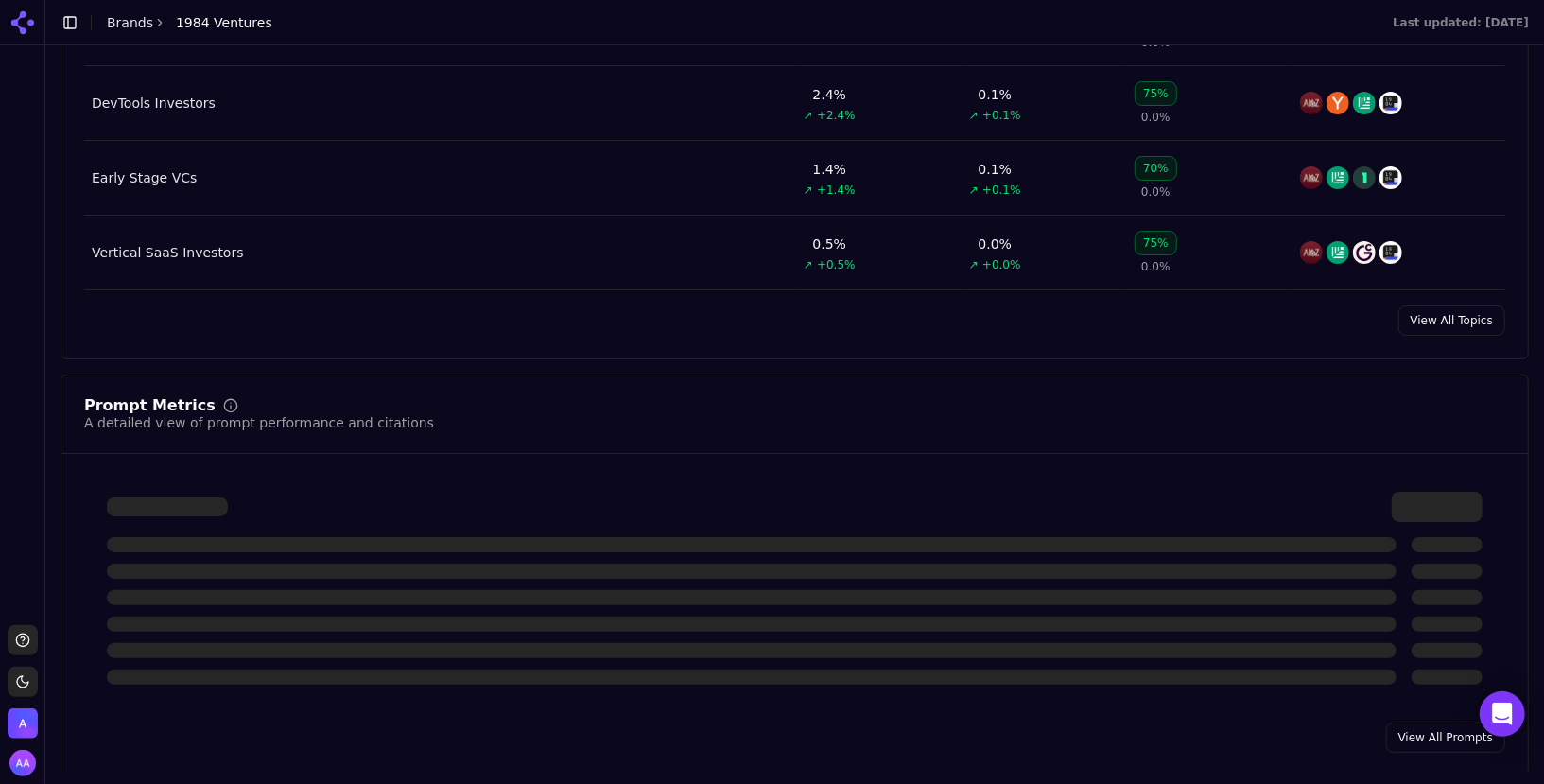
scroll to position [1058, 0]
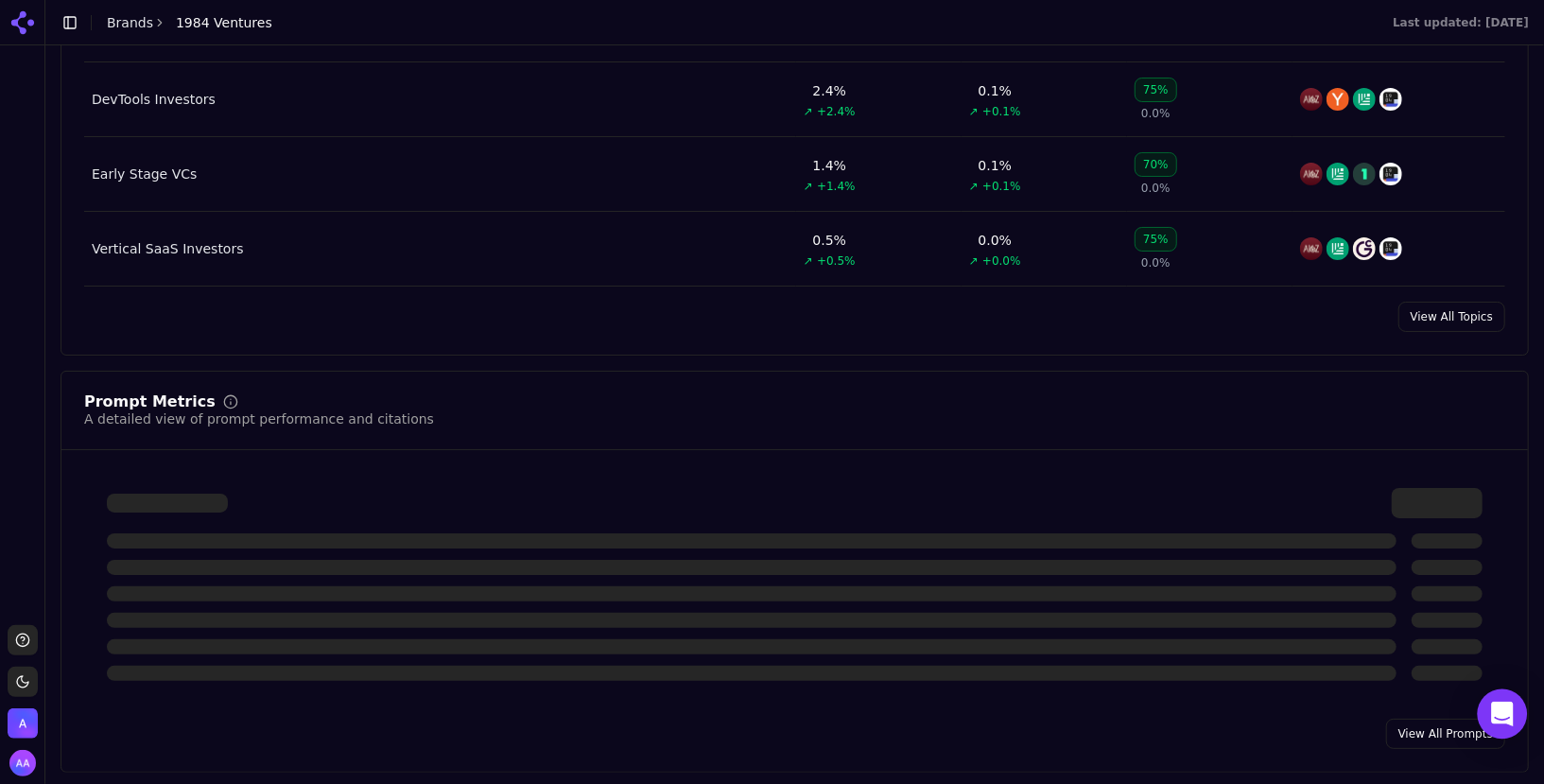
click at [1511, 720] on icon "Open Intercom Messenger" at bounding box center [1502, 713] width 22 height 25
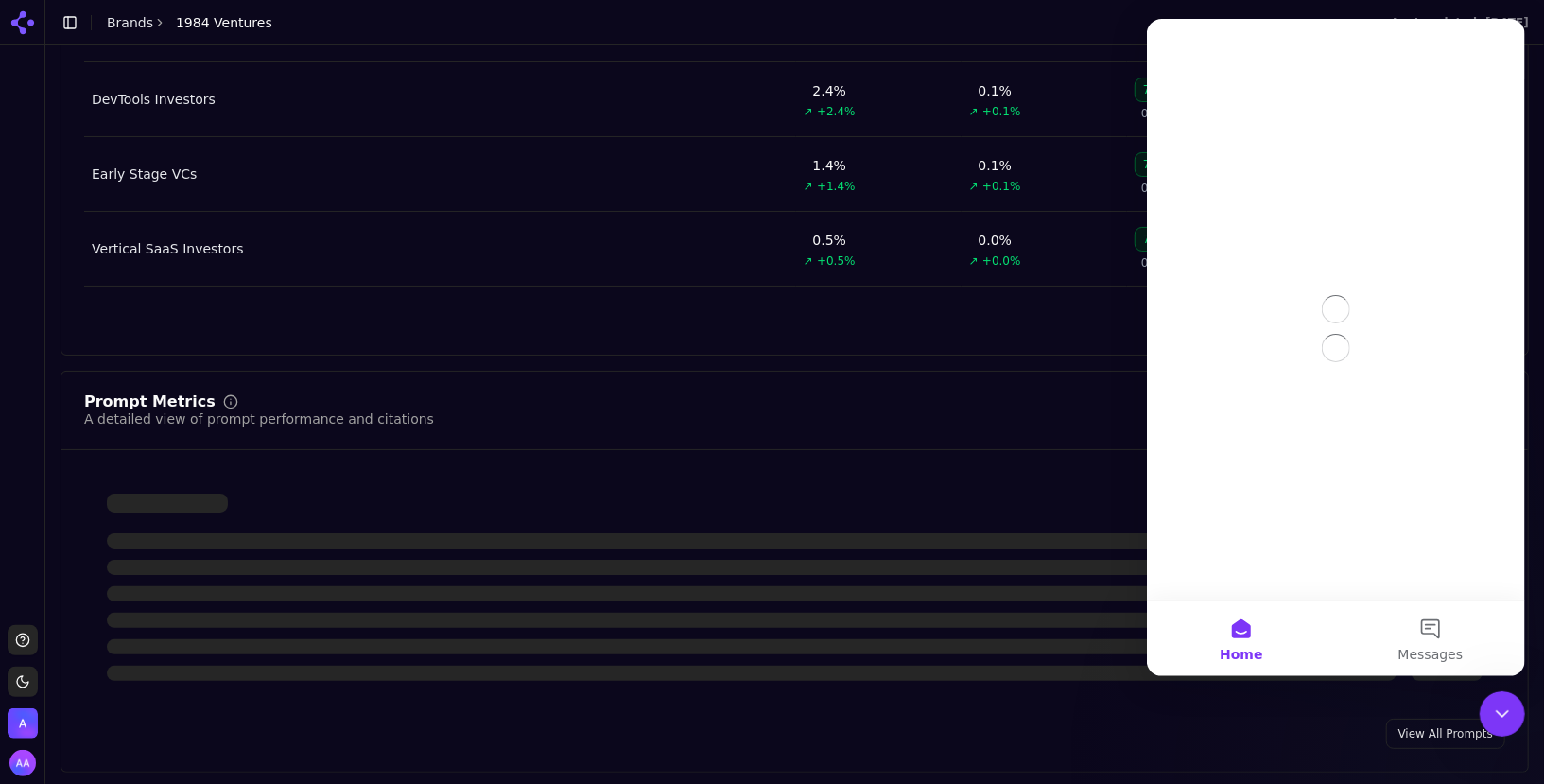
scroll to position [0, 0]
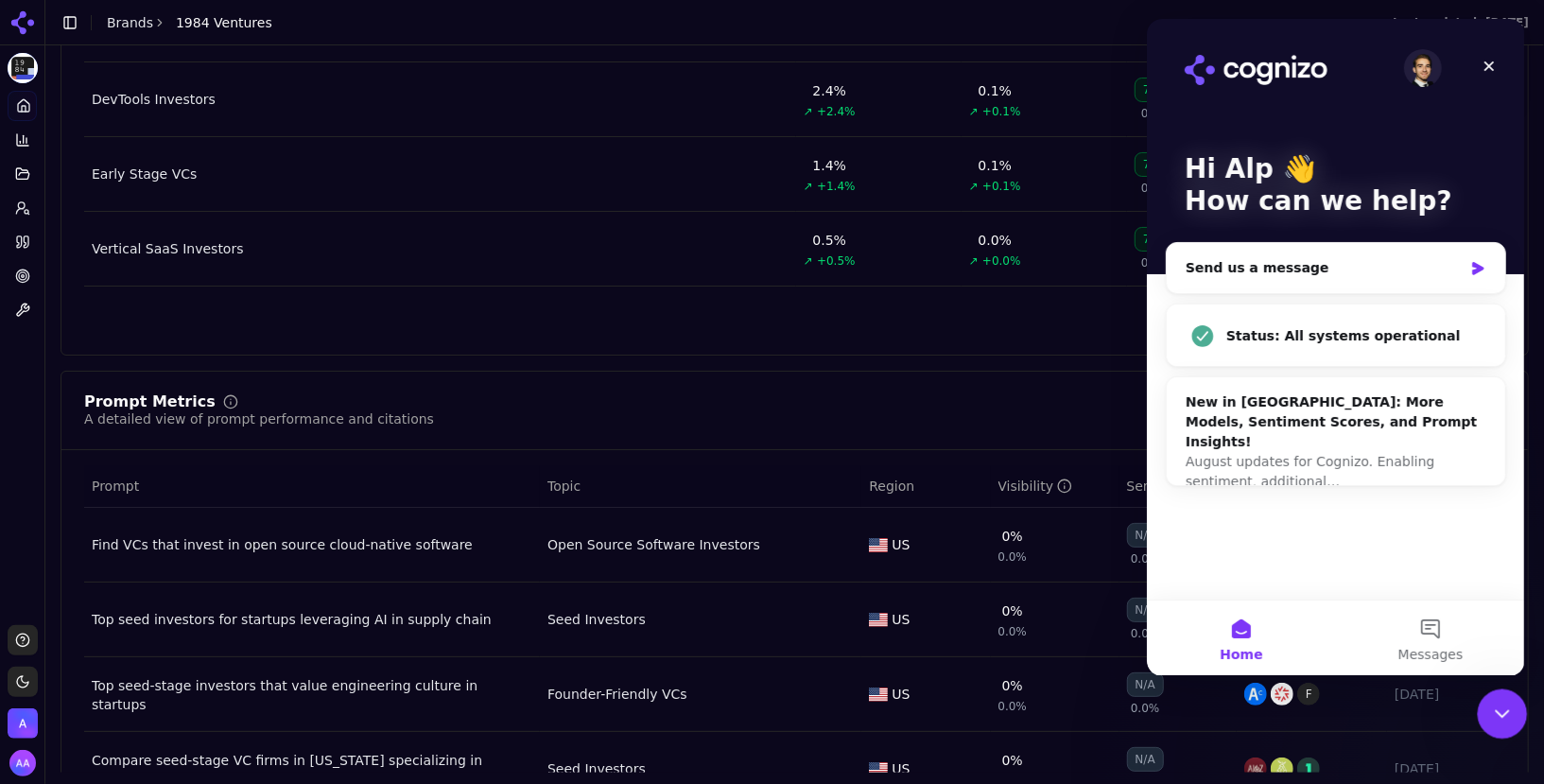
click at [1515, 737] on body "1984 Ventures Platform Home Competition Topics Prompts Citations Optimize Toolb…" at bounding box center [772, 392] width 1544 height 784
click at [1499, 716] on icon "Close Intercom Messenger" at bounding box center [1499, 710] width 23 height 23
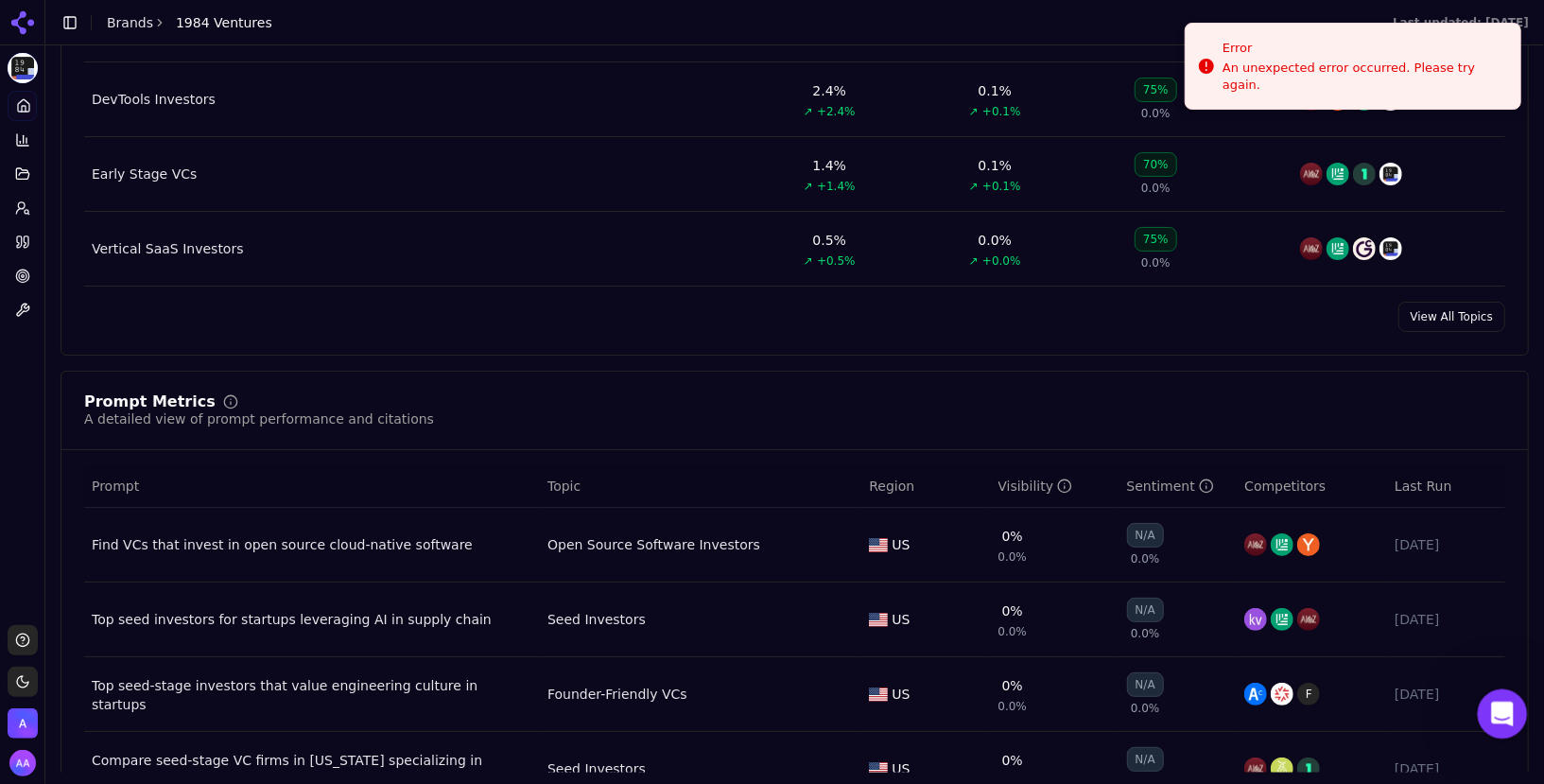
click at [1499, 716] on icon "Open Intercom Messenger" at bounding box center [1500, 712] width 32 height 32
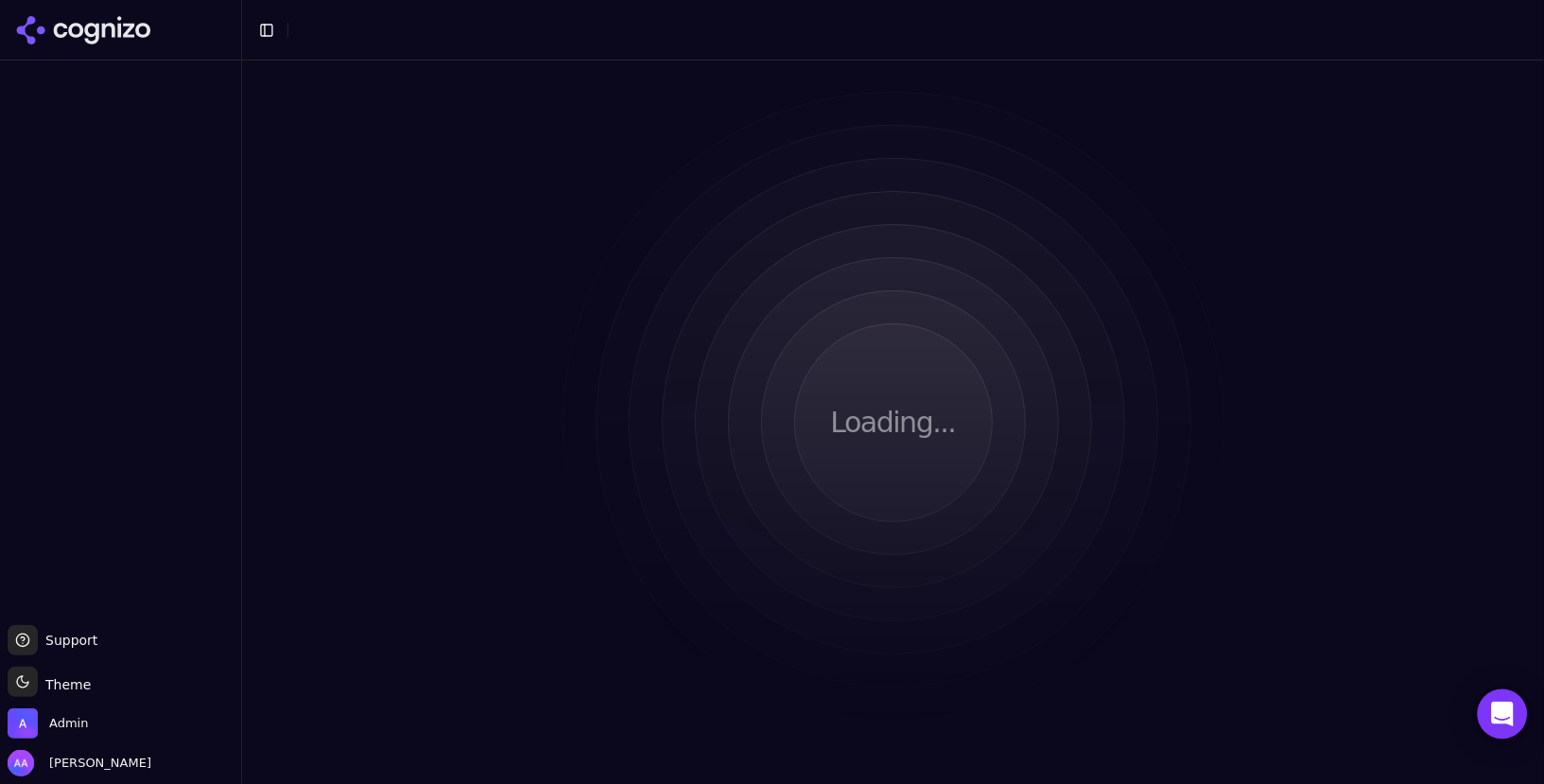
click at [1504, 714] on icon "Open Intercom Messenger" at bounding box center [1502, 713] width 22 height 25
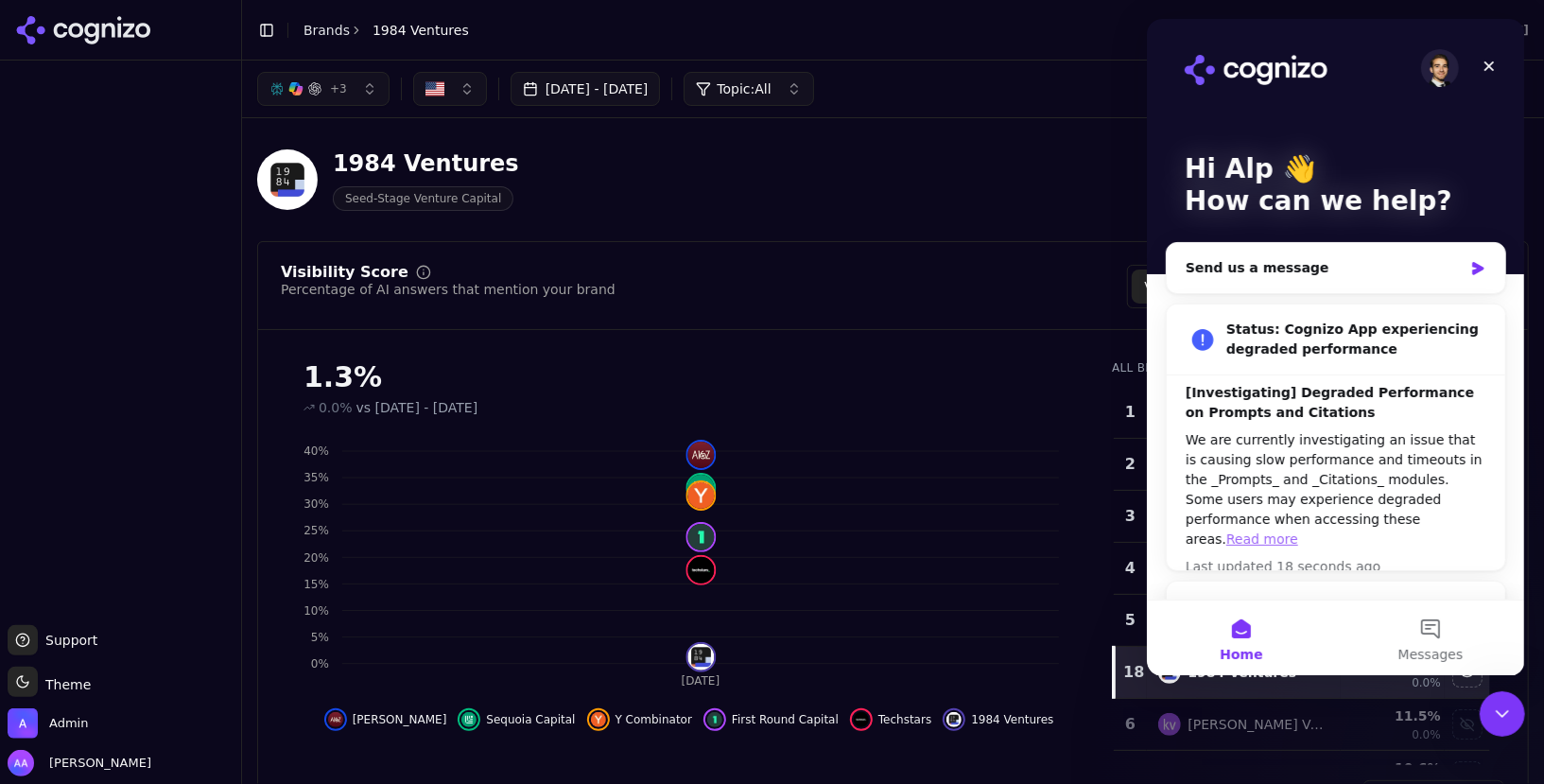
click at [1298, 531] on link "Read more" at bounding box center [1261, 538] width 72 height 15
click at [885, 161] on div "1984 Ventures Seed-Stage Venture Capital" at bounding box center [681, 179] width 848 height 62
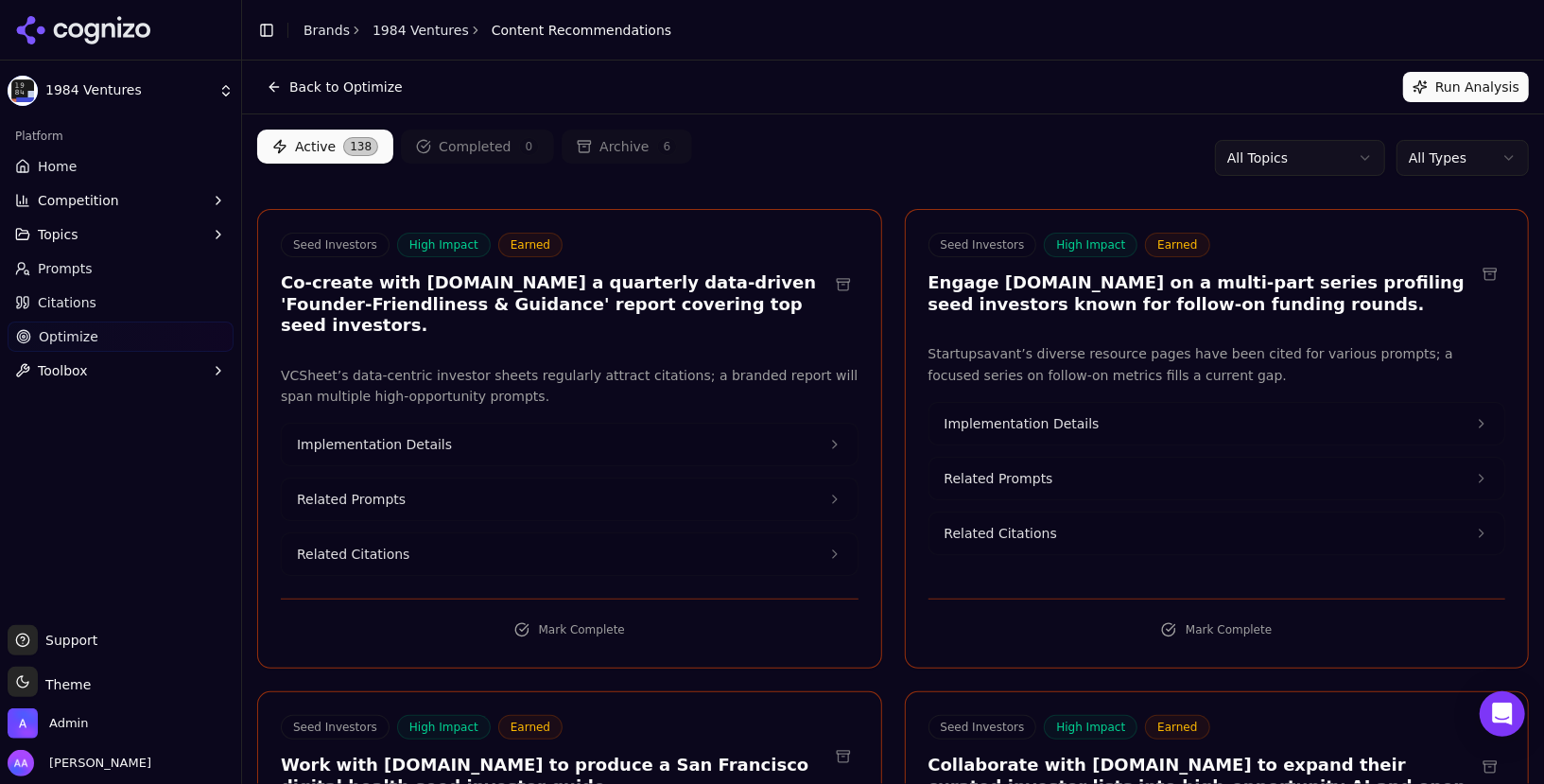
click at [309, 30] on link "Brands" at bounding box center [326, 30] width 46 height 15
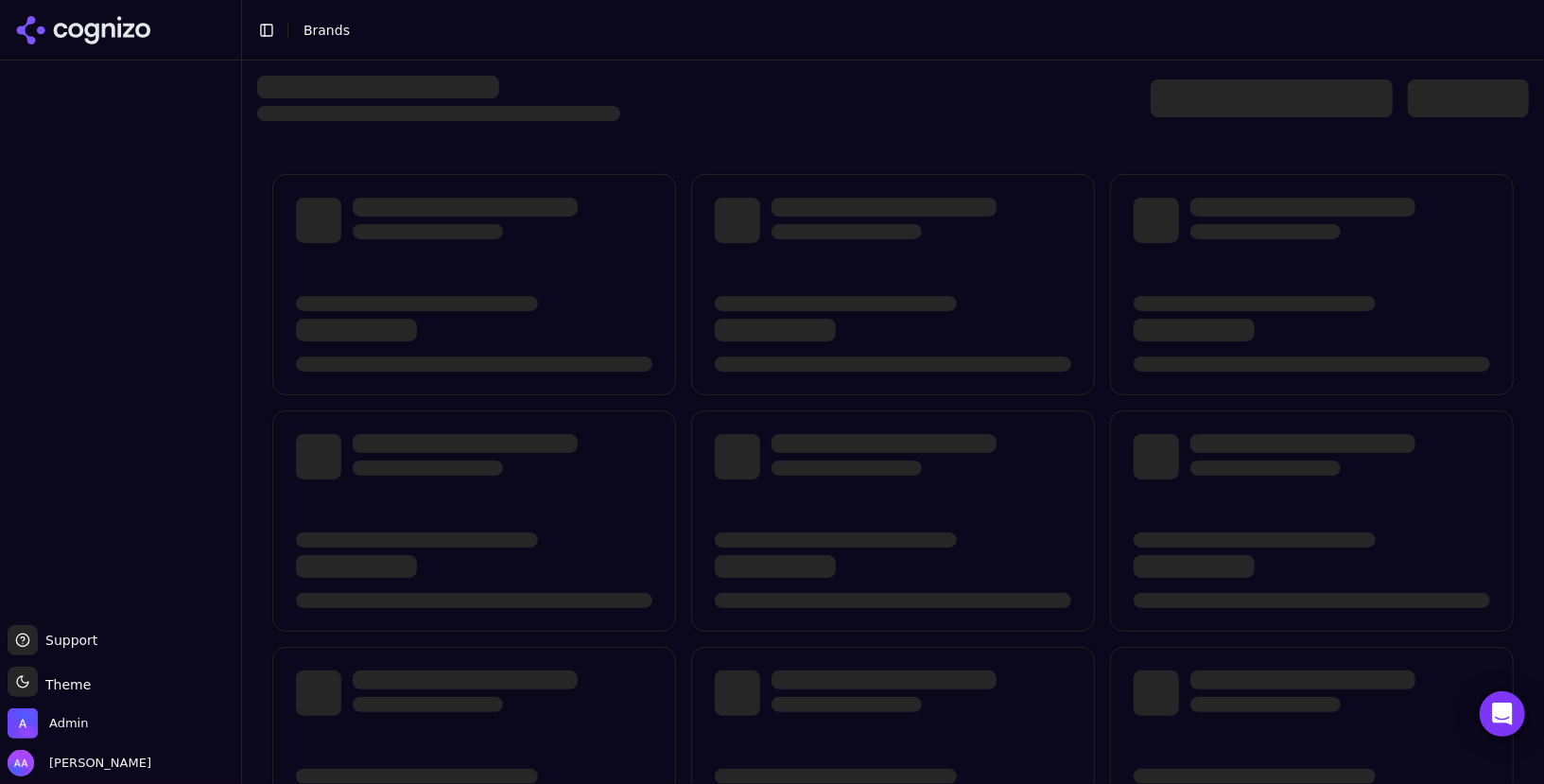
drag, startPoint x: 1270, startPoint y: 68, endPoint x: 1245, endPoint y: -58, distance: 128.5
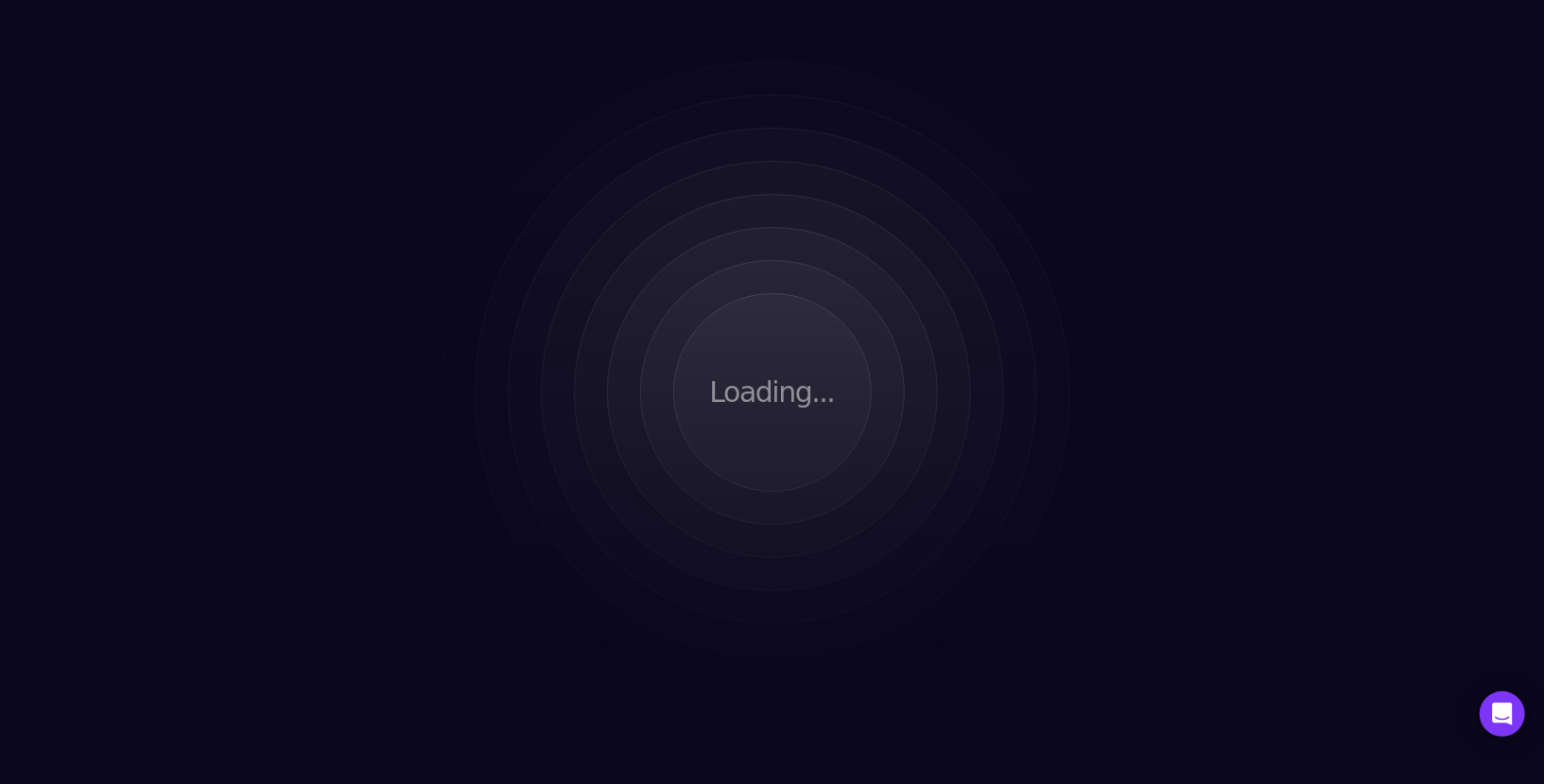
click at [706, 35] on div "Loading..." at bounding box center [772, 392] width 1544 height 784
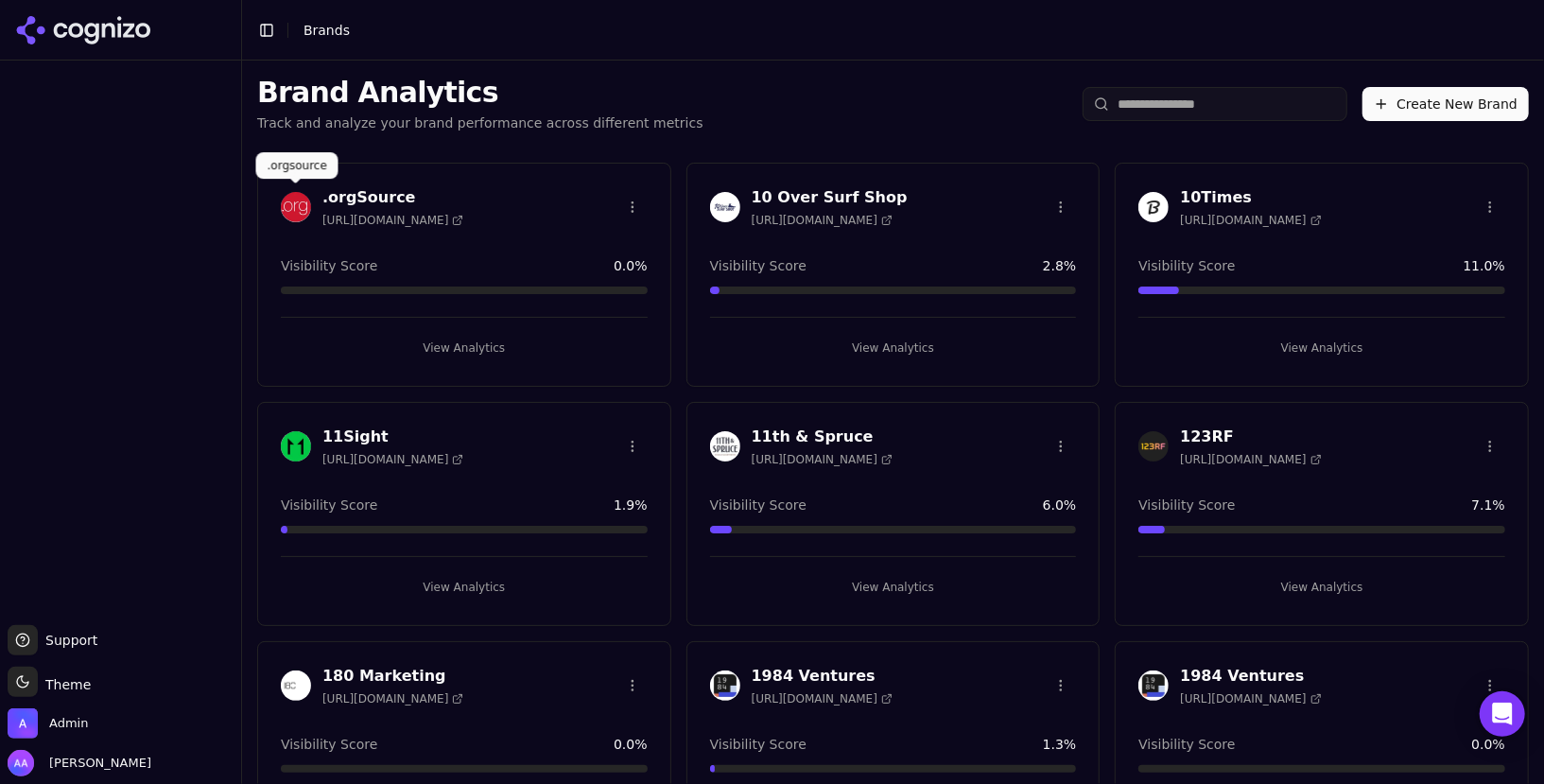
click at [291, 214] on img at bounding box center [296, 207] width 31 height 31
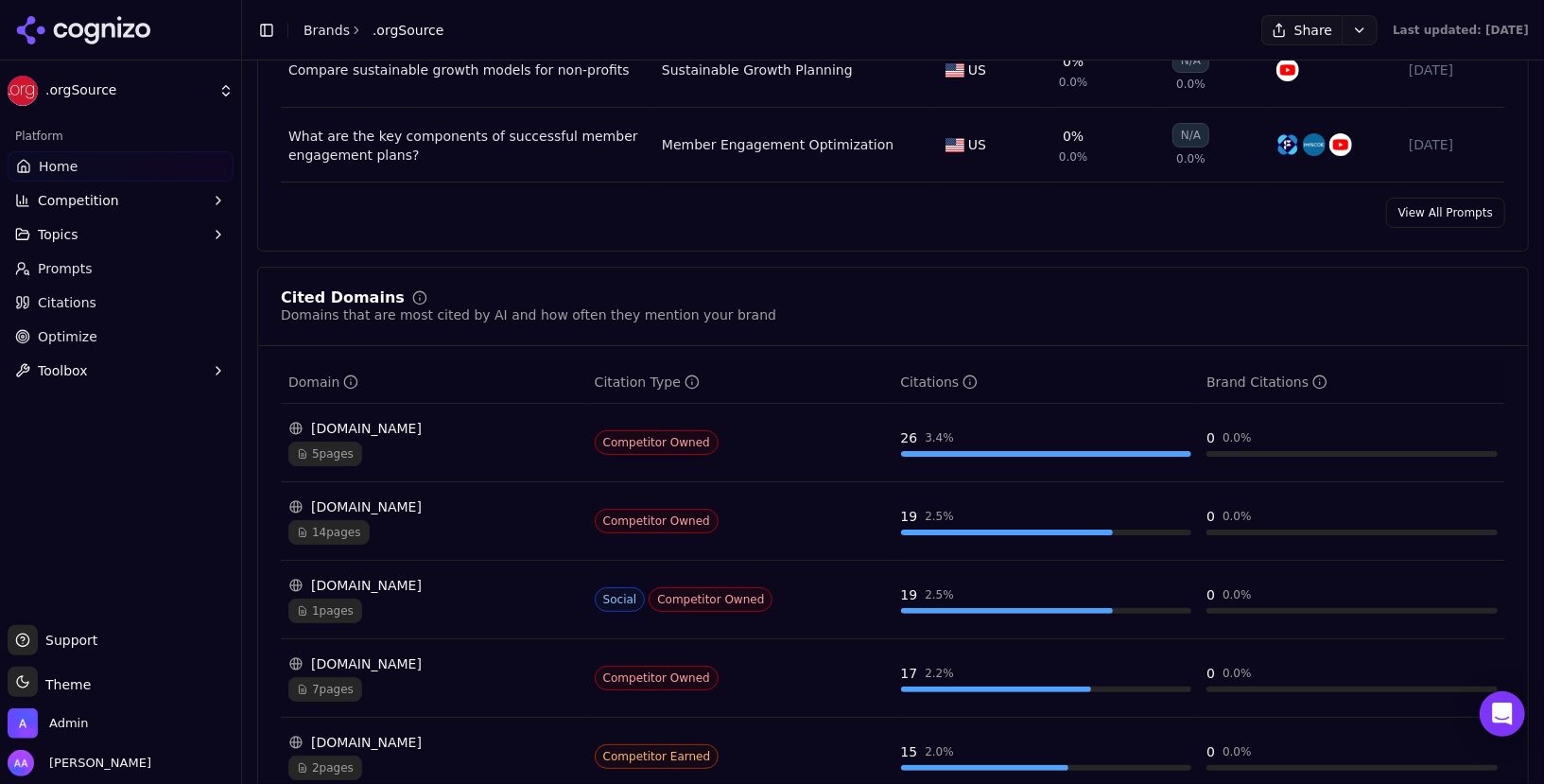
scroll to position [62, 0]
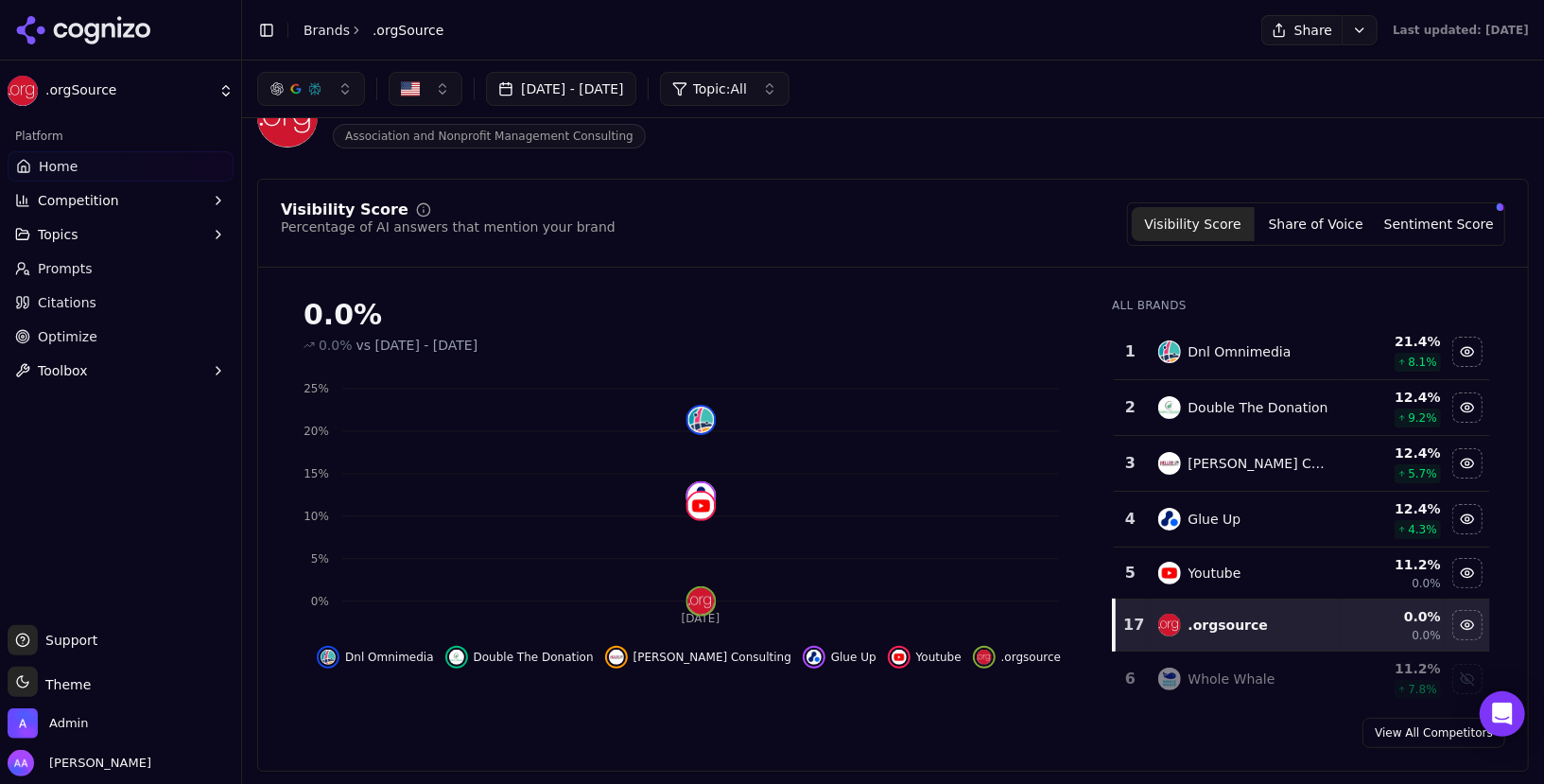
click at [71, 41] on icon at bounding box center [83, 30] width 137 height 29
click at [59, 727] on html ".orgSource Platform Home Competition Topics Prompts Citations Optimize Toolbox …" at bounding box center [772, 392] width 1544 height 784
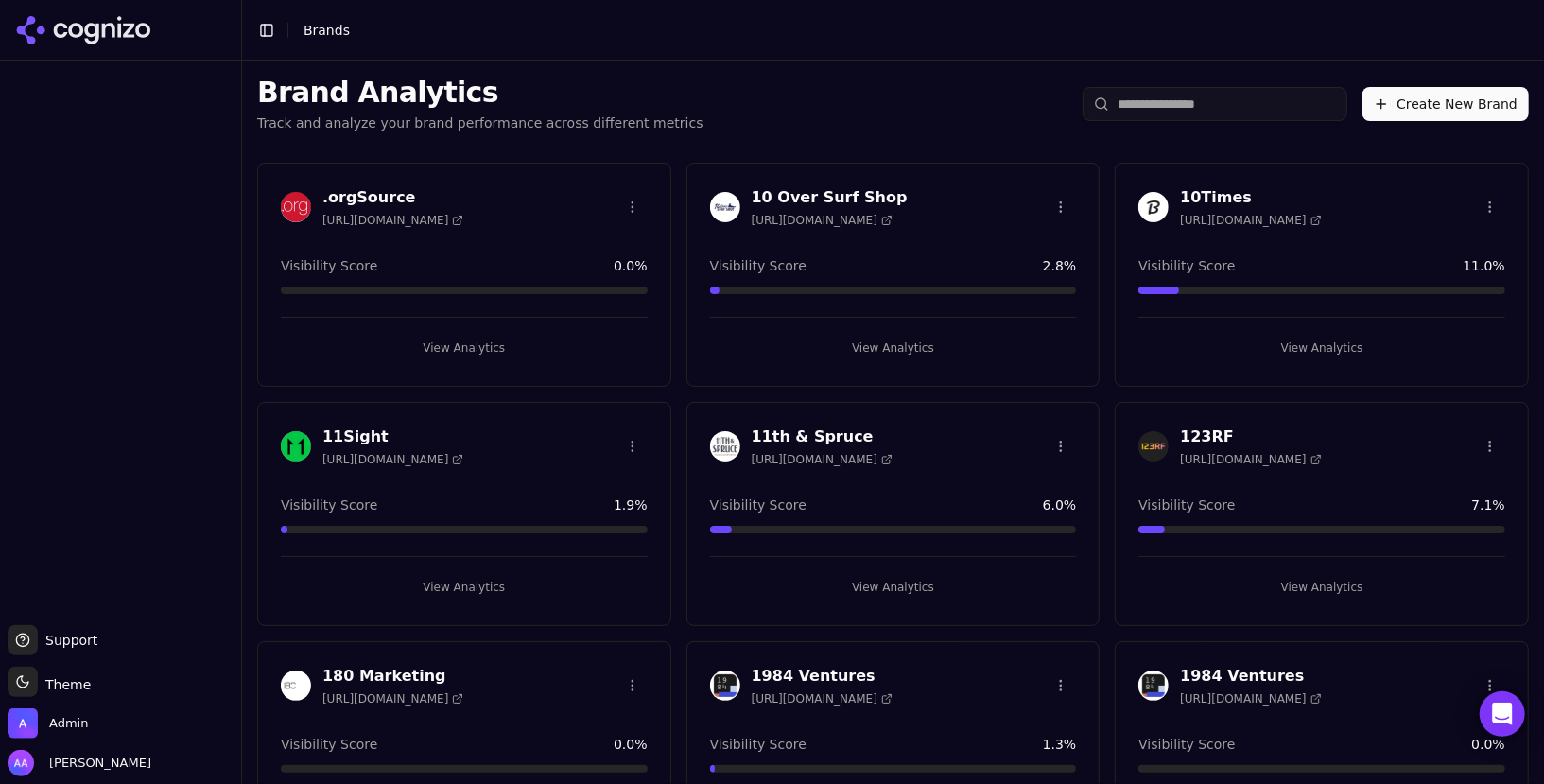
click at [1149, 103] on input "search" at bounding box center [1216, 104] width 265 height 34
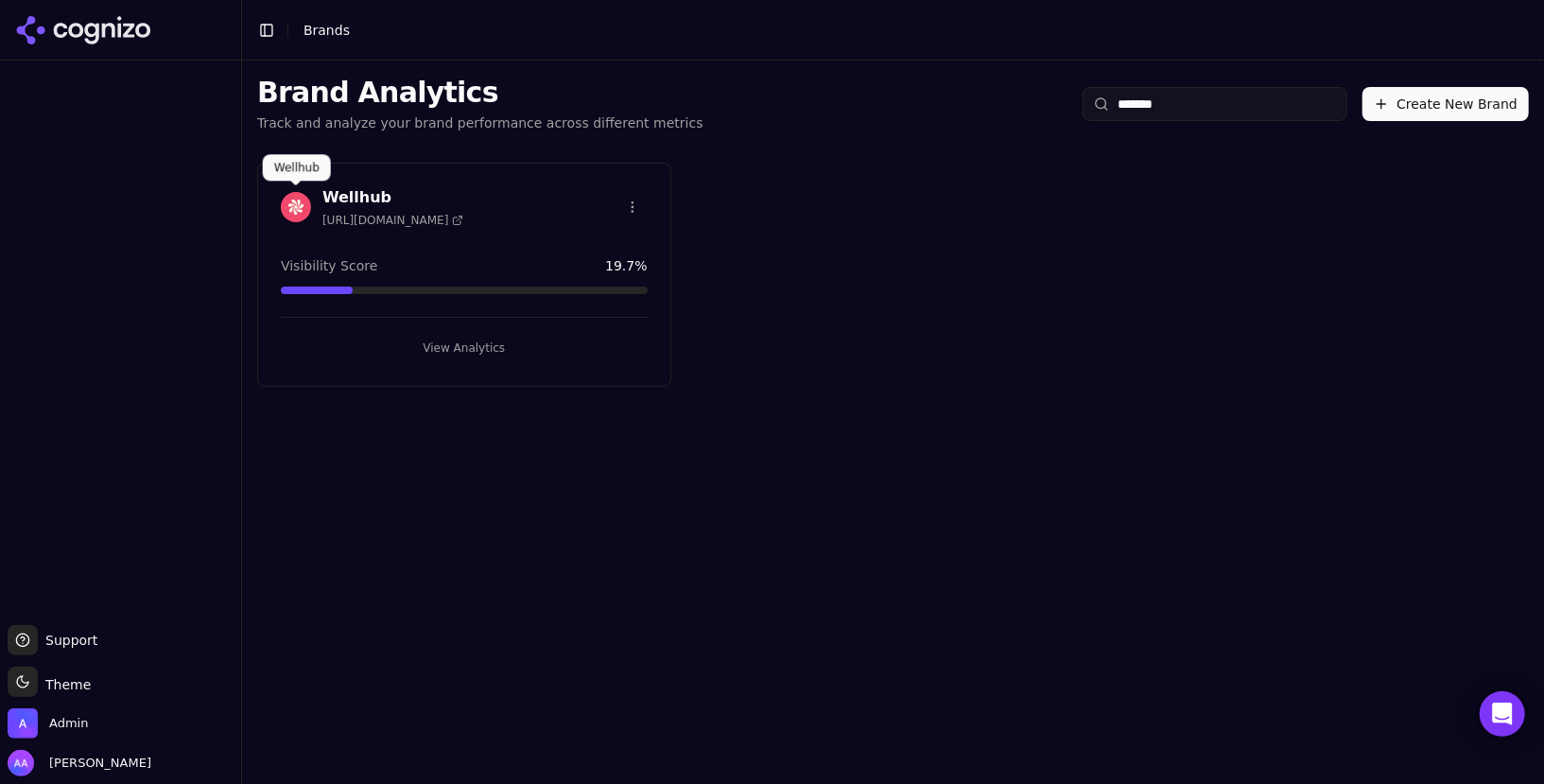
type input "*******"
click at [299, 208] on img at bounding box center [296, 207] width 31 height 31
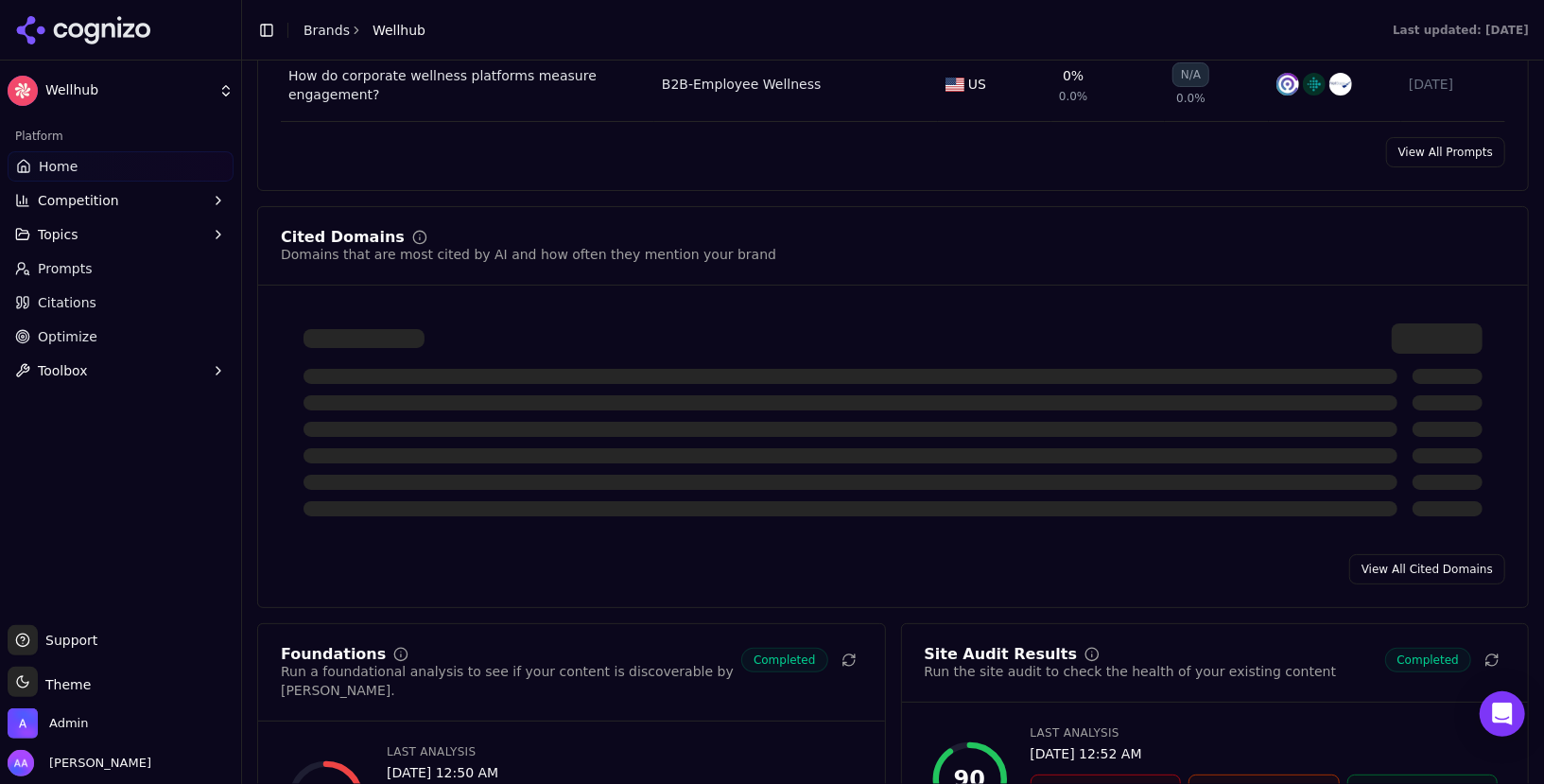
scroll to position [1908, 0]
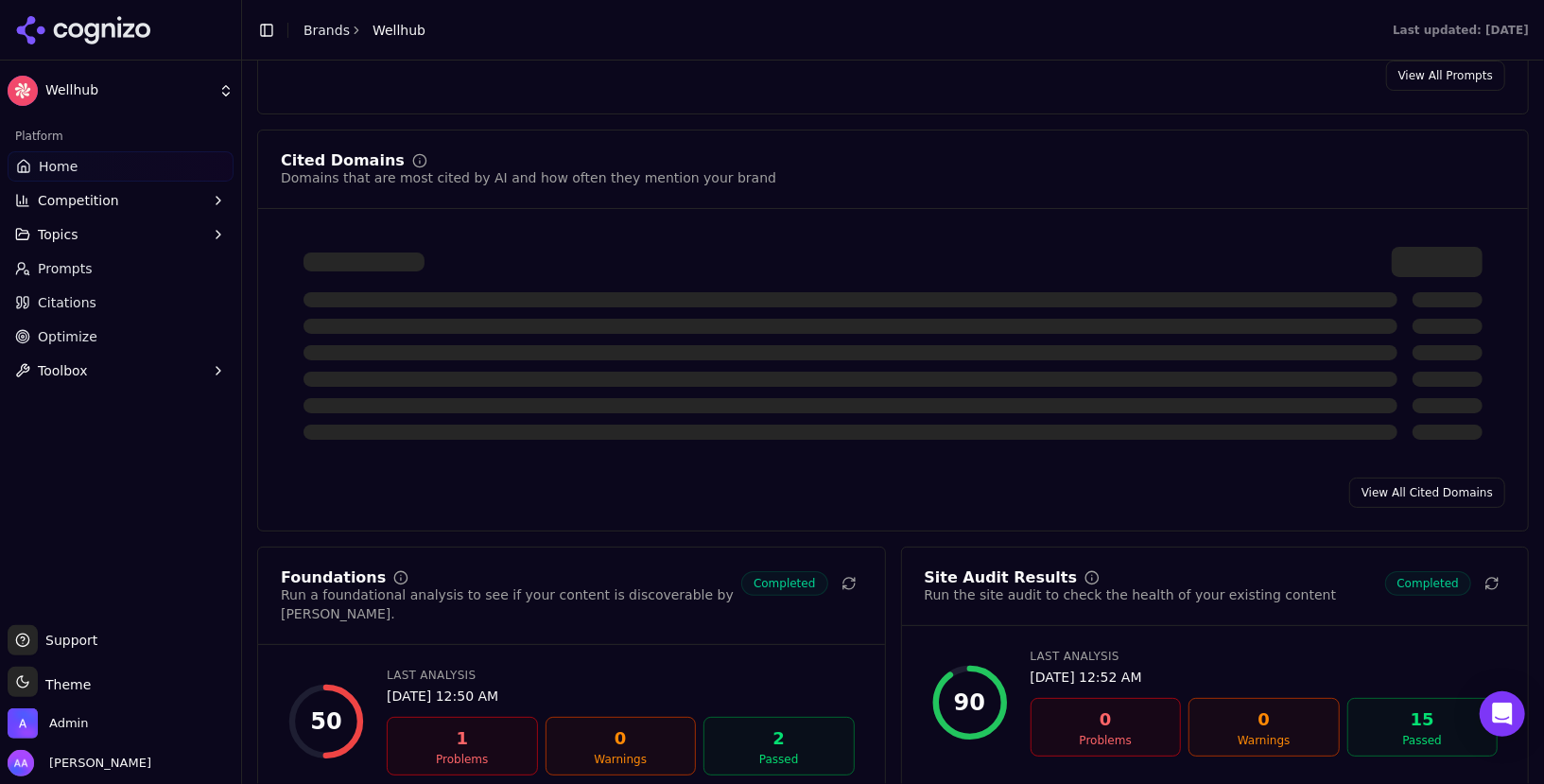
click at [1431, 478] on link "View All Cited Domains" at bounding box center [1427, 492] width 156 height 31
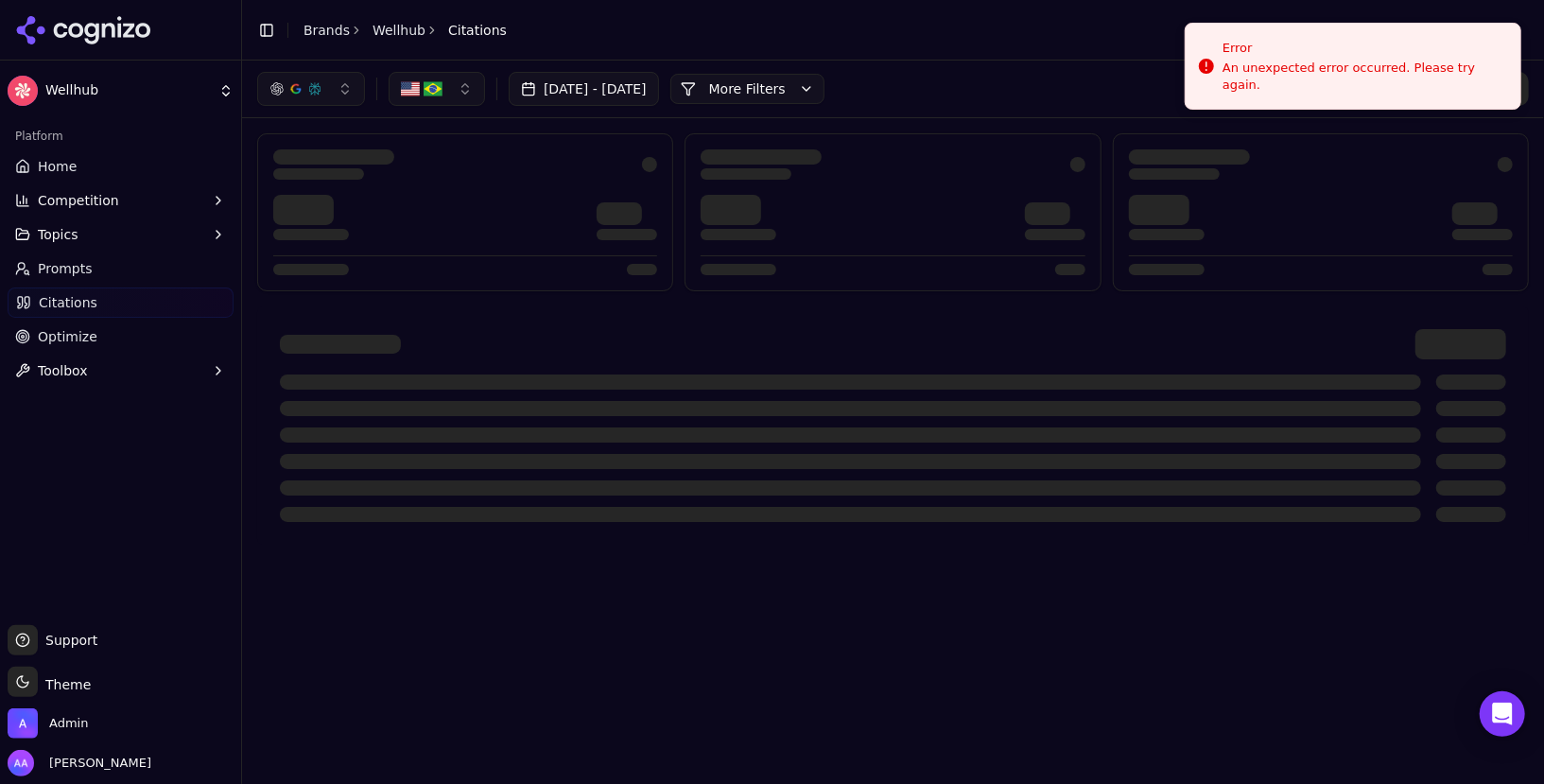
click at [773, 400] on div at bounding box center [851, 407] width 1141 height 15
click at [85, 265] on span "Prompts" at bounding box center [64, 268] width 54 height 19
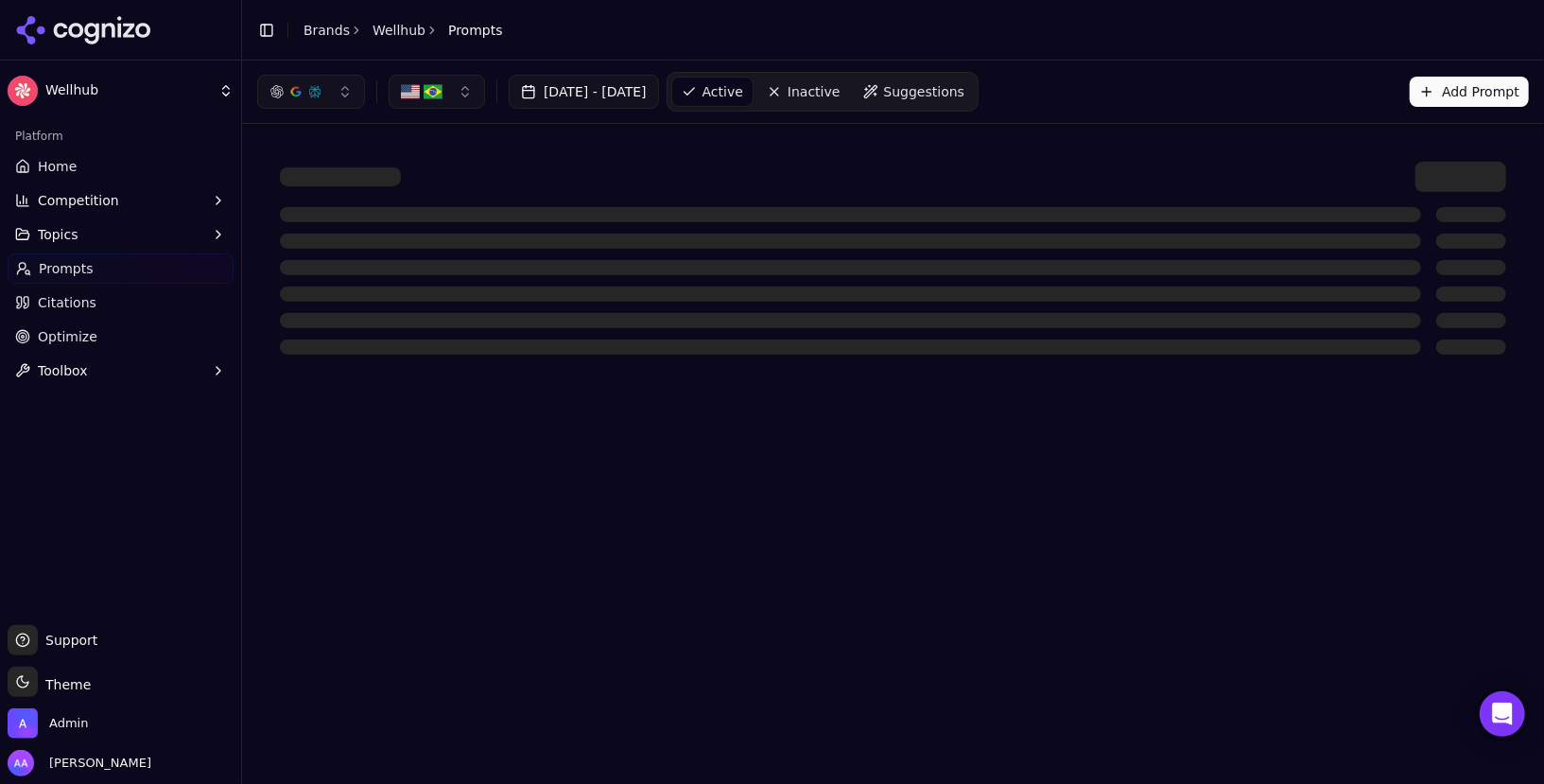
click at [590, 214] on div at bounding box center [851, 214] width 1141 height 15
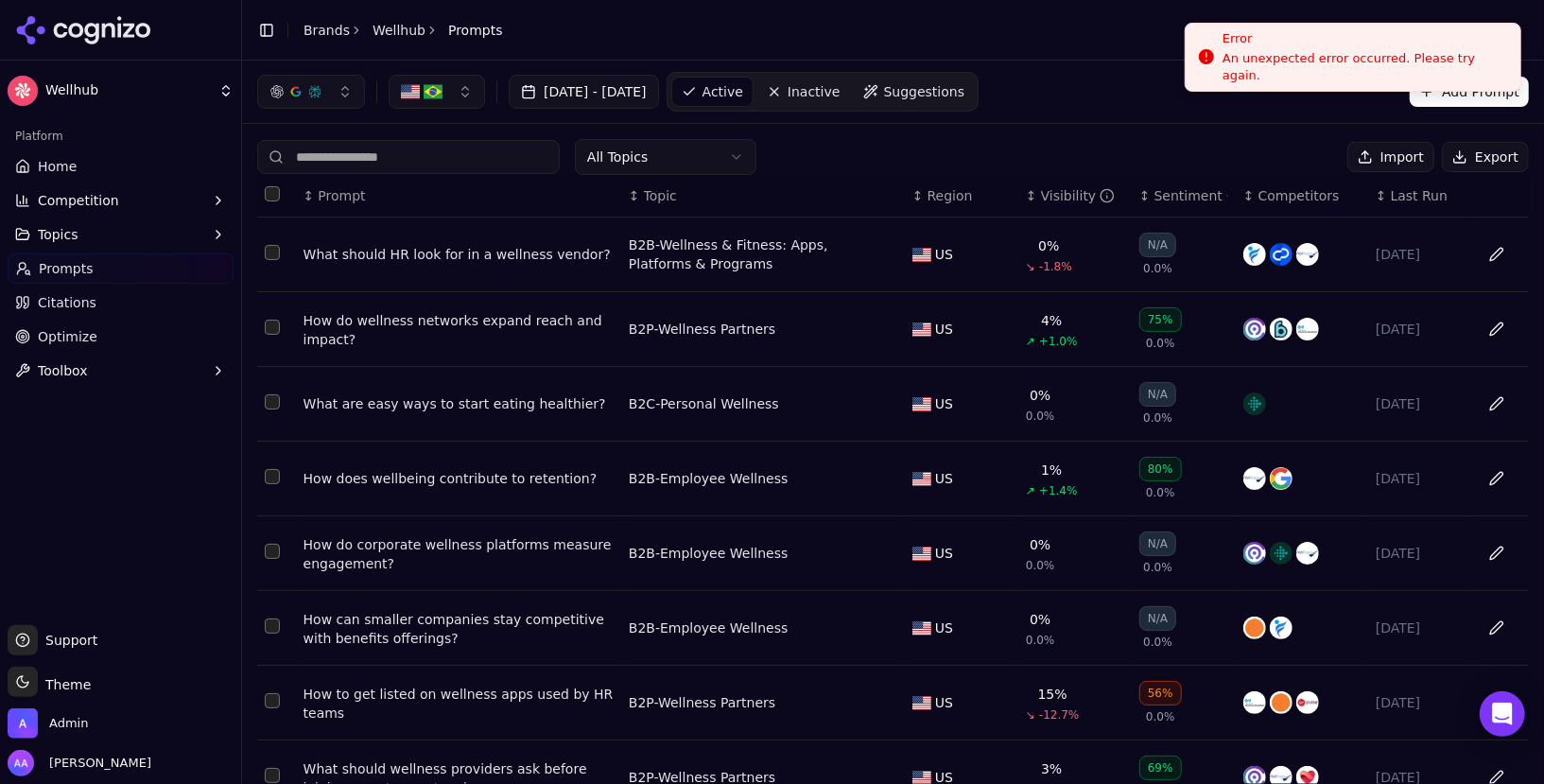
drag, startPoint x: 1340, startPoint y: 63, endPoint x: 1340, endPoint y: -14, distance: 77.0
click at [1340, 50] on div "An unexpected error occurred. Please try again." at bounding box center [1364, 67] width 283 height 34
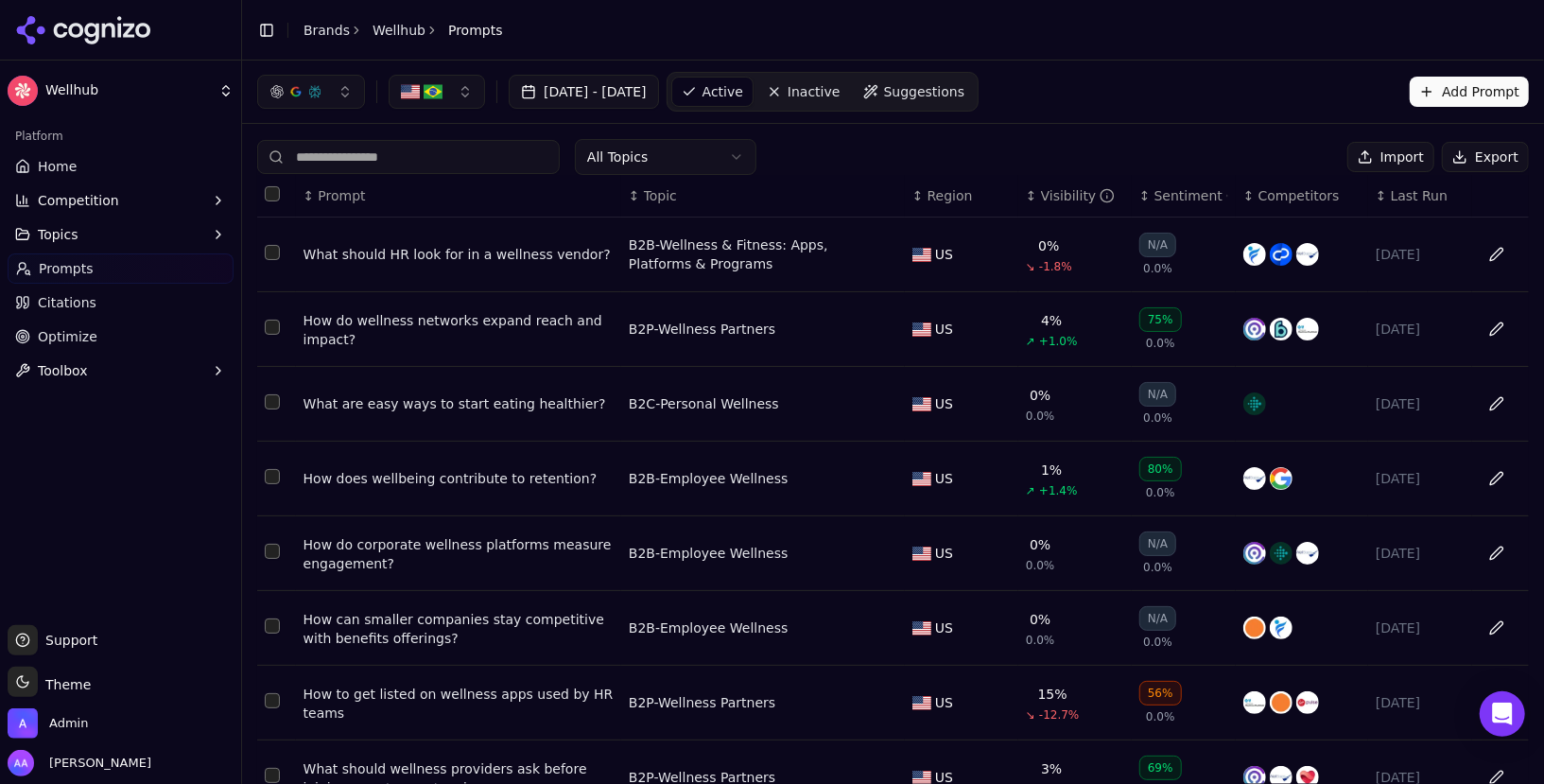
click at [411, 239] on td "What should HR look for in a wellness vendor?" at bounding box center [458, 255] width 325 height 75
click at [409, 256] on div "What should HR look for in a wellness vendor?" at bounding box center [459, 254] width 311 height 19
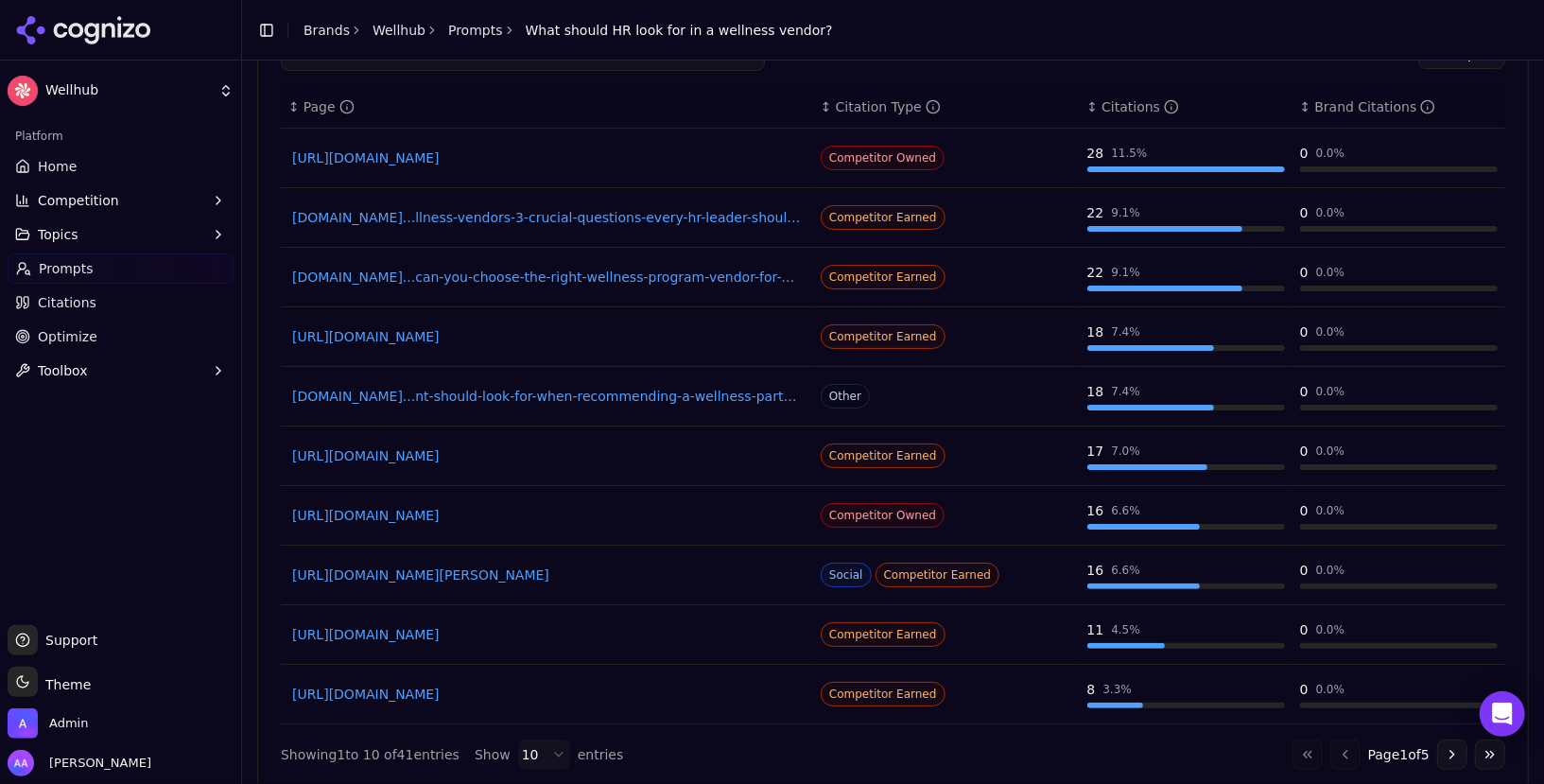
scroll to position [1038, 0]
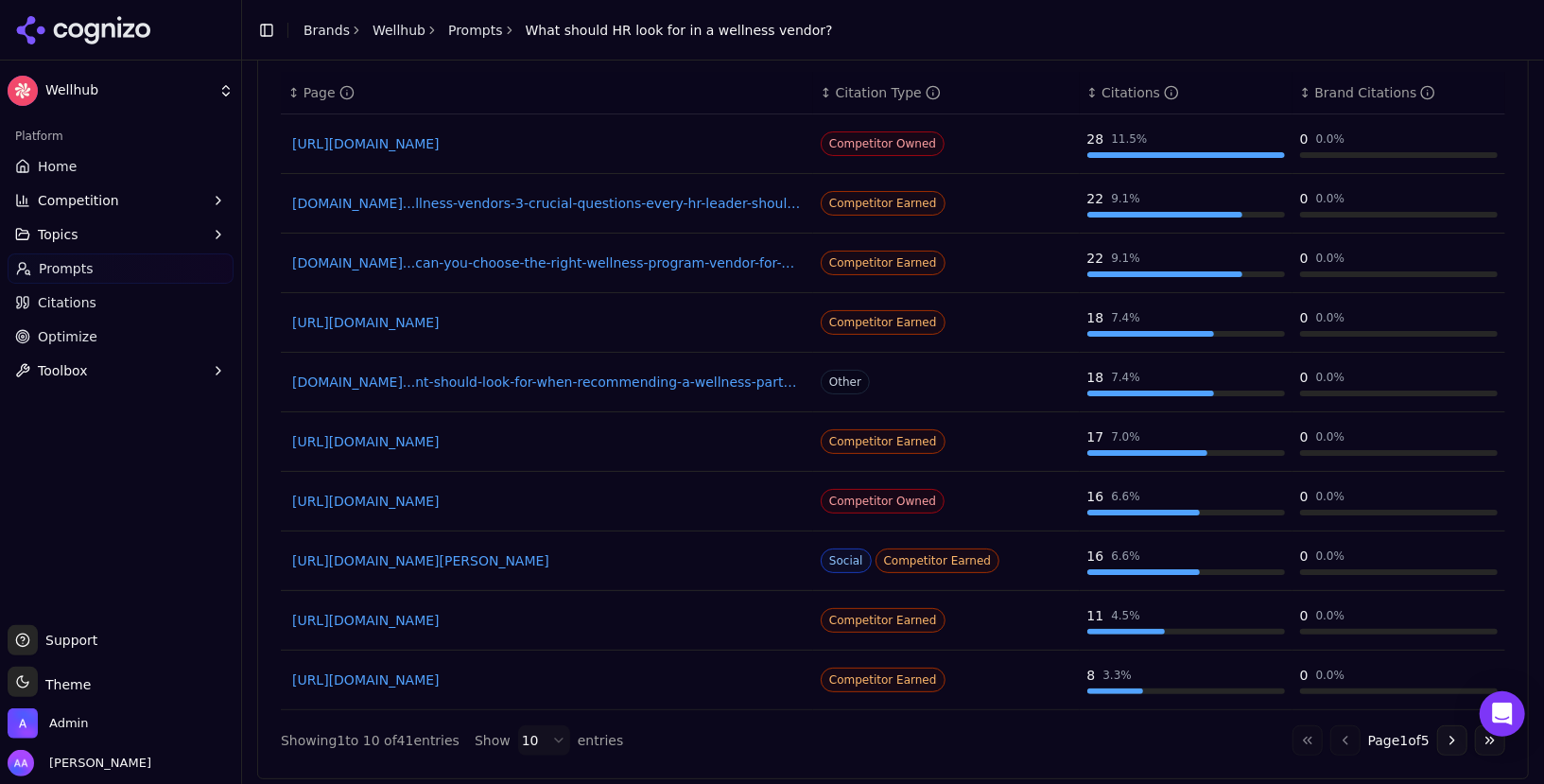
click at [334, 29] on link "Brands" at bounding box center [326, 30] width 46 height 15
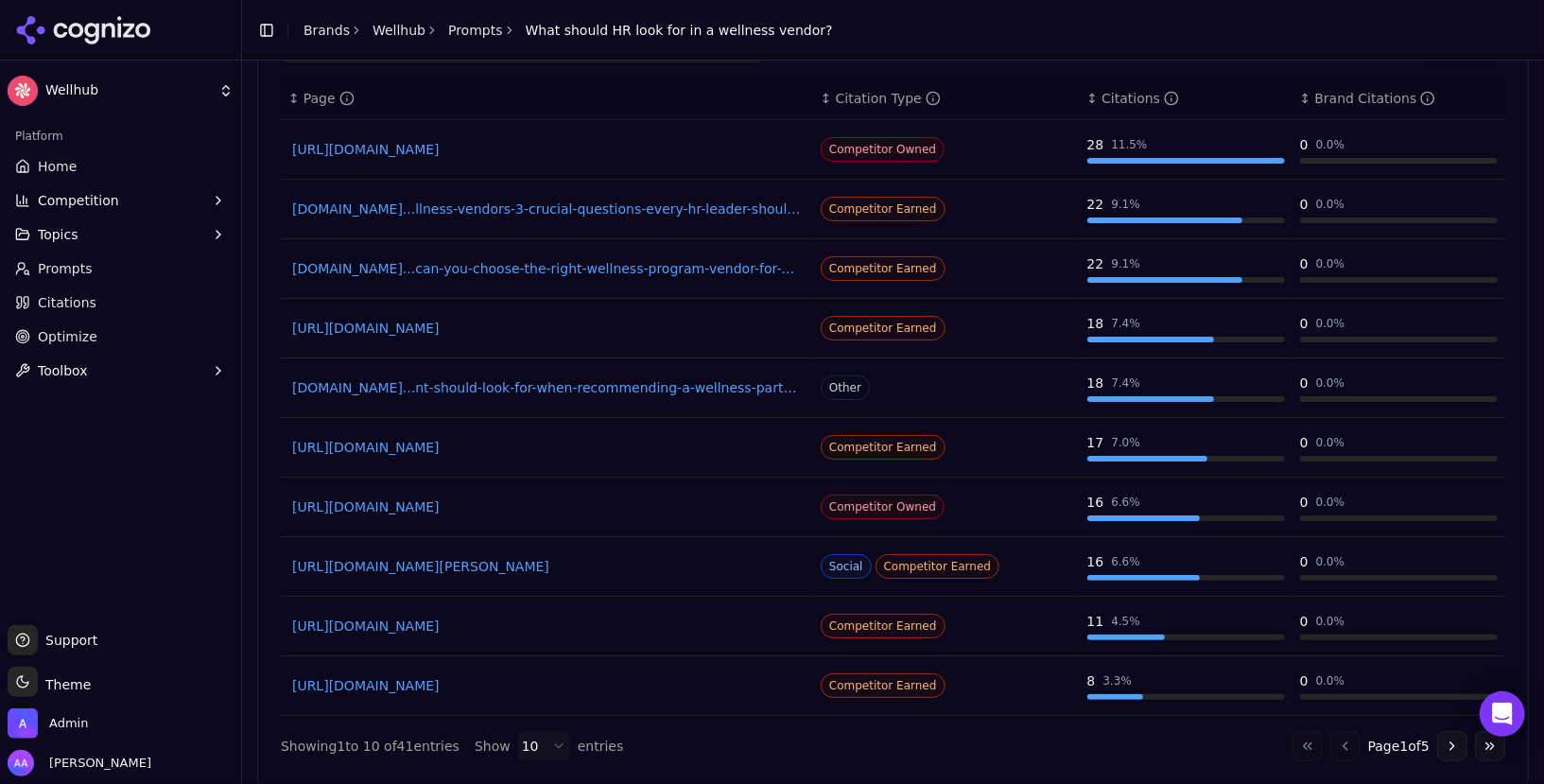
click at [45, 714] on html "Wellhub Platform Home Competition Topics Prompts Citations Optimize Toolbox Sup…" at bounding box center [772, 392] width 1544 height 784
click at [66, 720] on html "Wellhub Platform Home Competition Topics Prompts Citations Optimize Toolbox Sup…" at bounding box center [772, 392] width 1544 height 784
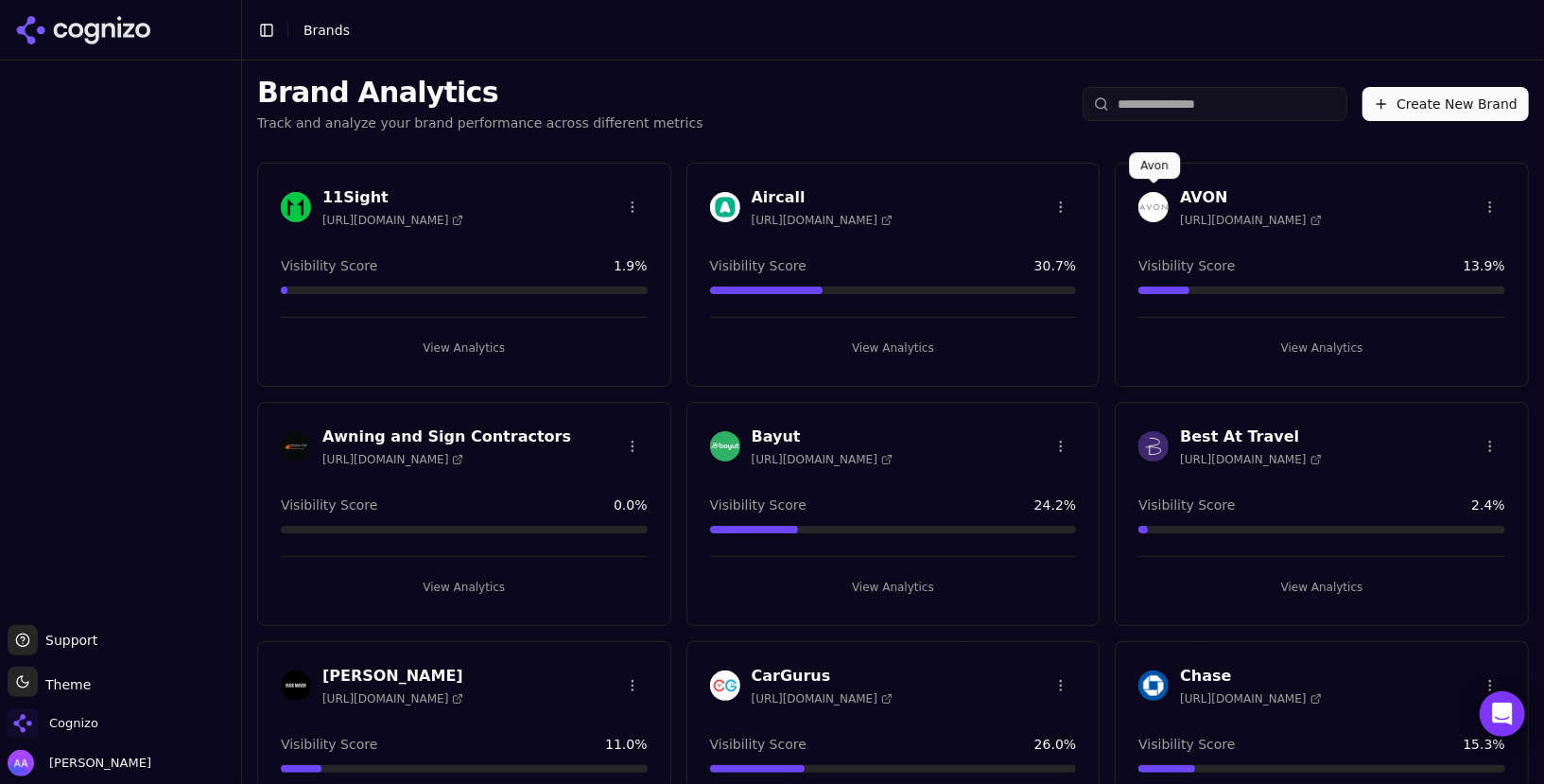
click at [1158, 213] on img at bounding box center [1153, 207] width 31 height 31
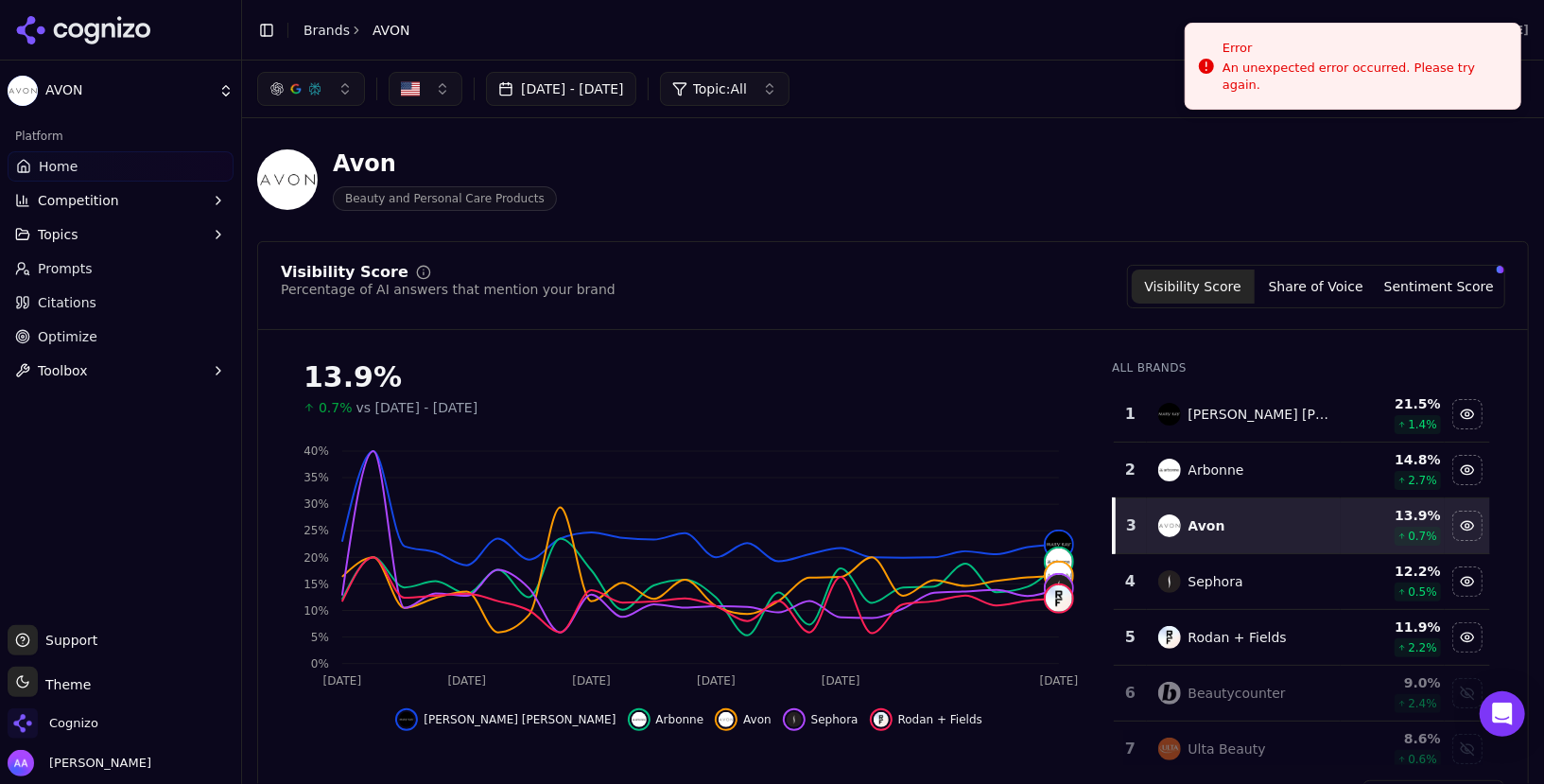
click at [81, 156] on link "Home" at bounding box center [121, 166] width 226 height 31
click at [326, 35] on link "Brands" at bounding box center [326, 30] width 46 height 15
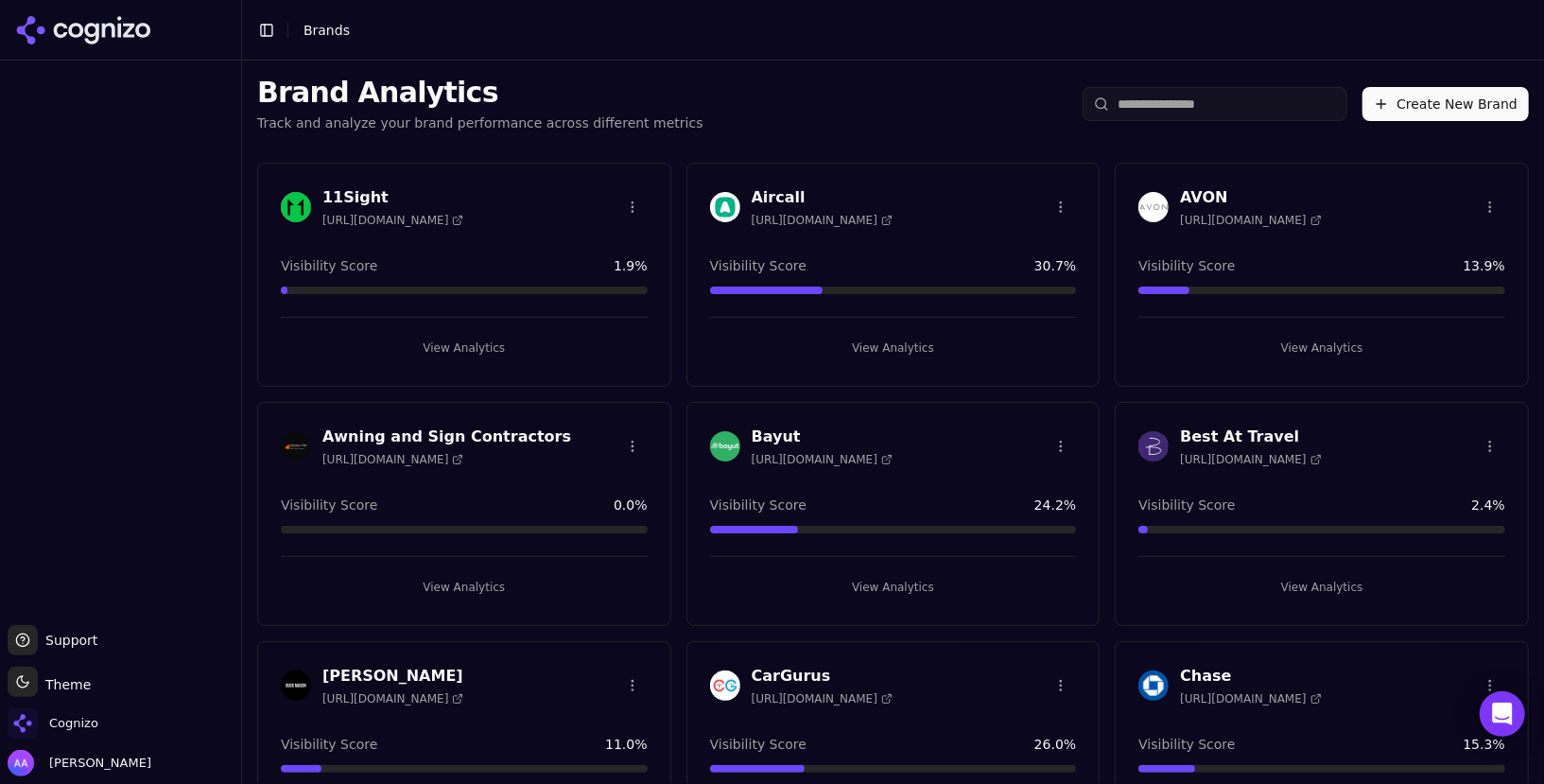
click at [1123, 99] on input "search" at bounding box center [1216, 104] width 265 height 34
